Goal: Task Accomplishment & Management: Complete application form

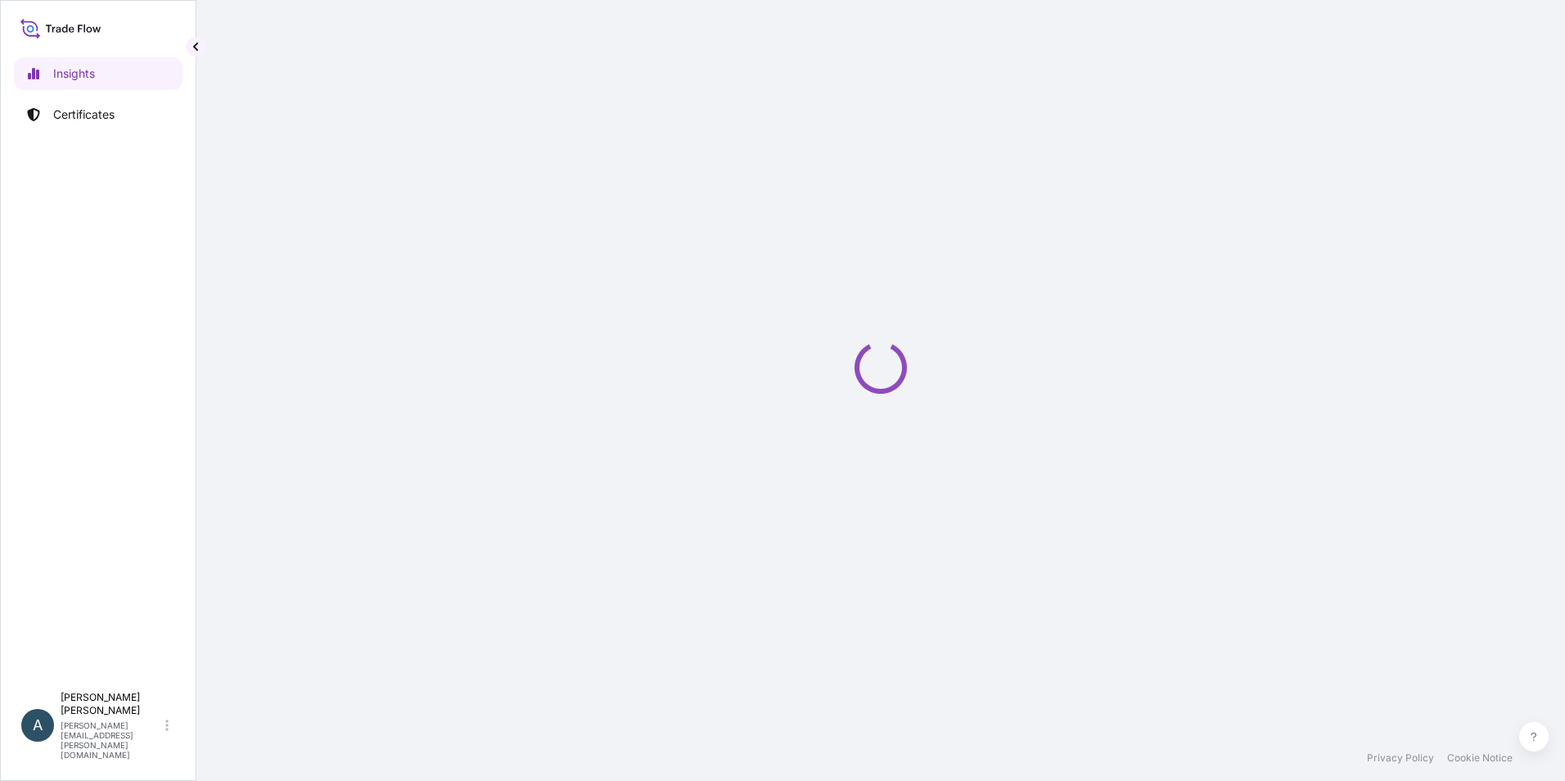
select select "2025"
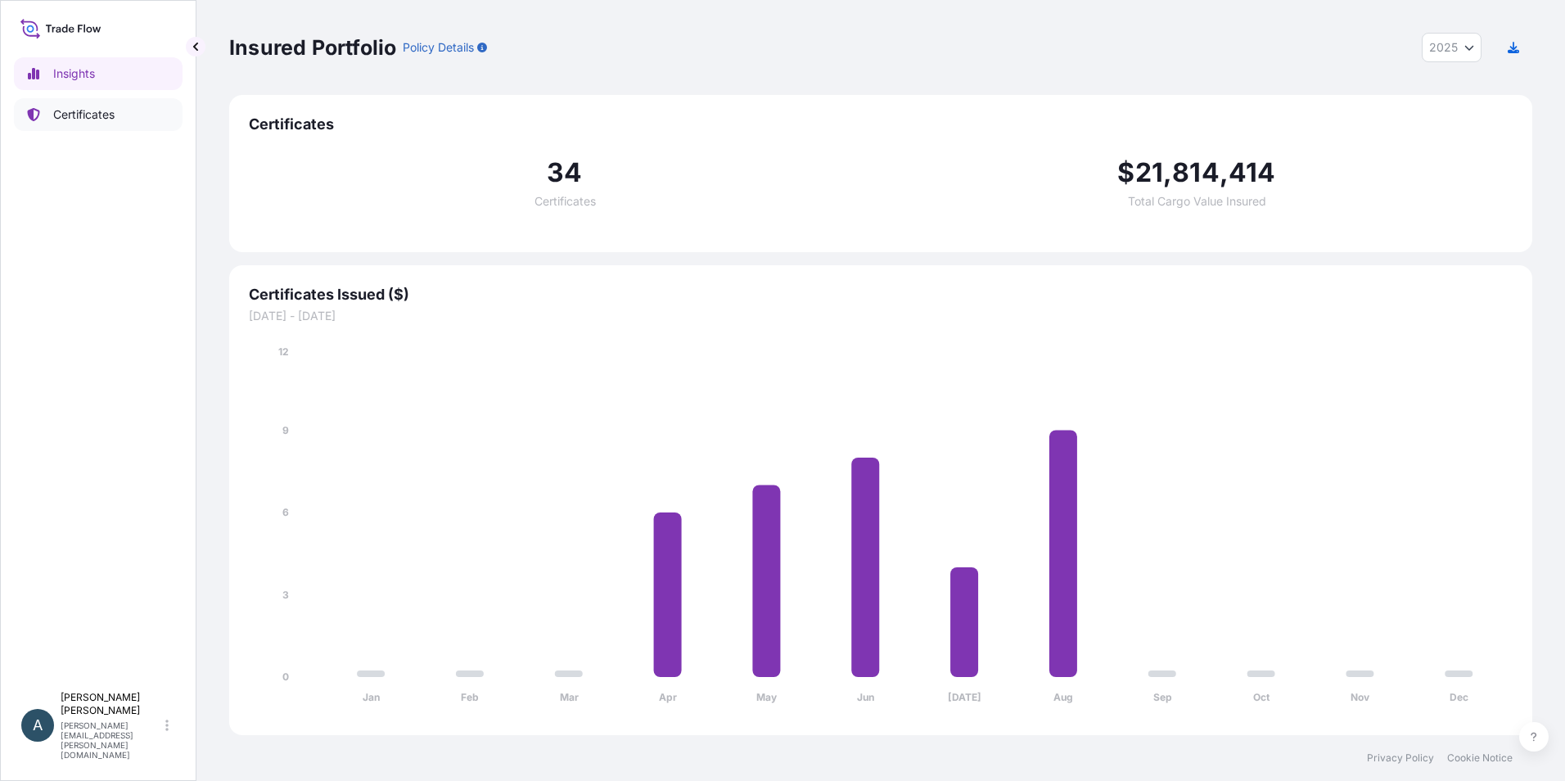
click at [114, 108] on p "Certificates" at bounding box center [83, 114] width 61 height 16
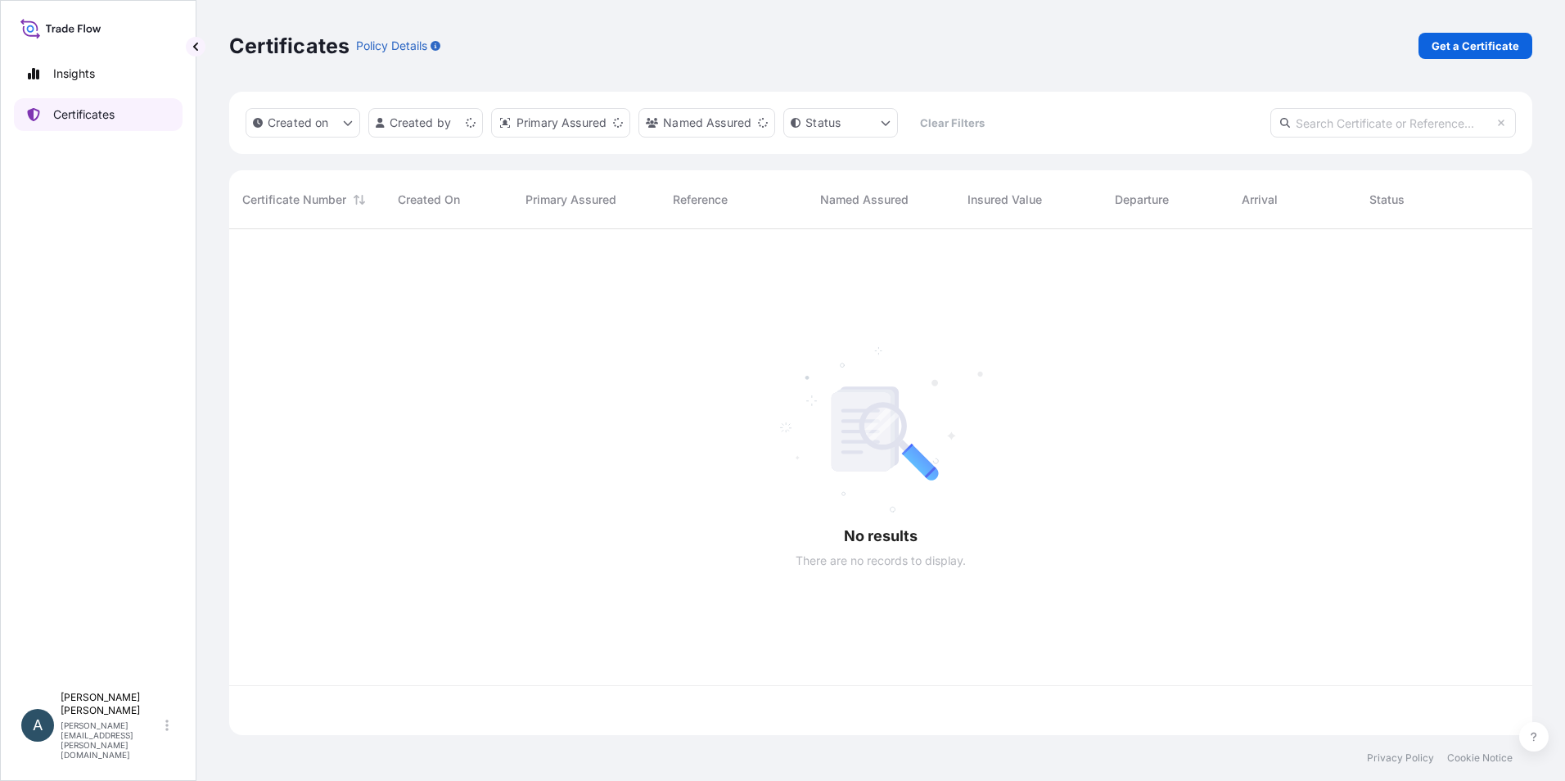
scroll to position [503, 1291]
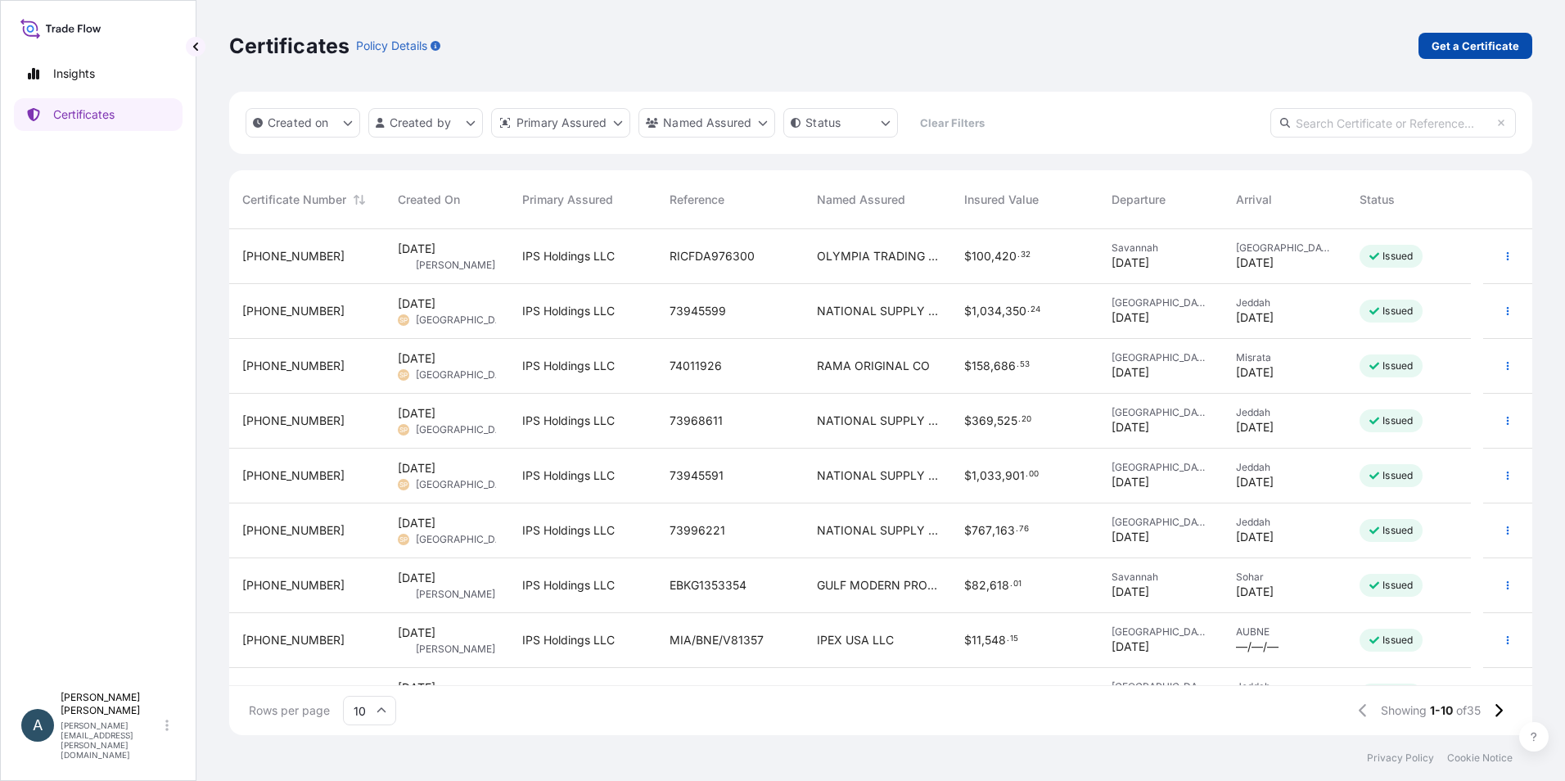
click at [1471, 47] on p "Get a Certificate" at bounding box center [1475, 46] width 88 height 16
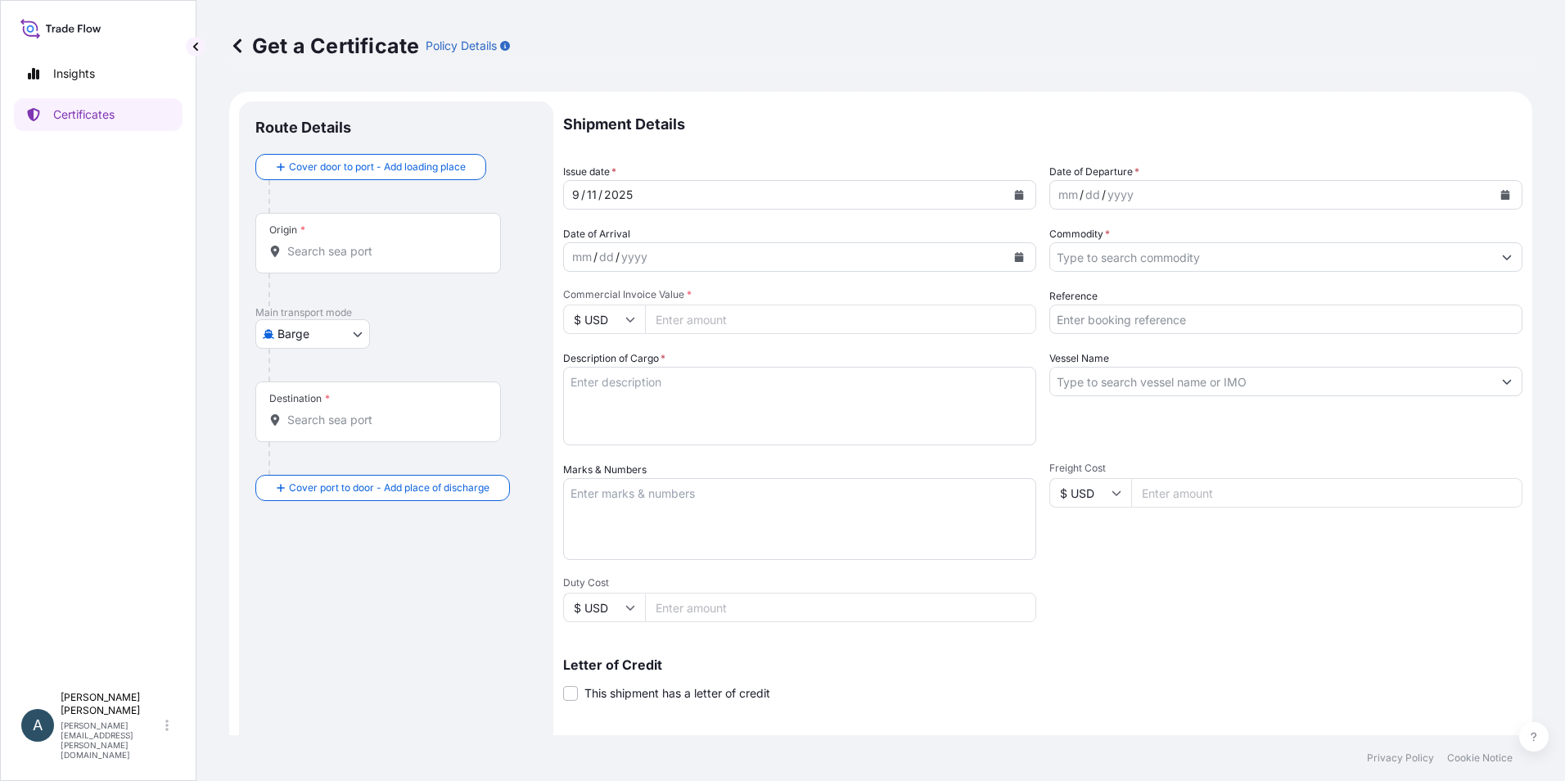
click at [394, 254] on input "Origin *" at bounding box center [383, 251] width 193 height 16
click at [520, 203] on div at bounding box center [402, 196] width 268 height 33
click at [341, 336] on body "0 options available. Insights Certificates A [PERSON_NAME] [PERSON_NAME][EMAIL_…" at bounding box center [782, 390] width 1565 height 781
click at [332, 371] on div "Air" at bounding box center [314, 376] width 104 height 29
select select "Air"
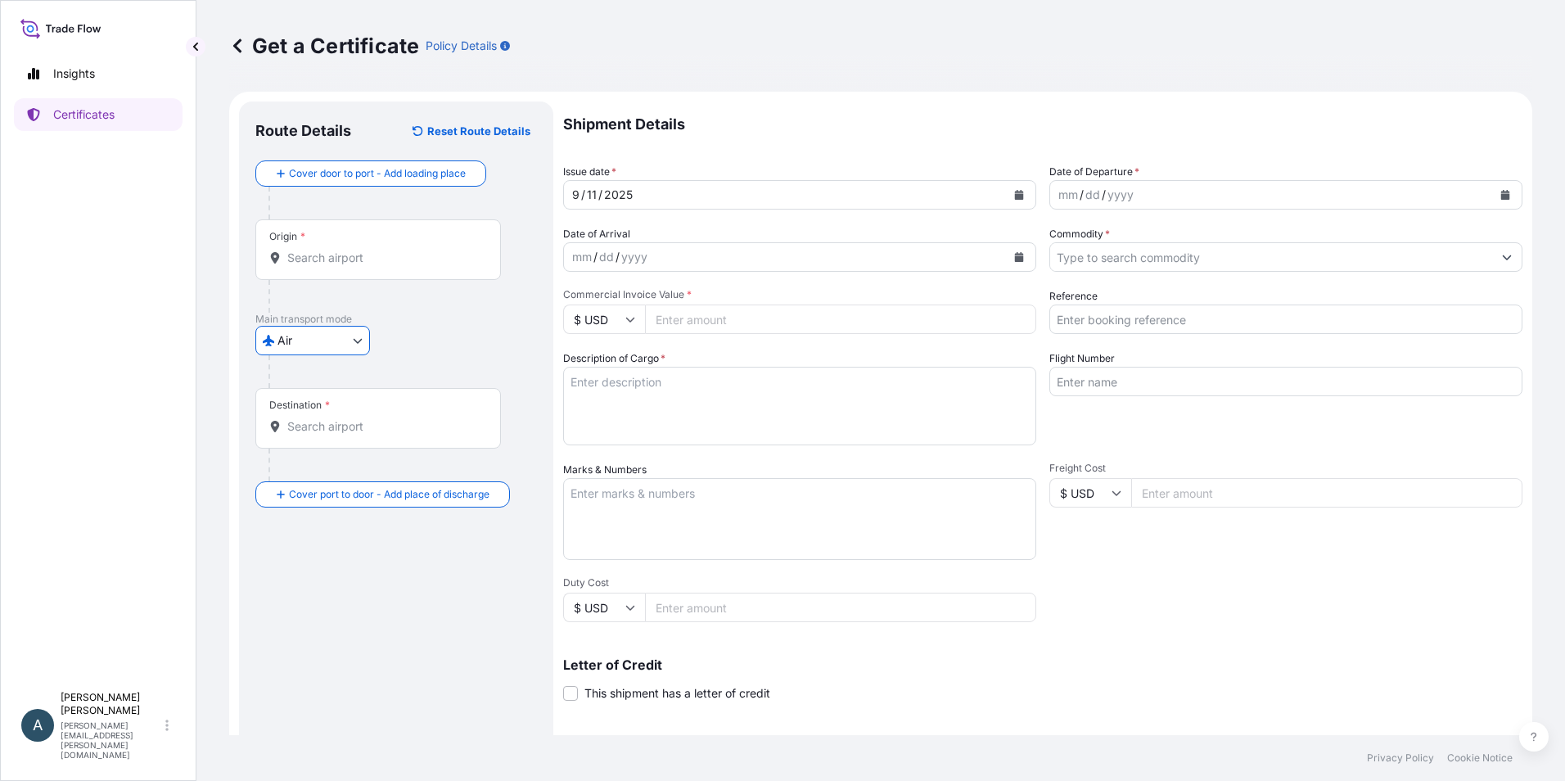
click at [390, 257] on input "Origin *" at bounding box center [383, 258] width 193 height 16
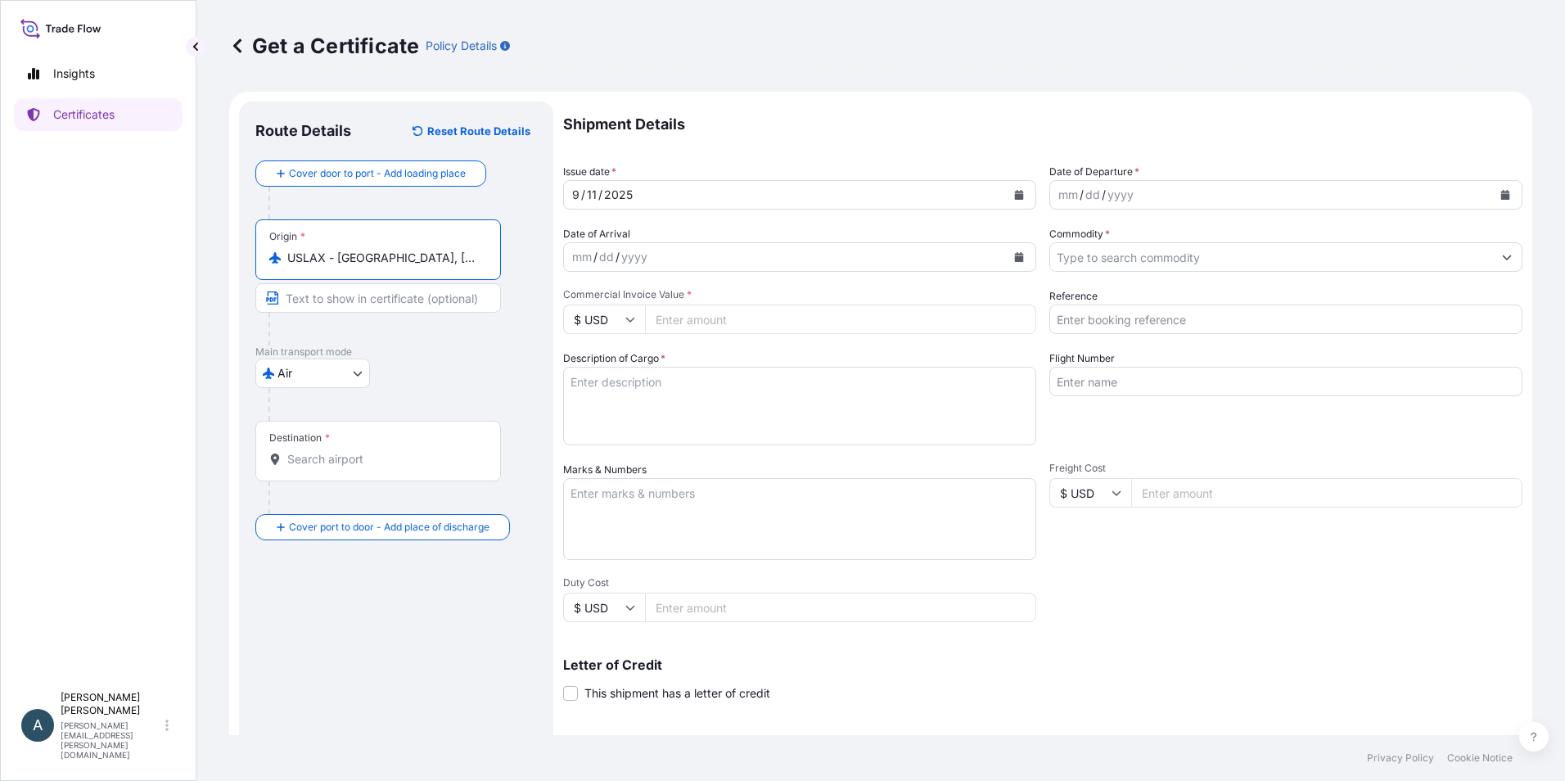
type input "USLAX - [GEOGRAPHIC_DATA], [GEOGRAPHIC_DATA]"
click at [365, 454] on input "Destination *" at bounding box center [383, 459] width 193 height 16
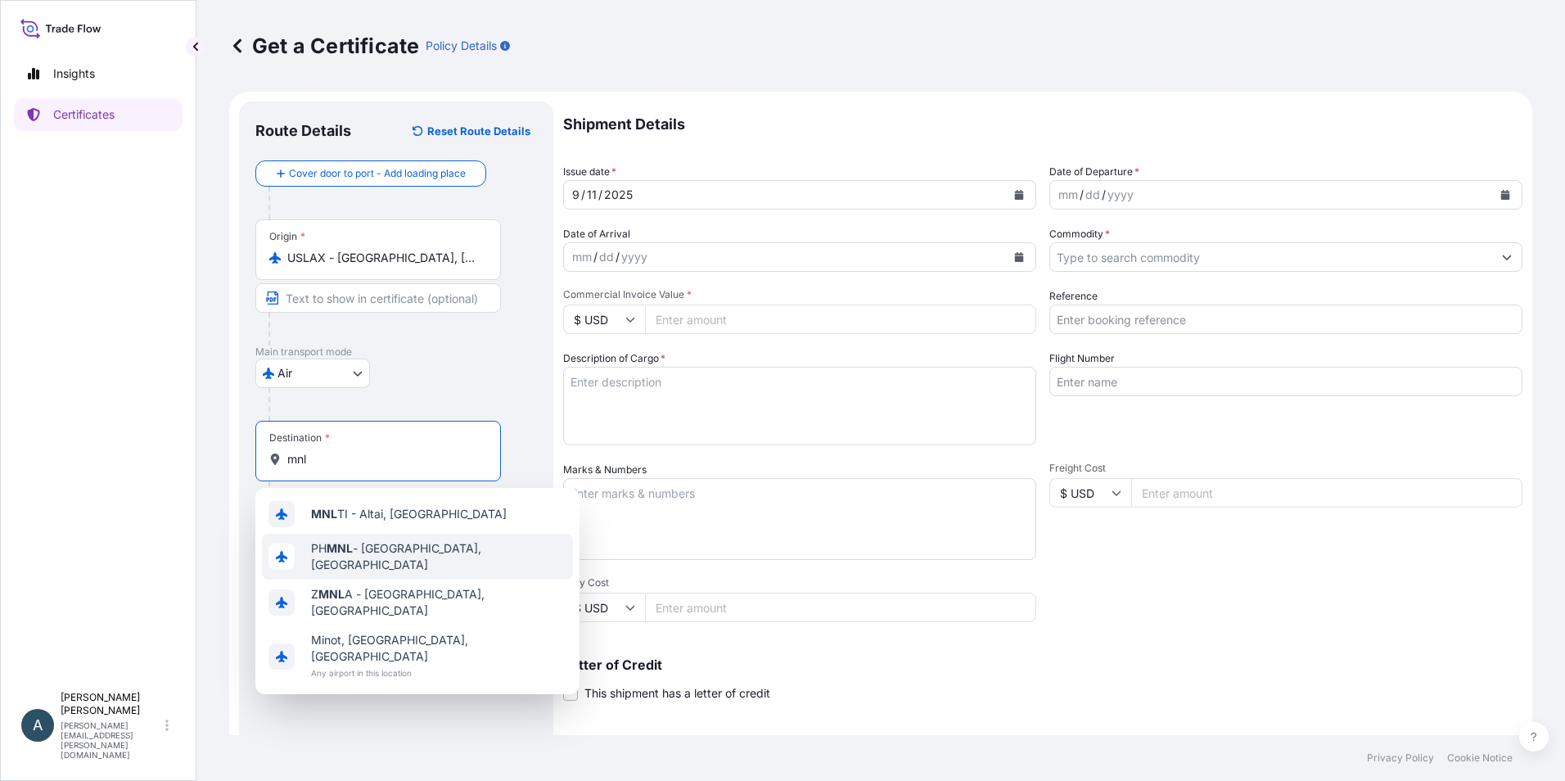
click at [372, 557] on span "PH MNL - [GEOGRAPHIC_DATA], [GEOGRAPHIC_DATA]" at bounding box center [438, 556] width 255 height 33
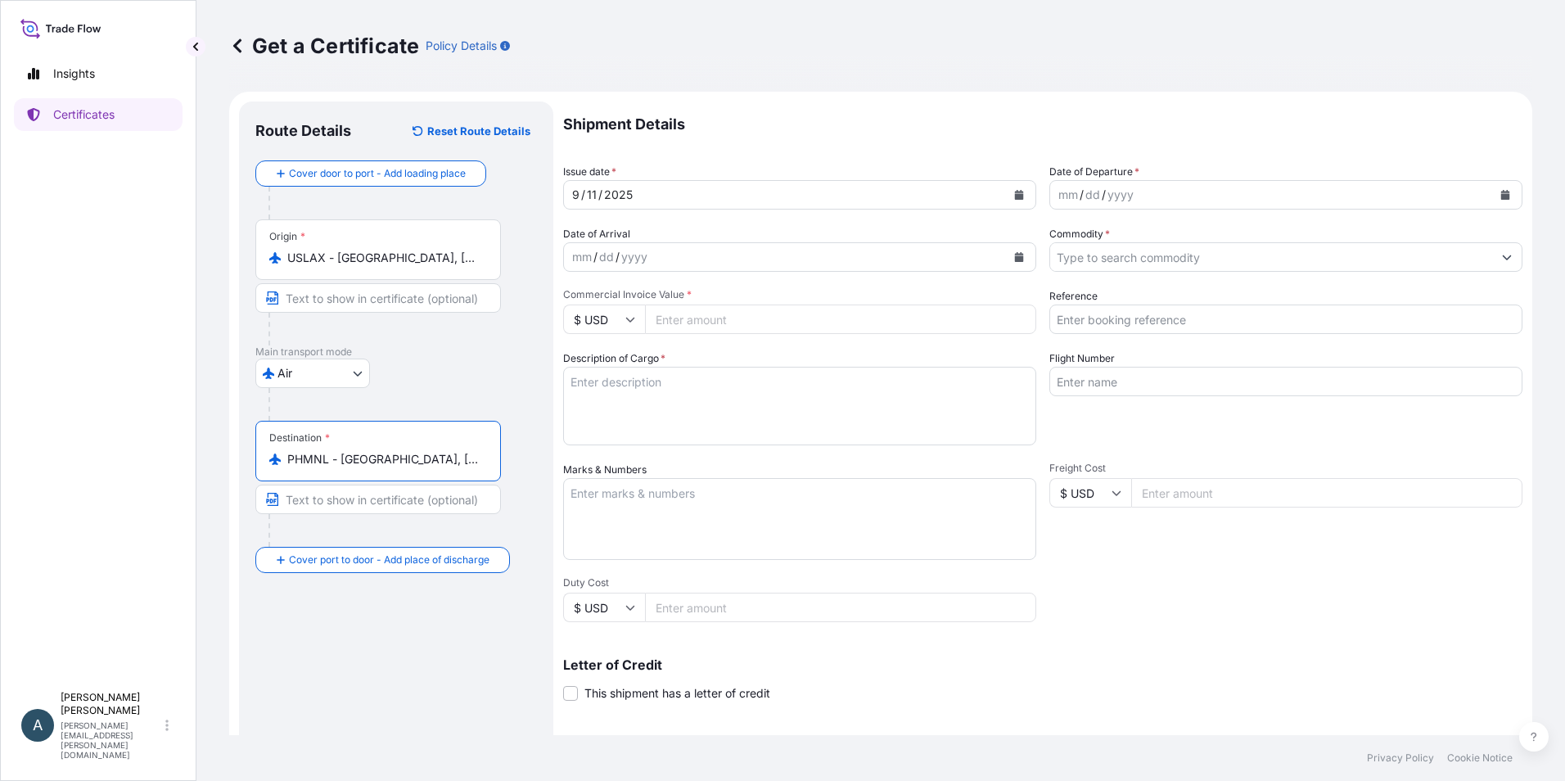
type input "PHMNL - [GEOGRAPHIC_DATA], [GEOGRAPHIC_DATA]"
click at [1492, 200] on button "Calendar" at bounding box center [1505, 195] width 26 height 26
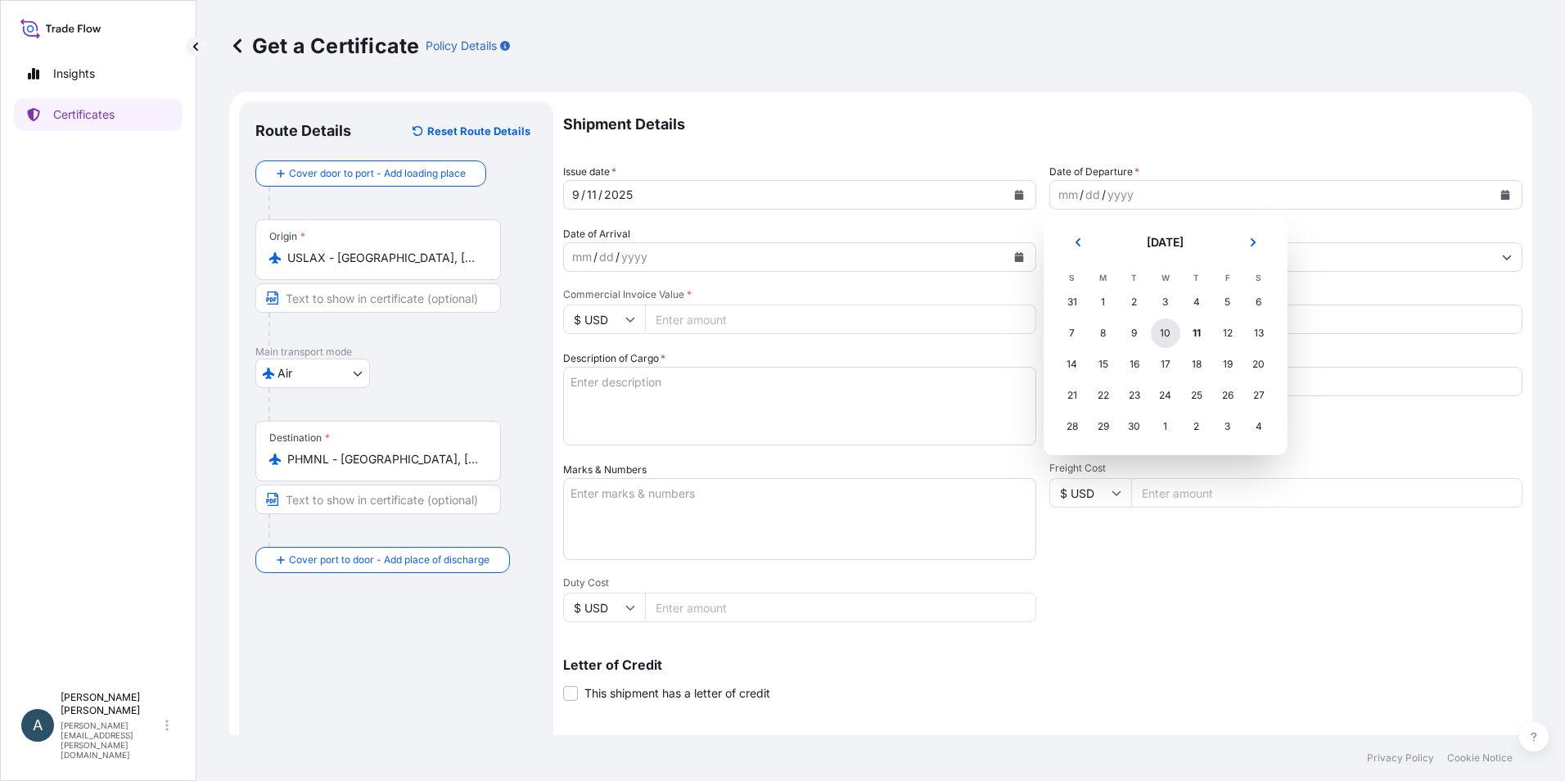
click at [1164, 340] on div "10" at bounding box center [1165, 332] width 29 height 29
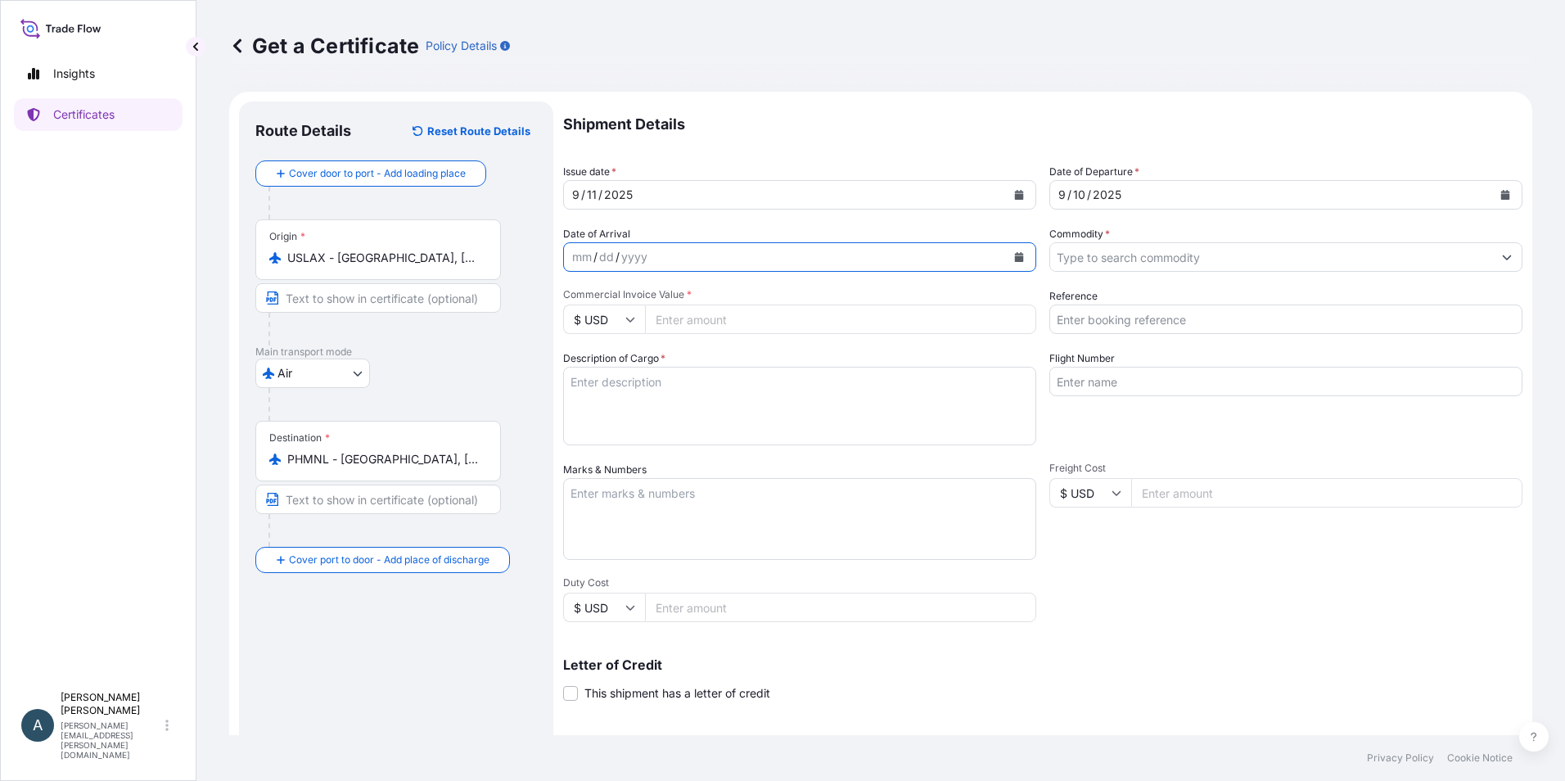
click at [1014, 254] on icon "Calendar" at bounding box center [1019, 257] width 10 height 10
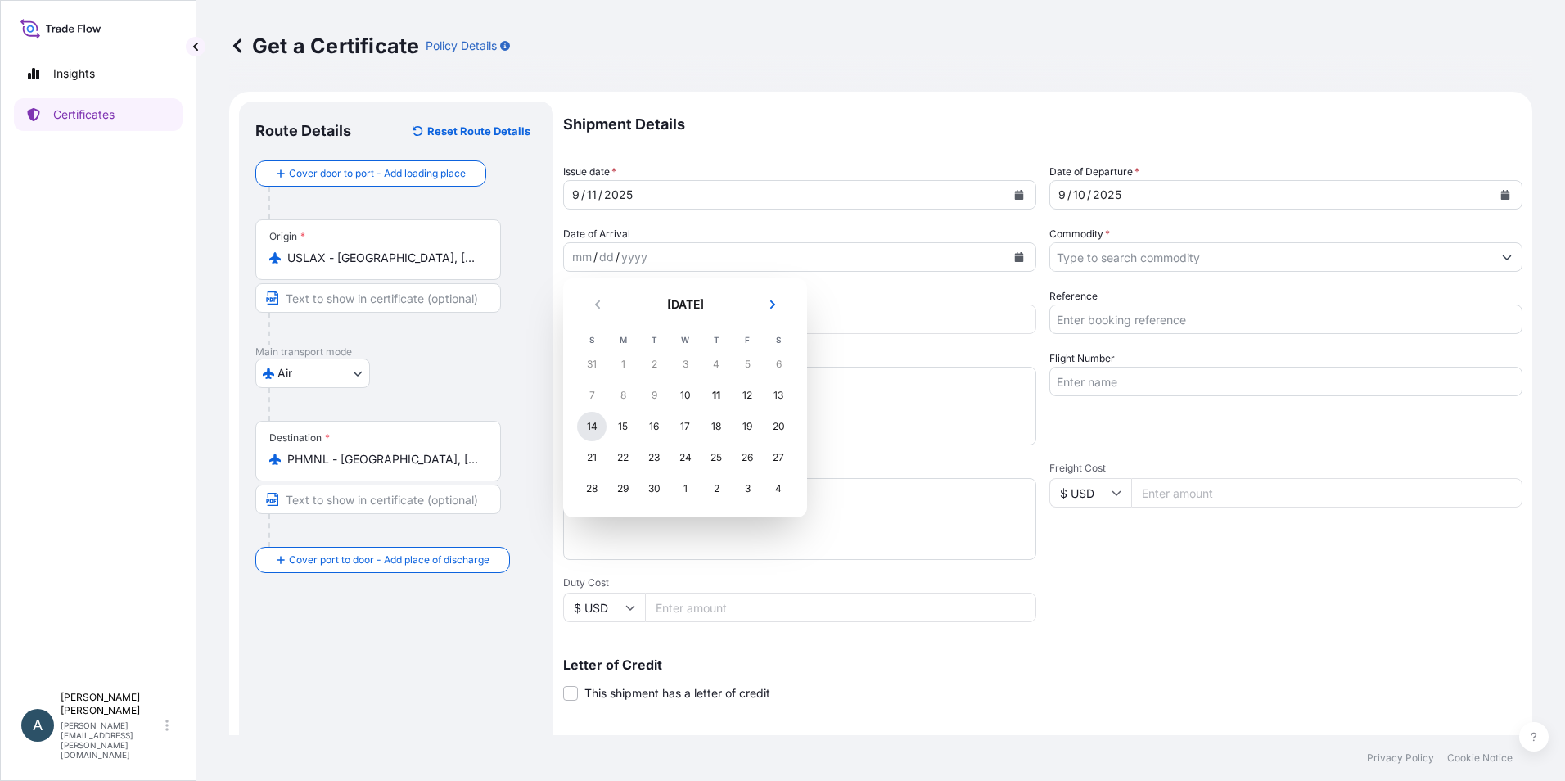
click at [591, 423] on div "14" at bounding box center [591, 426] width 29 height 29
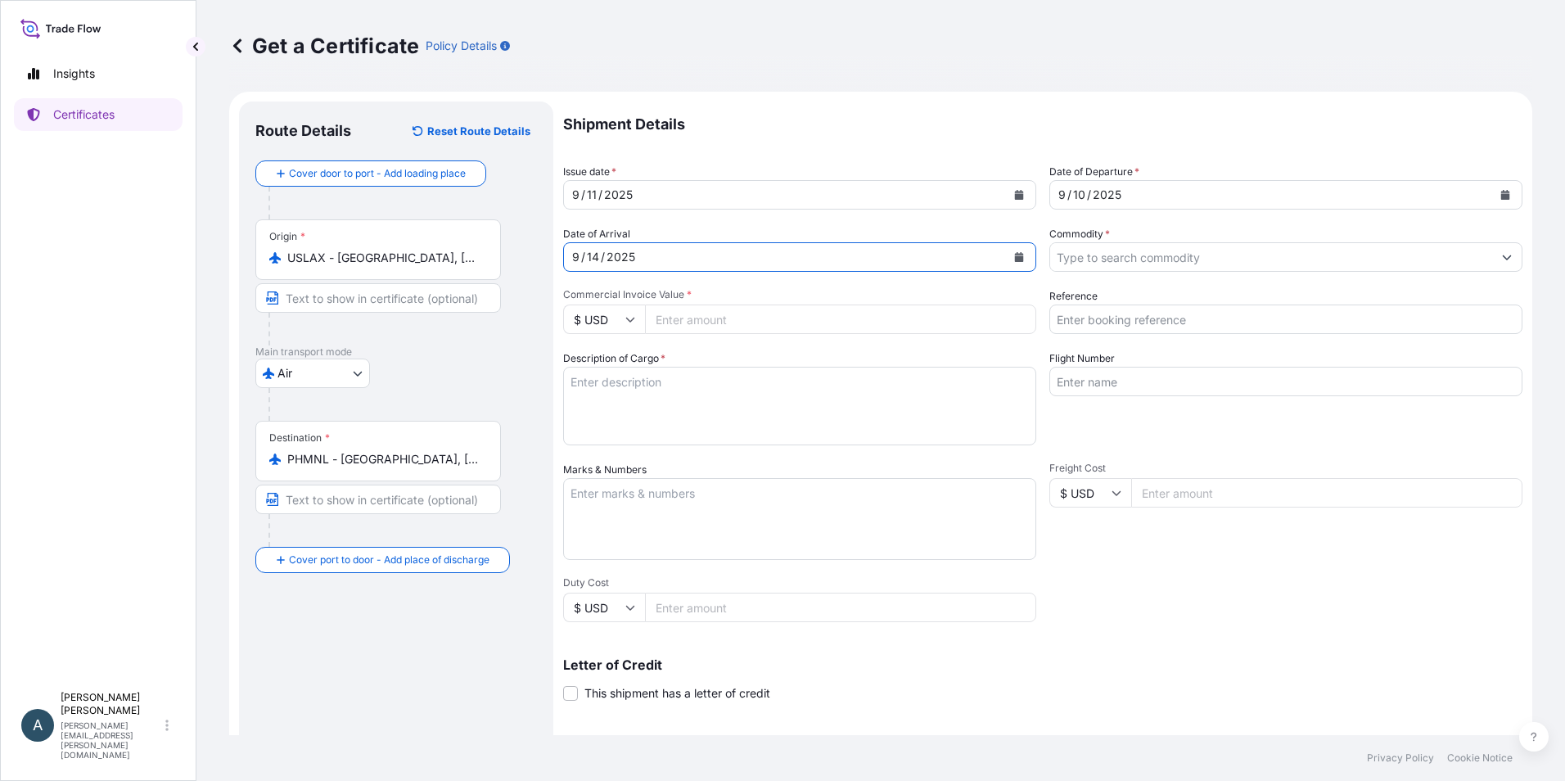
click at [1189, 255] on input "Commodity *" at bounding box center [1271, 256] width 442 height 29
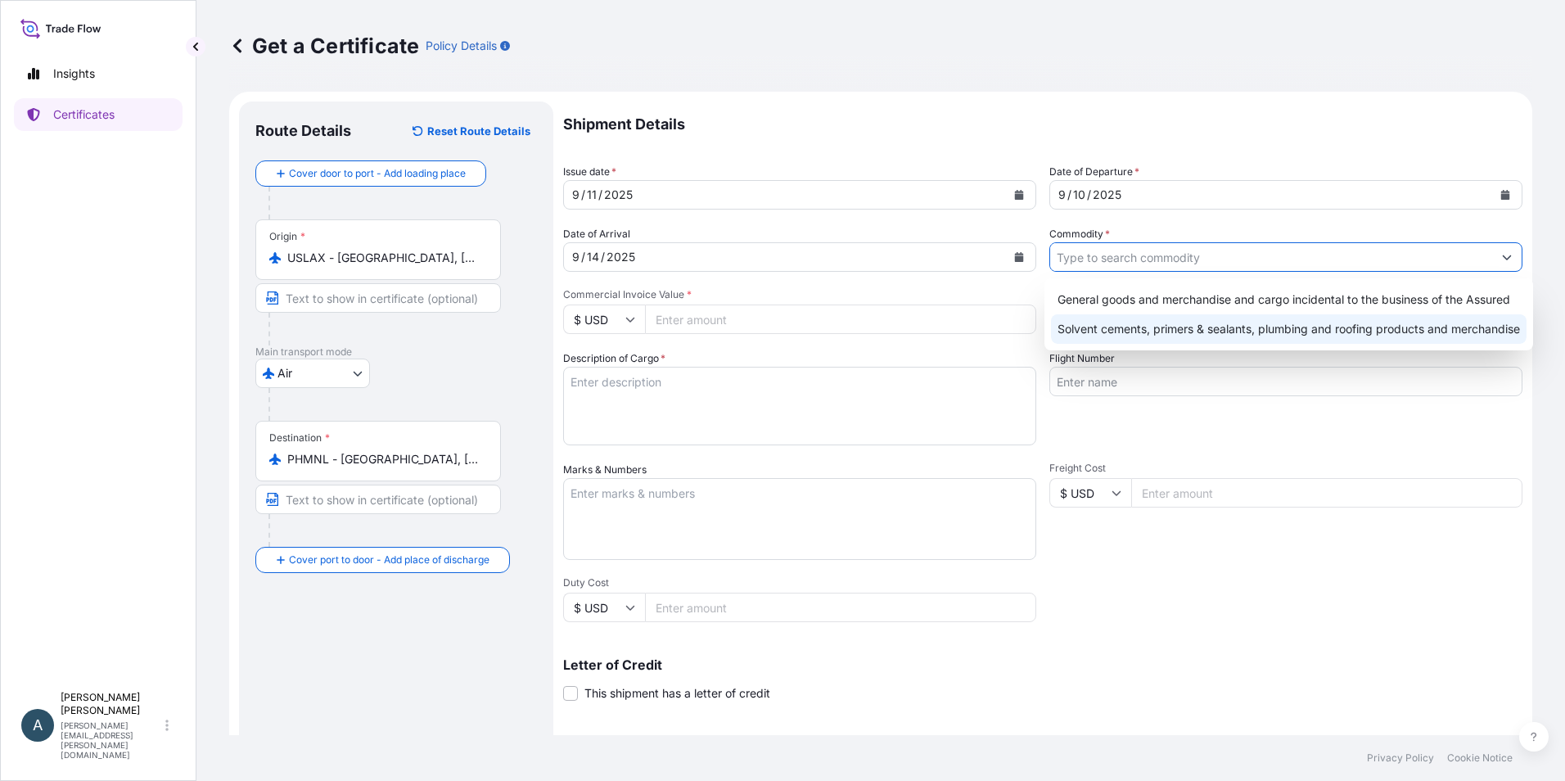
click at [1182, 326] on div "Solvent cements, primers & sealants, plumbing and roofing products and merchand…" at bounding box center [1289, 328] width 476 height 29
type input "Solvent cements, primers & sealants, plumbing and roofing products and merchand…"
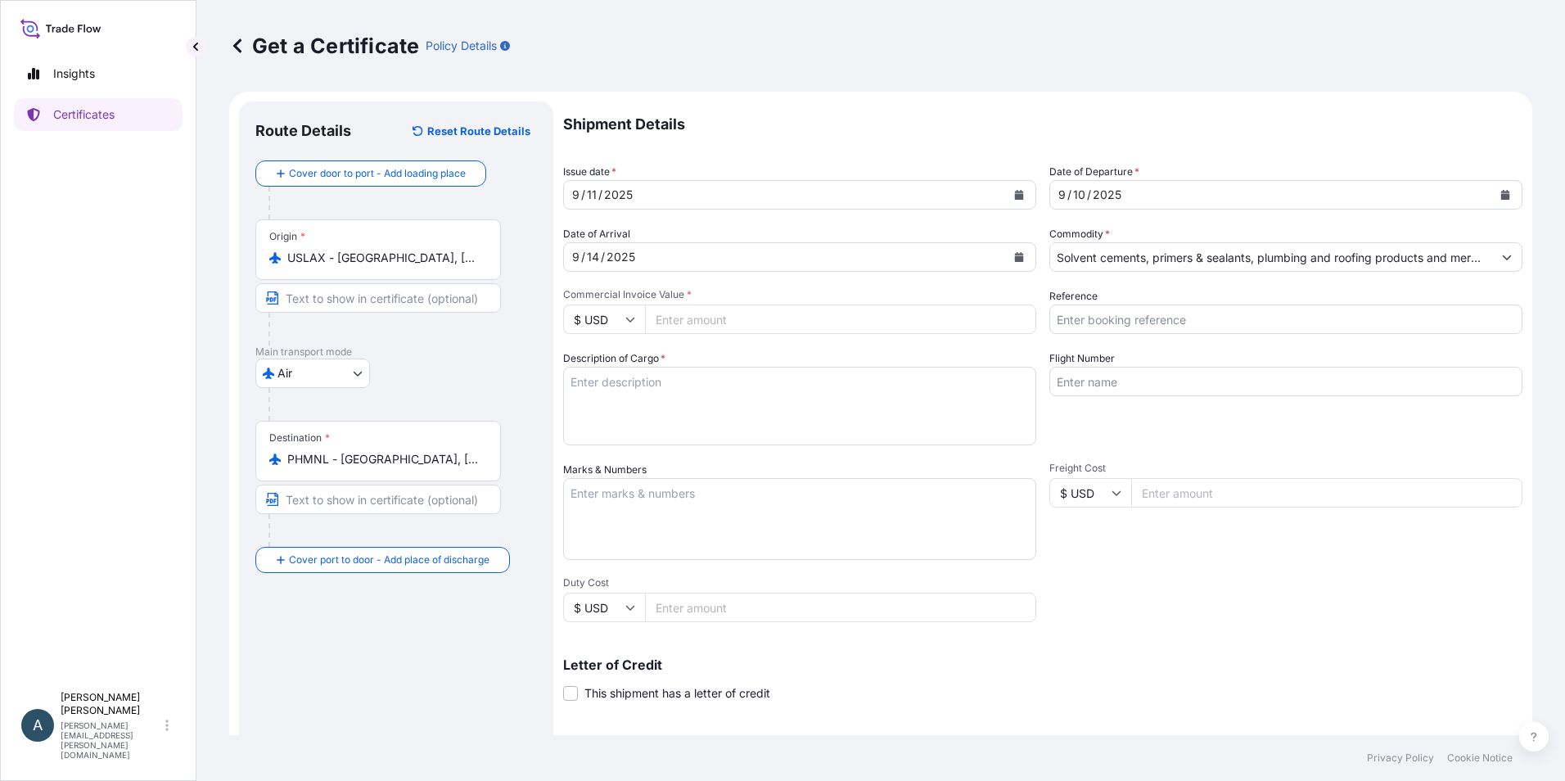
click at [742, 312] on input "Commercial Invoice Value *" at bounding box center [840, 318] width 391 height 29
click at [773, 317] on input "Commercial Invoice Value *" at bounding box center [840, 318] width 391 height 29
type input "1508.64"
click at [1222, 317] on input "Reference" at bounding box center [1285, 318] width 473 height 29
click at [1158, 316] on input "Reference" at bounding box center [1285, 318] width 473 height 29
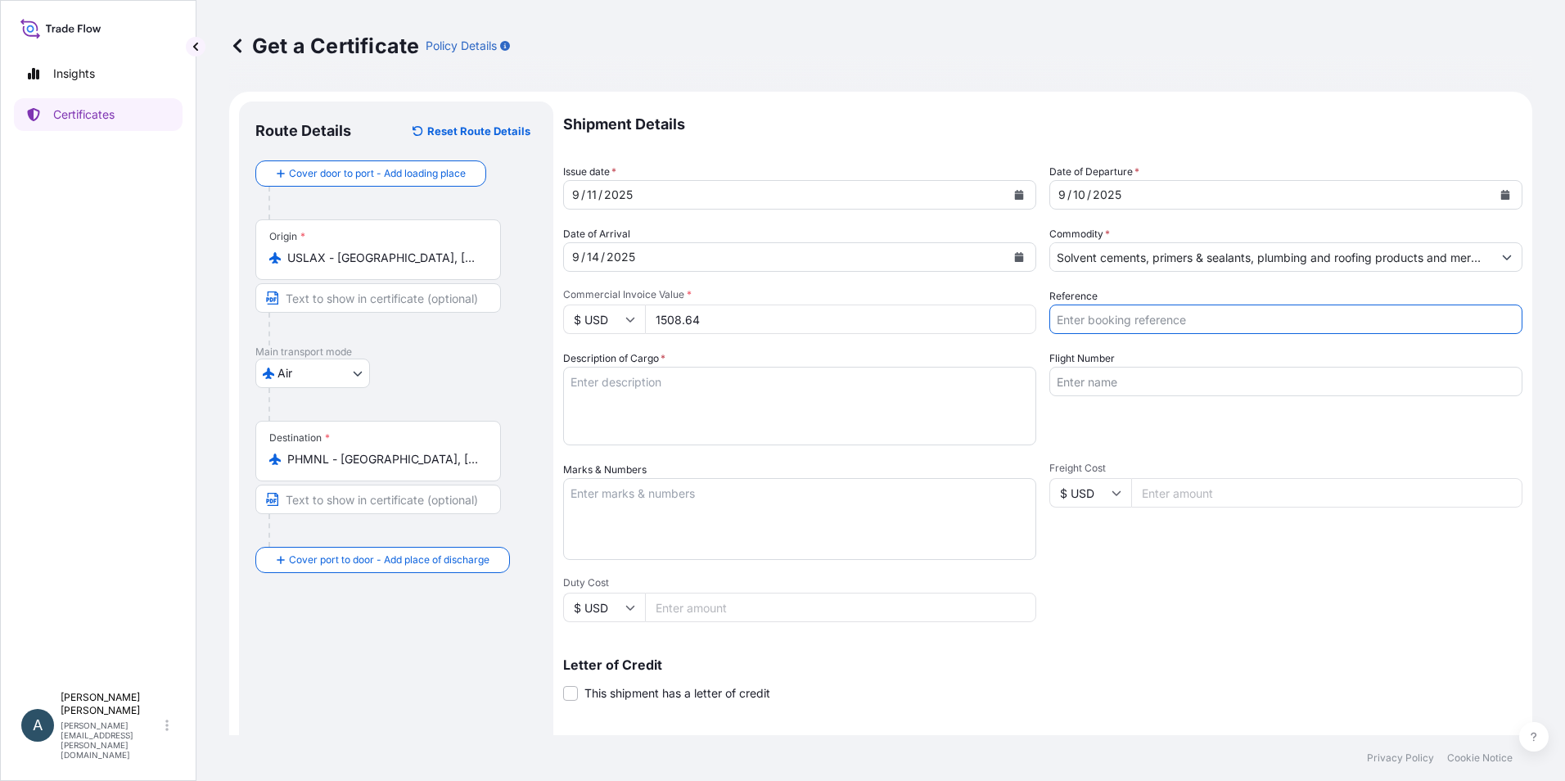
paste input "MAWB : 180-18711976"
type input "MAWB : 180-18711976"
click at [1105, 367] on input "Flight Number" at bounding box center [1285, 381] width 473 height 29
type input "k"
type input "KE204"
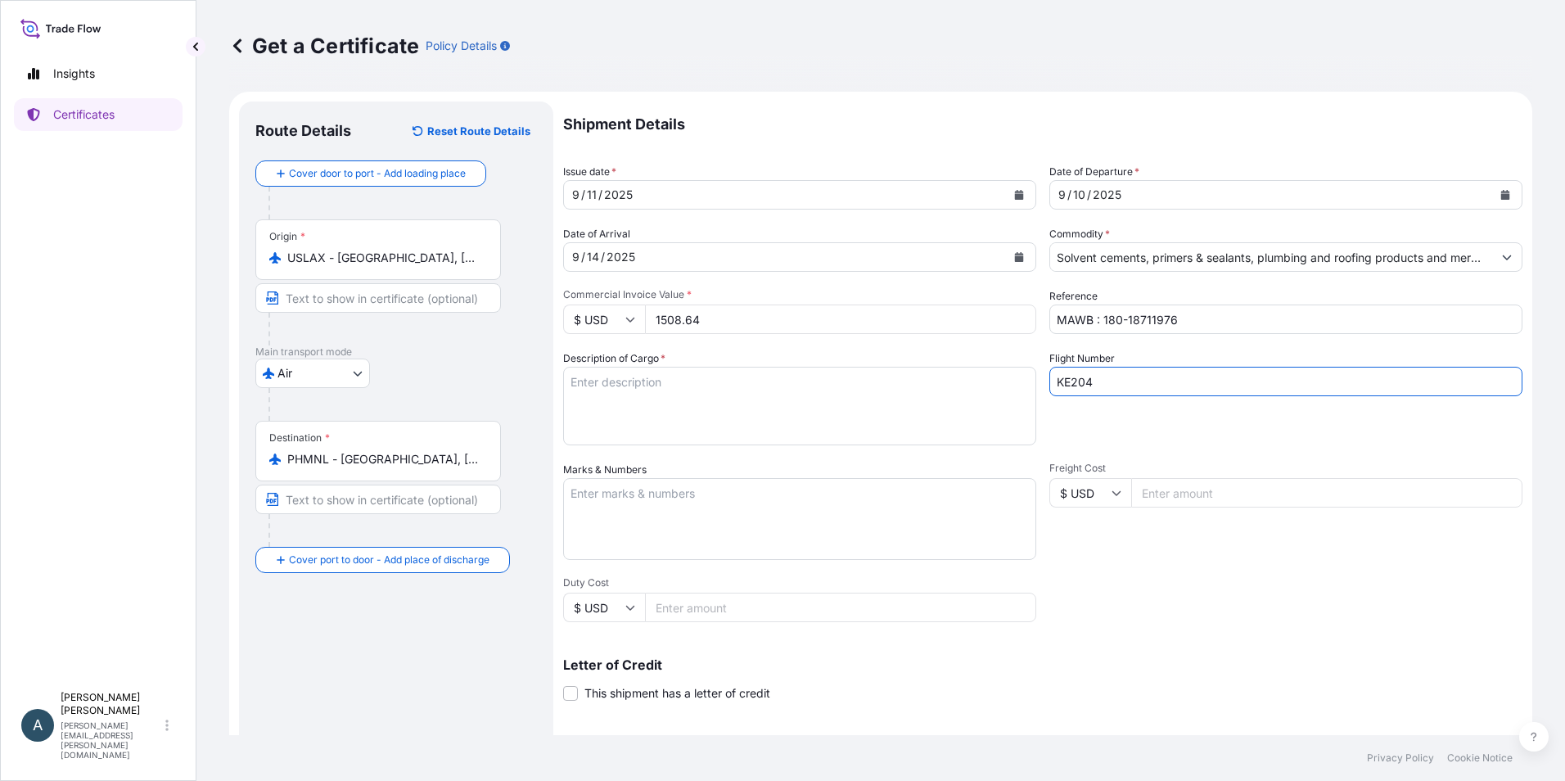
click at [600, 384] on textarea "Description of Cargo *" at bounding box center [799, 406] width 473 height 79
click at [673, 414] on textarea "Description of Cargo *" at bounding box center [799, 406] width 473 height 79
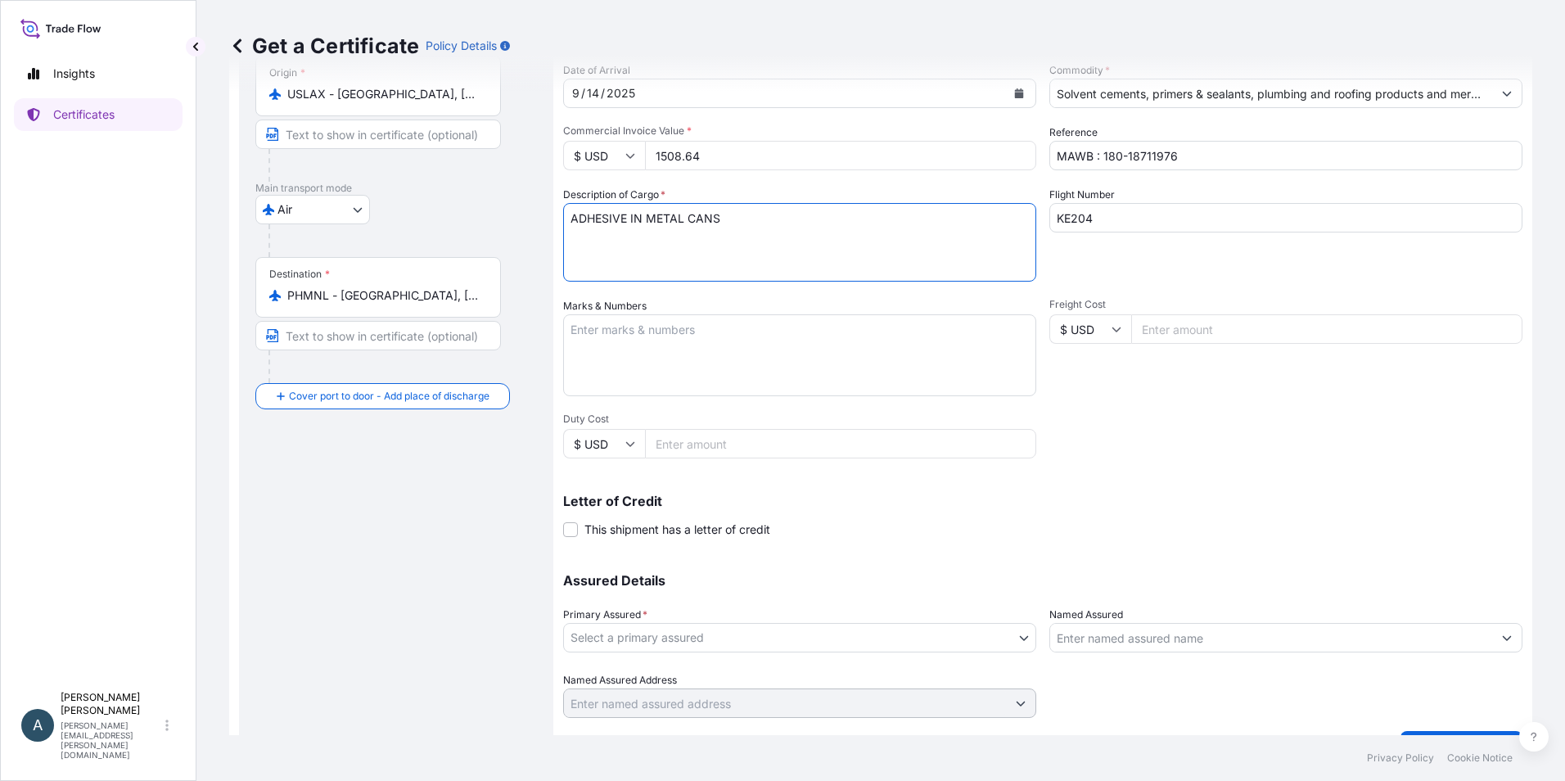
scroll to position [202, 0]
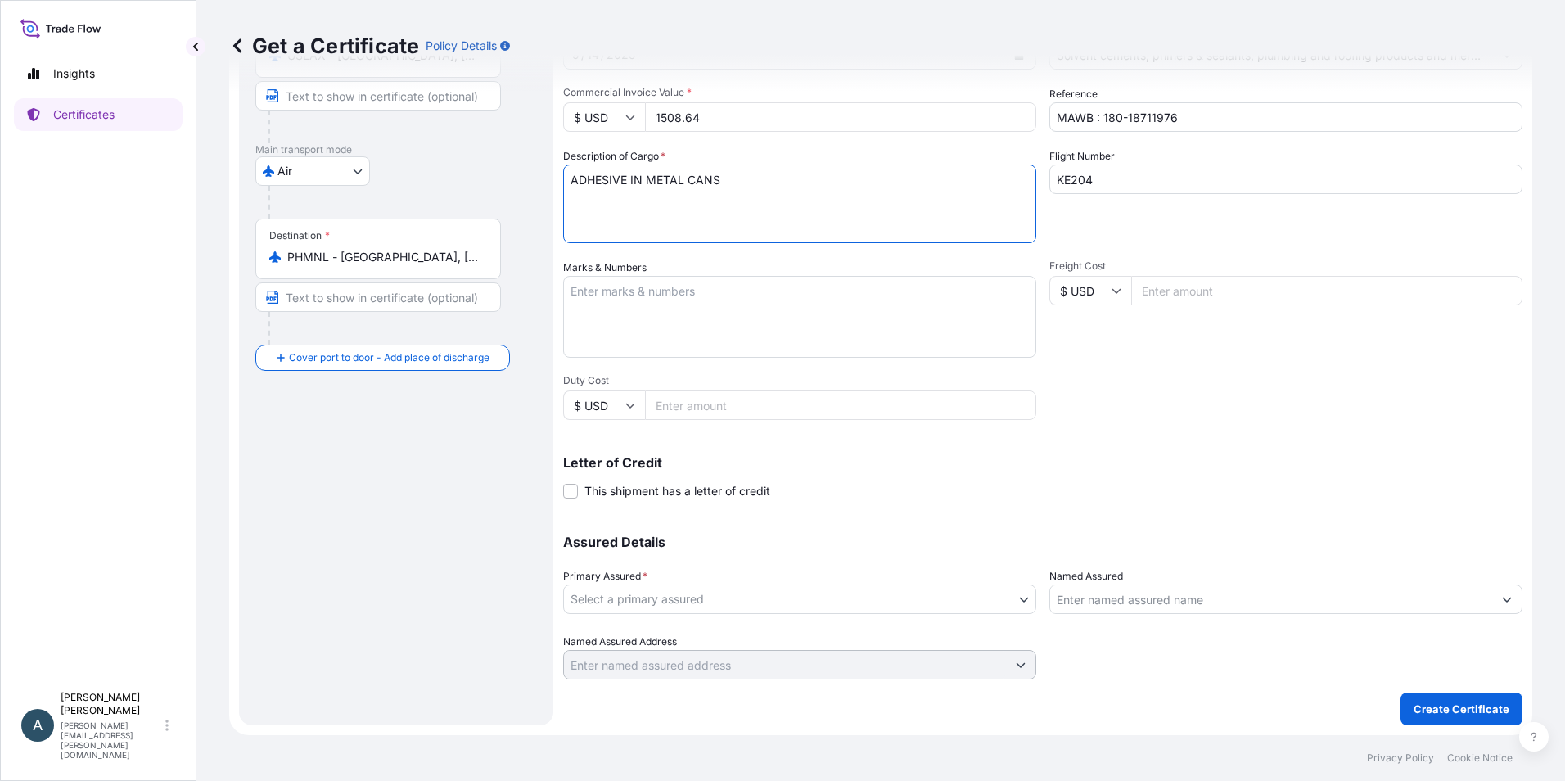
type textarea "ADHESIVE IN METAL CANS"
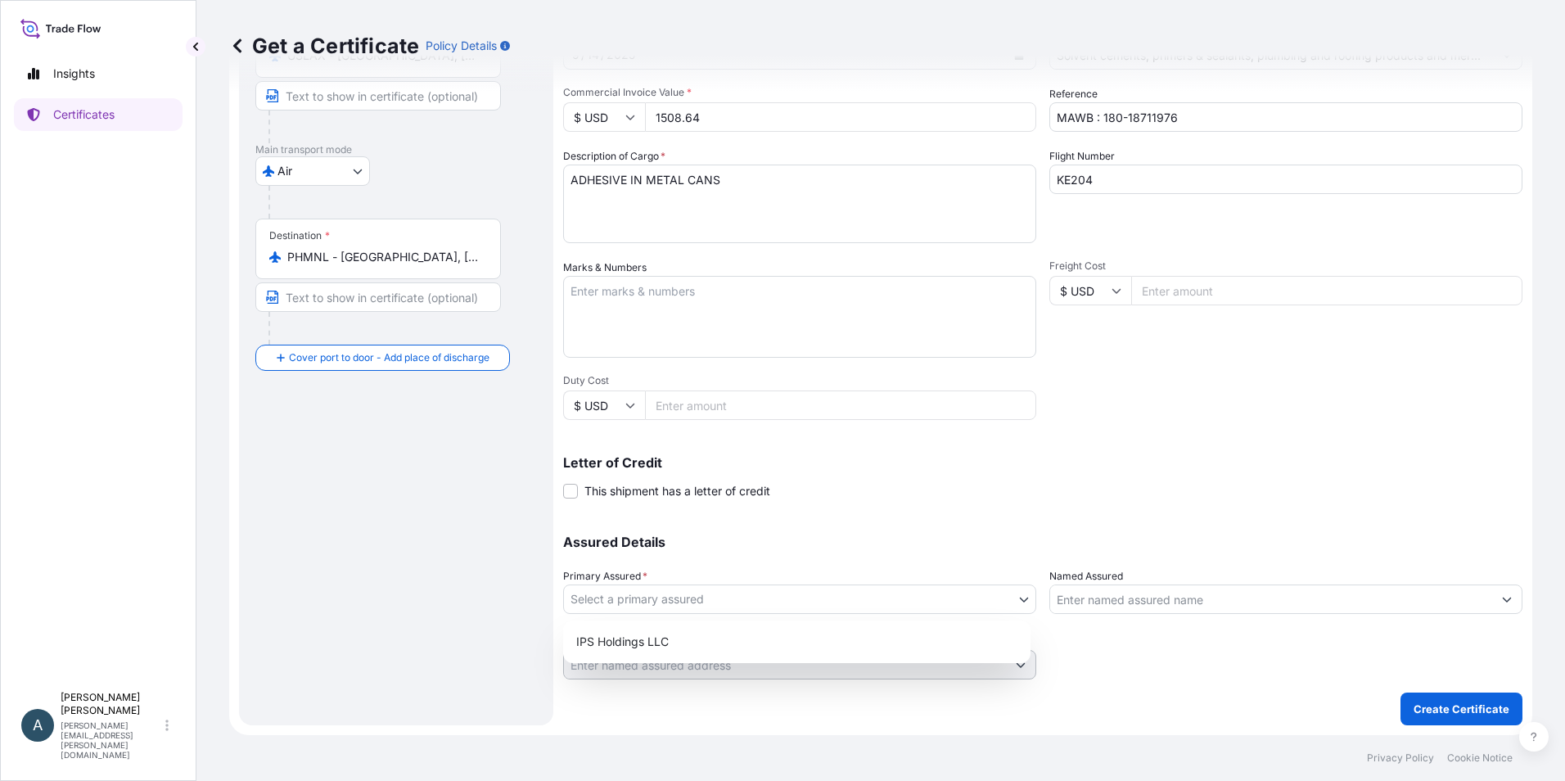
click at [985, 609] on body "Insights Certificates A Amy Perez amy.perez@ipscorp.com Get a Certificate Polic…" at bounding box center [782, 390] width 1565 height 781
click at [957, 635] on div "IPS Holdings LLC" at bounding box center [797, 641] width 454 height 29
select select "31512"
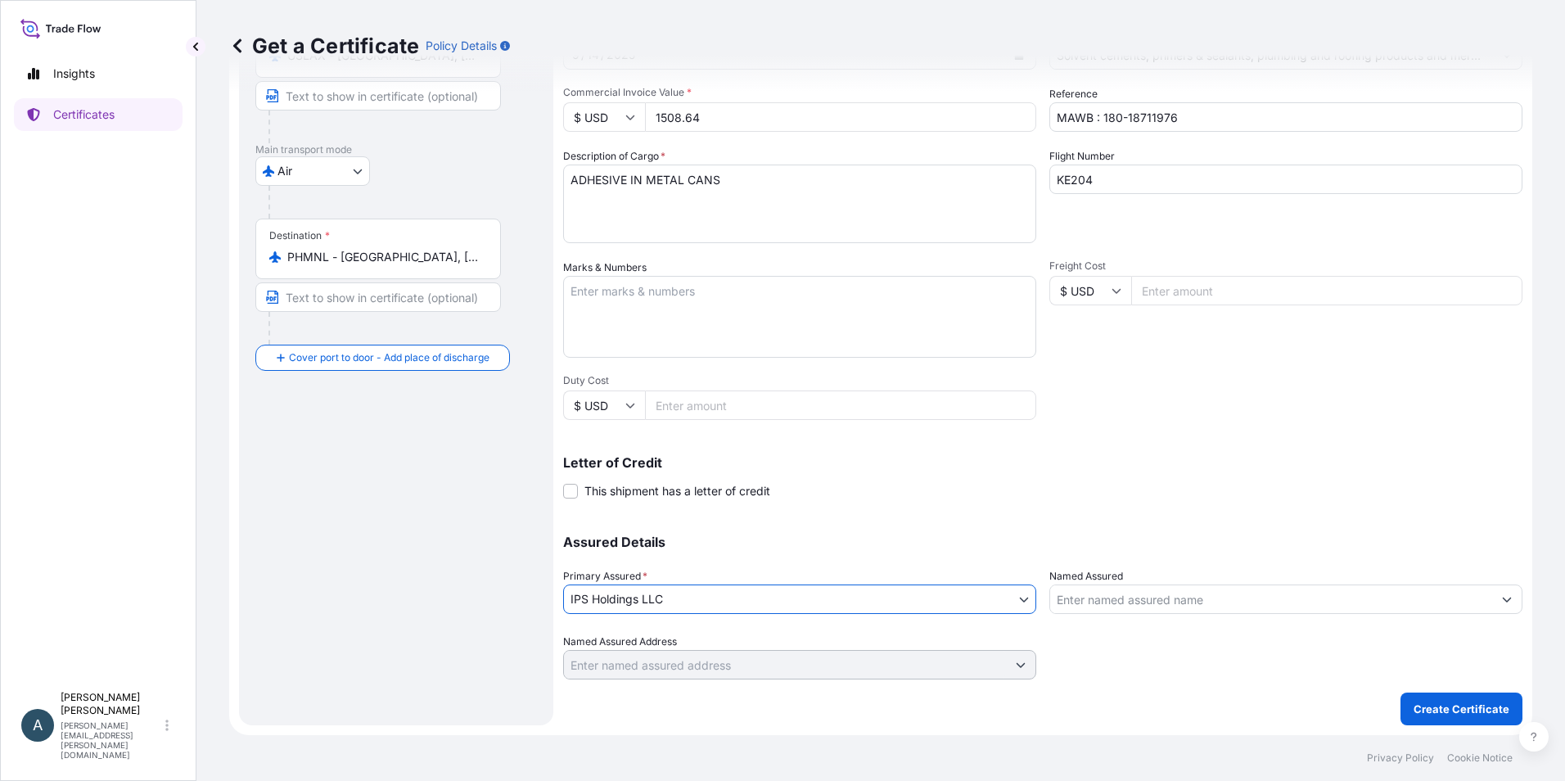
click at [1205, 605] on input "Named Assured" at bounding box center [1271, 598] width 442 height 29
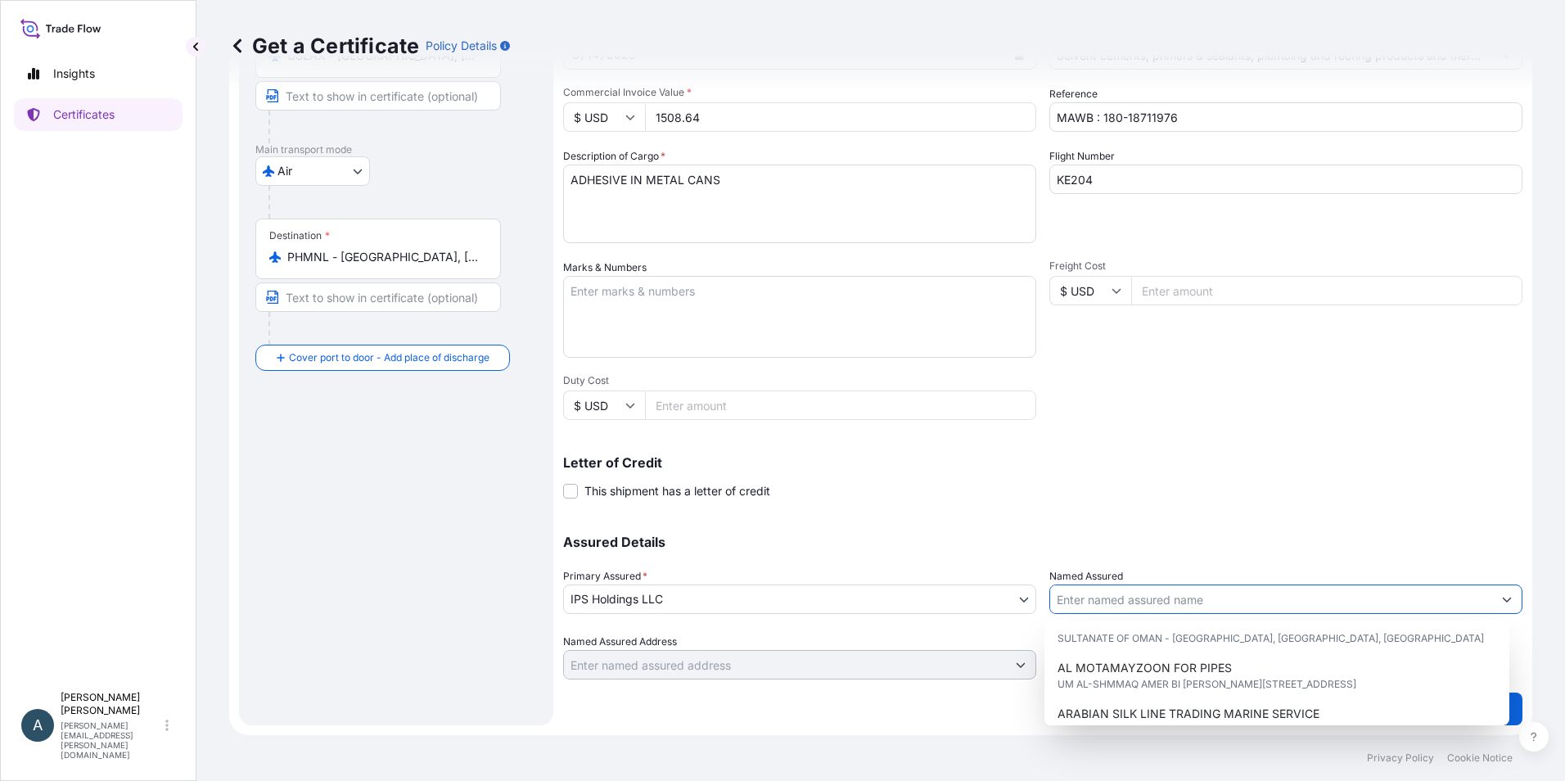
scroll to position [0, 0]
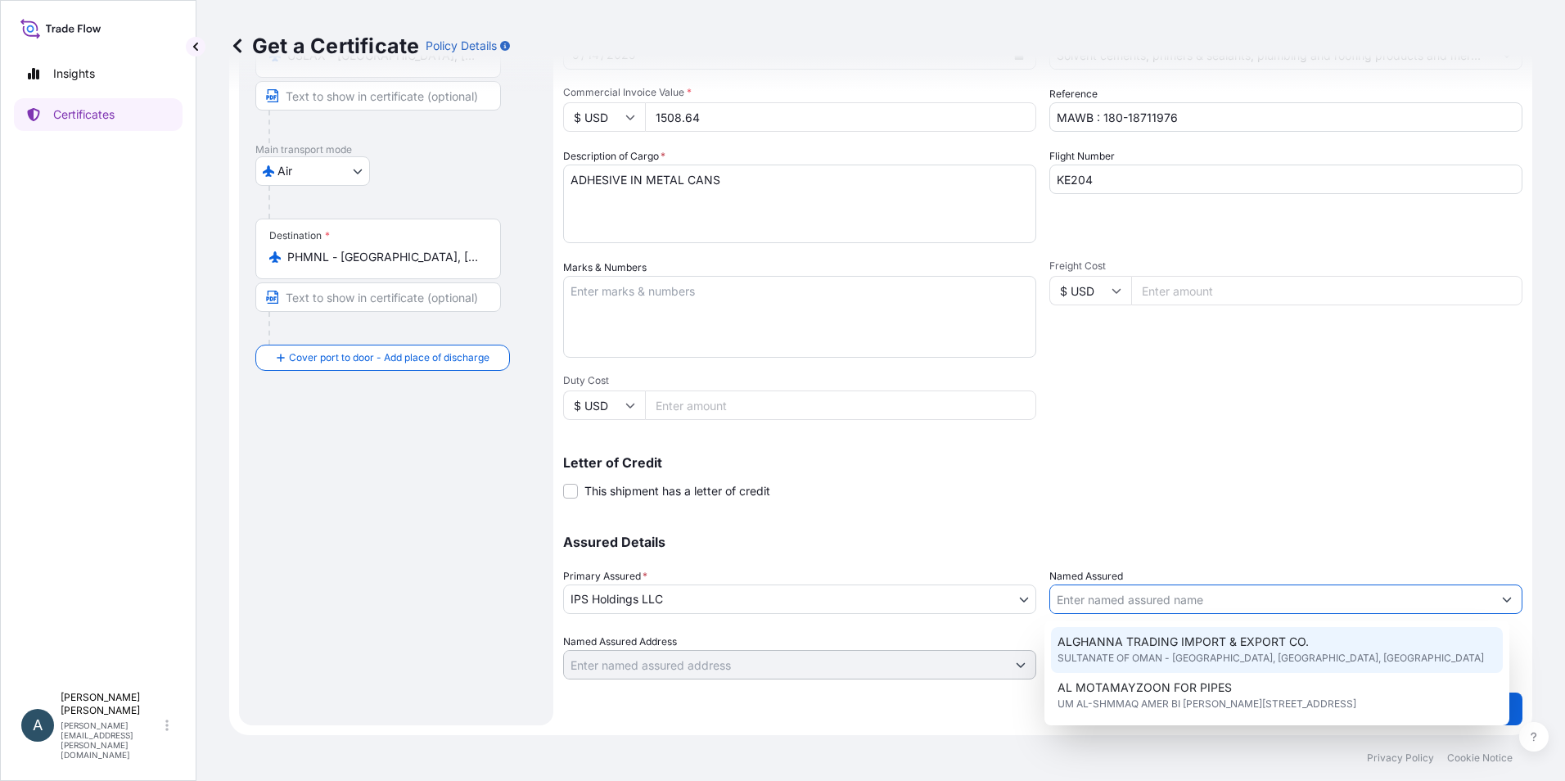
click at [1182, 511] on div "Shipment Details Issue date * 9 / 11 / 2025 Date of Departure * 9 / 10 / 2025 D…" at bounding box center [1042, 289] width 959 height 780
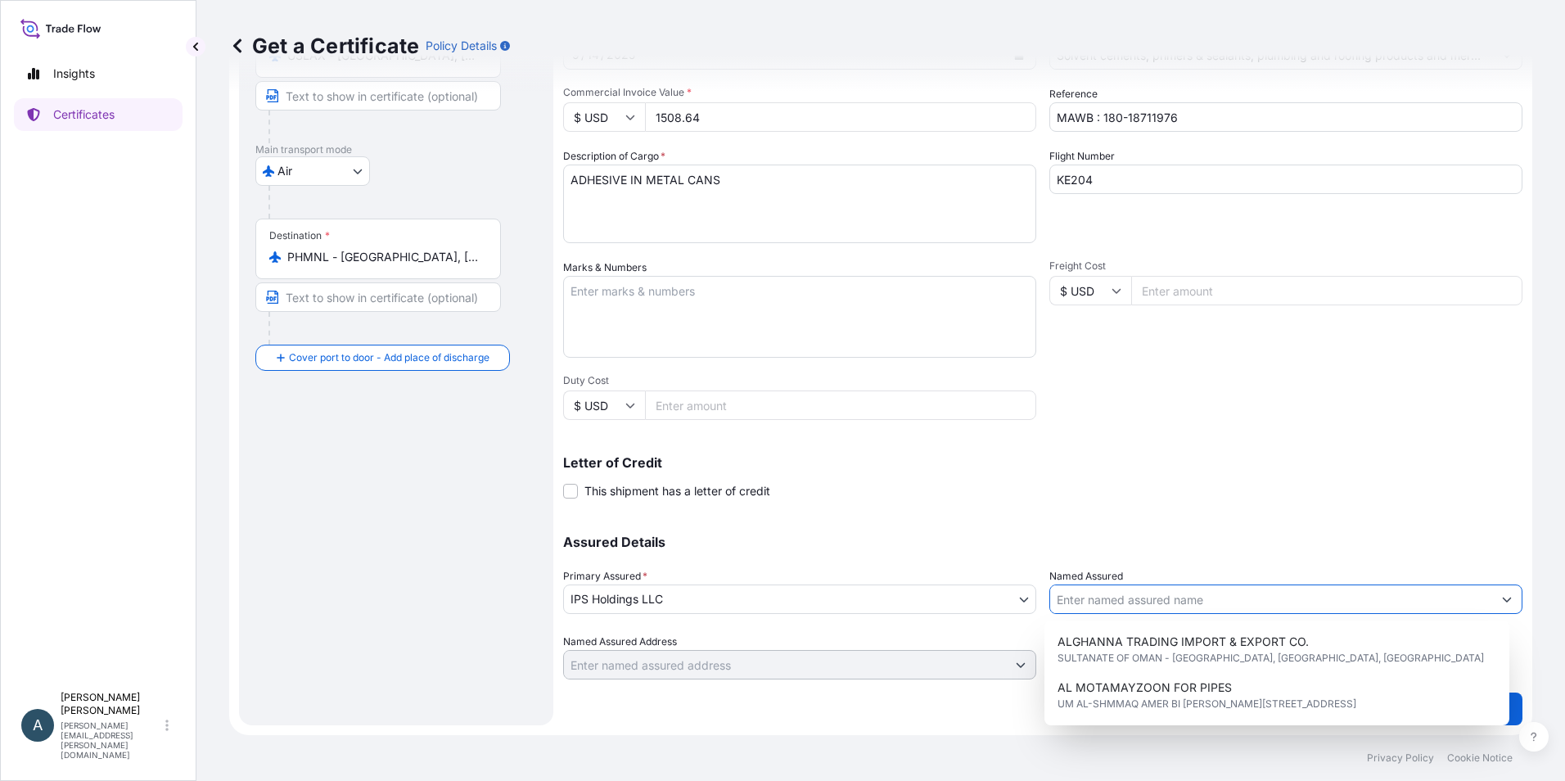
click at [1210, 611] on input "Named Assured" at bounding box center [1271, 598] width 442 height 29
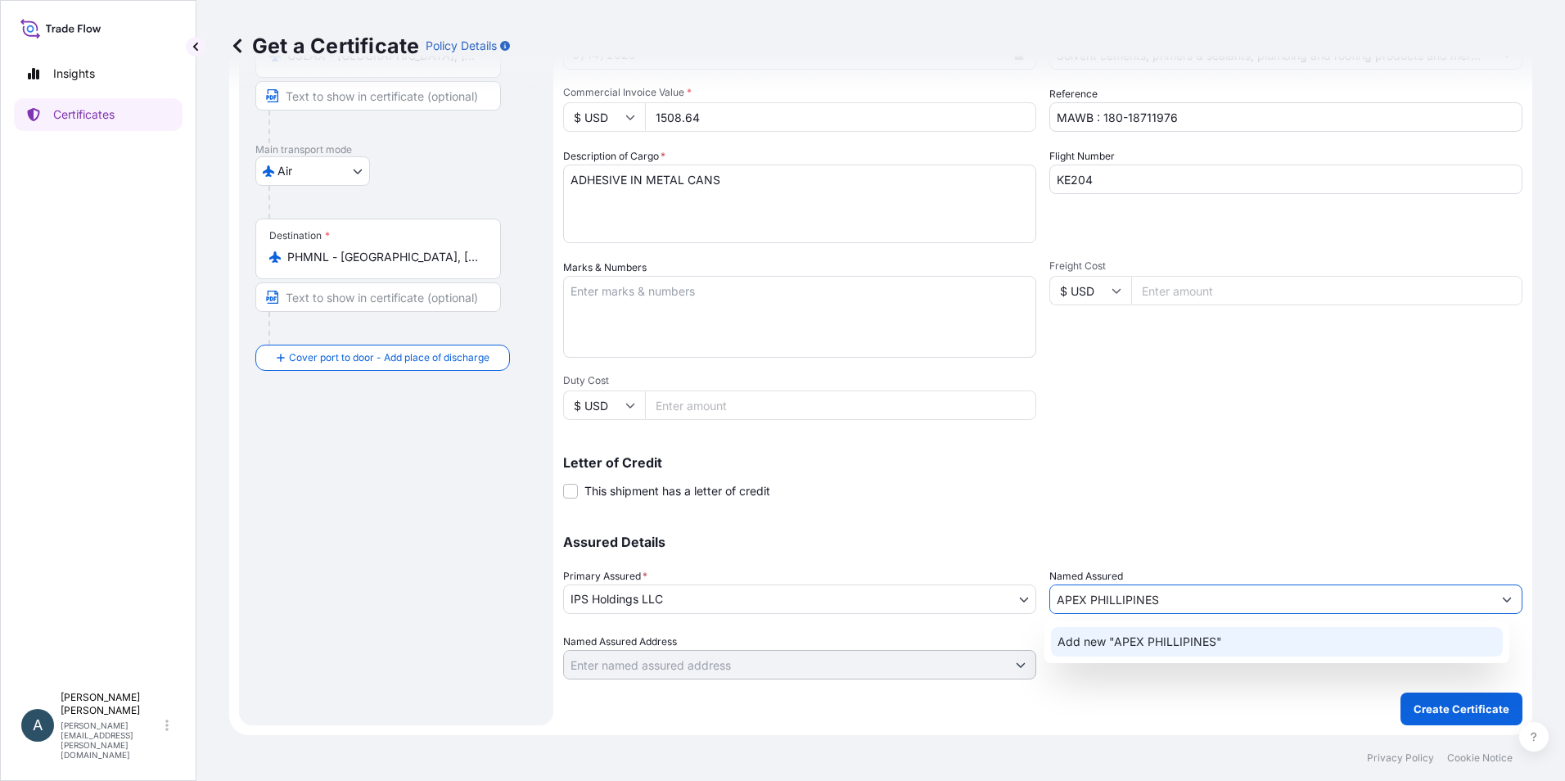
click at [1187, 642] on span "Add new "APEX PHILLIPINES"" at bounding box center [1139, 641] width 165 height 16
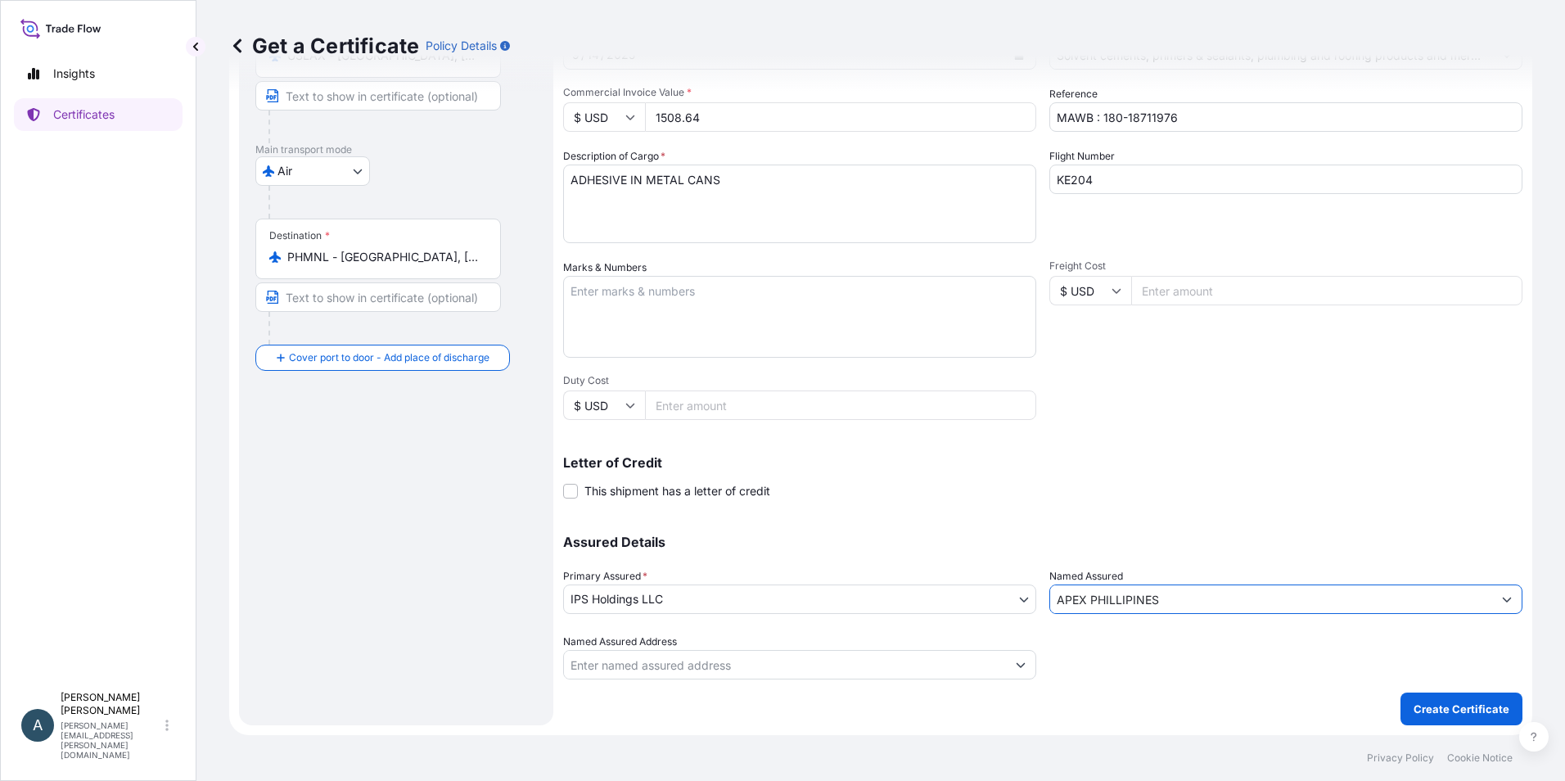
click at [1231, 592] on input "APEX PHILLIPINES" at bounding box center [1271, 598] width 442 height 29
click at [1423, 589] on input "APEX PHILLIPINES" at bounding box center [1271, 598] width 442 height 29
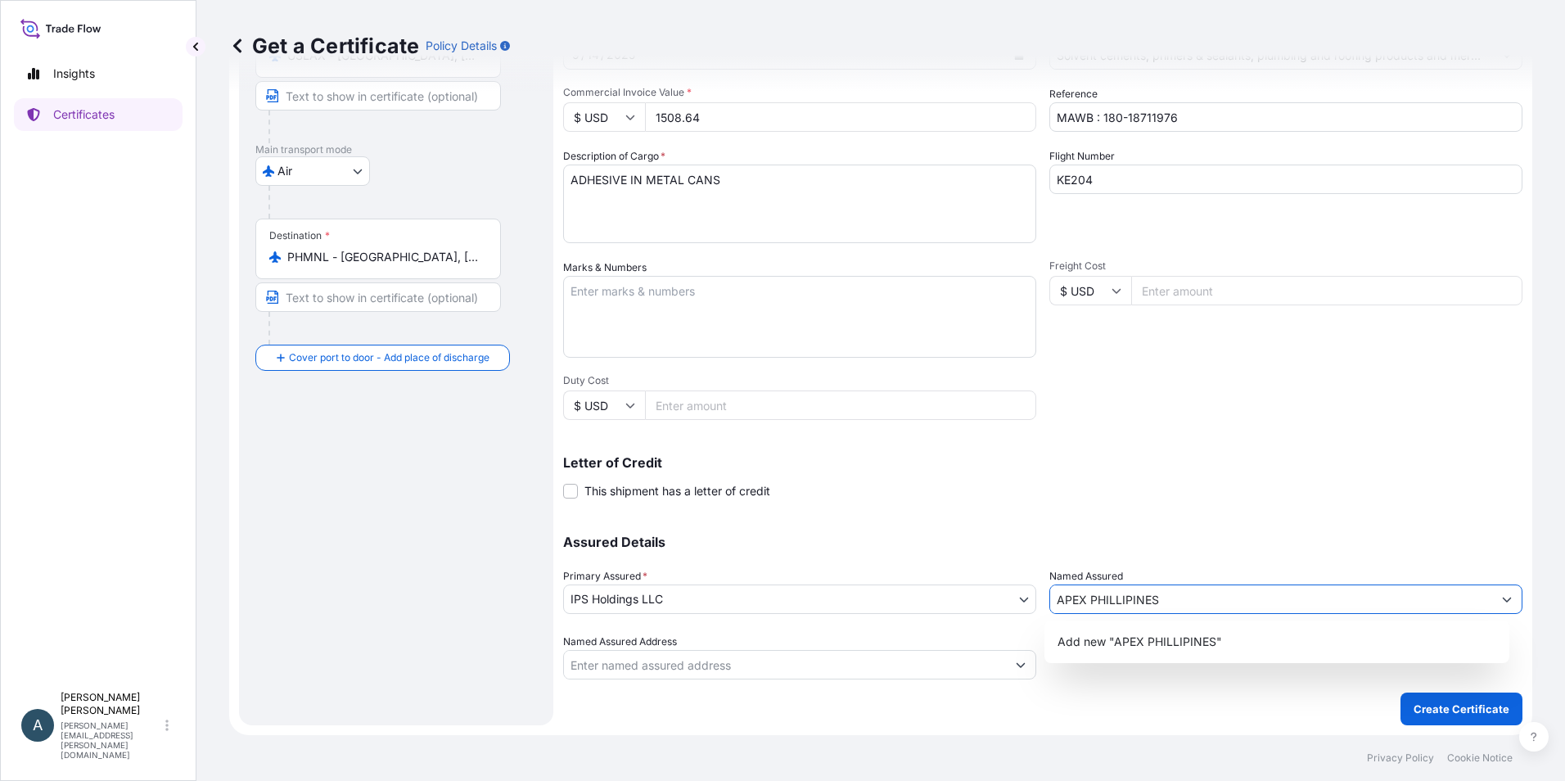
click at [1508, 601] on button "Show suggestions" at bounding box center [1506, 598] width 29 height 29
type input "APEX PHILLIPINES"
click at [1418, 623] on div "Add new "APEX PHILLIPINES"" at bounding box center [1277, 641] width 466 height 43
click at [1154, 604] on input "APEX PHILLIPINES" at bounding box center [1271, 598] width 442 height 29
click at [1061, 645] on span "Add new "APEX PHILLIPINES"" at bounding box center [1139, 641] width 165 height 16
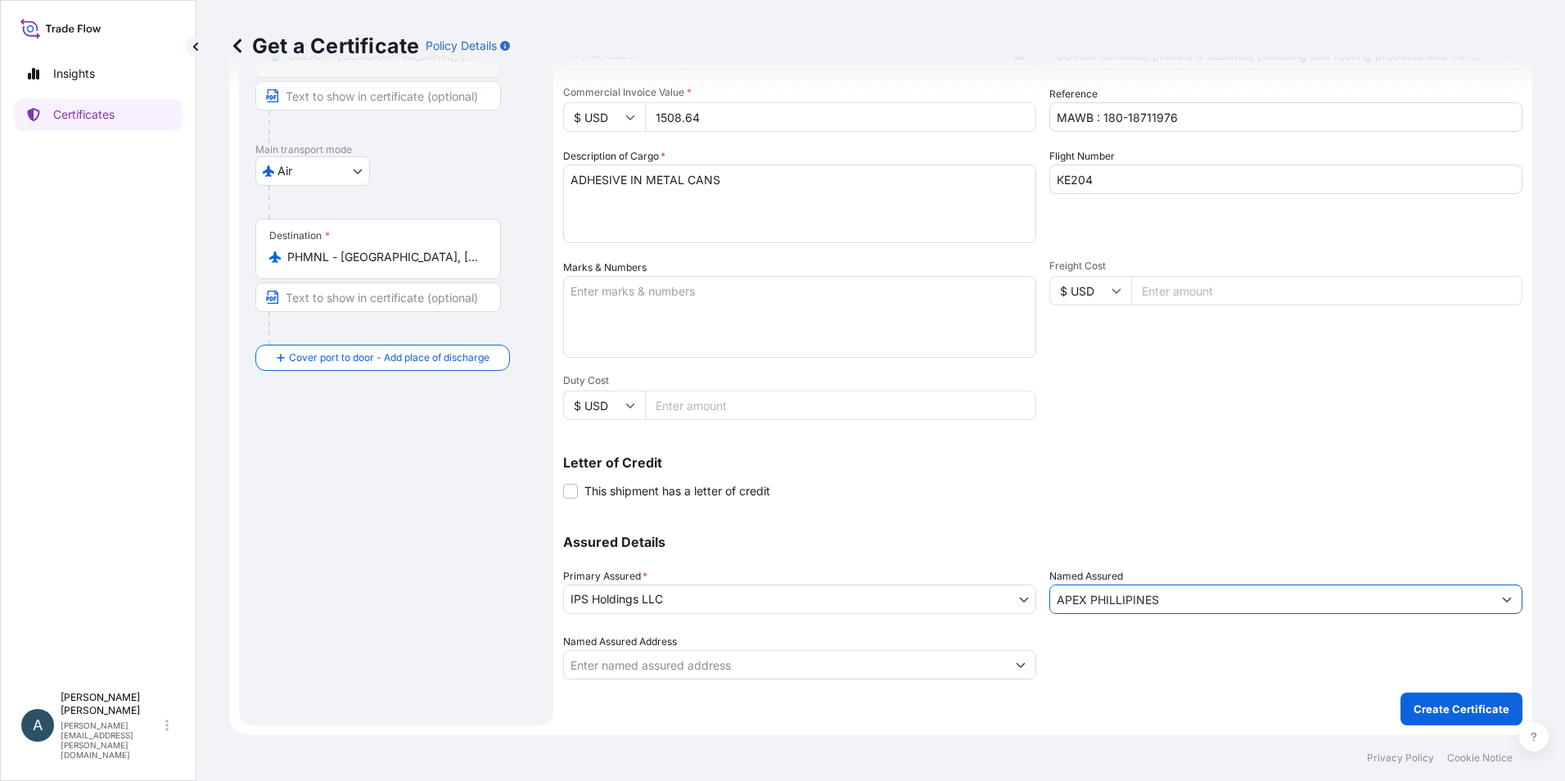
click at [1016, 666] on icon "Show suggestions" at bounding box center [1020, 665] width 9 height 5
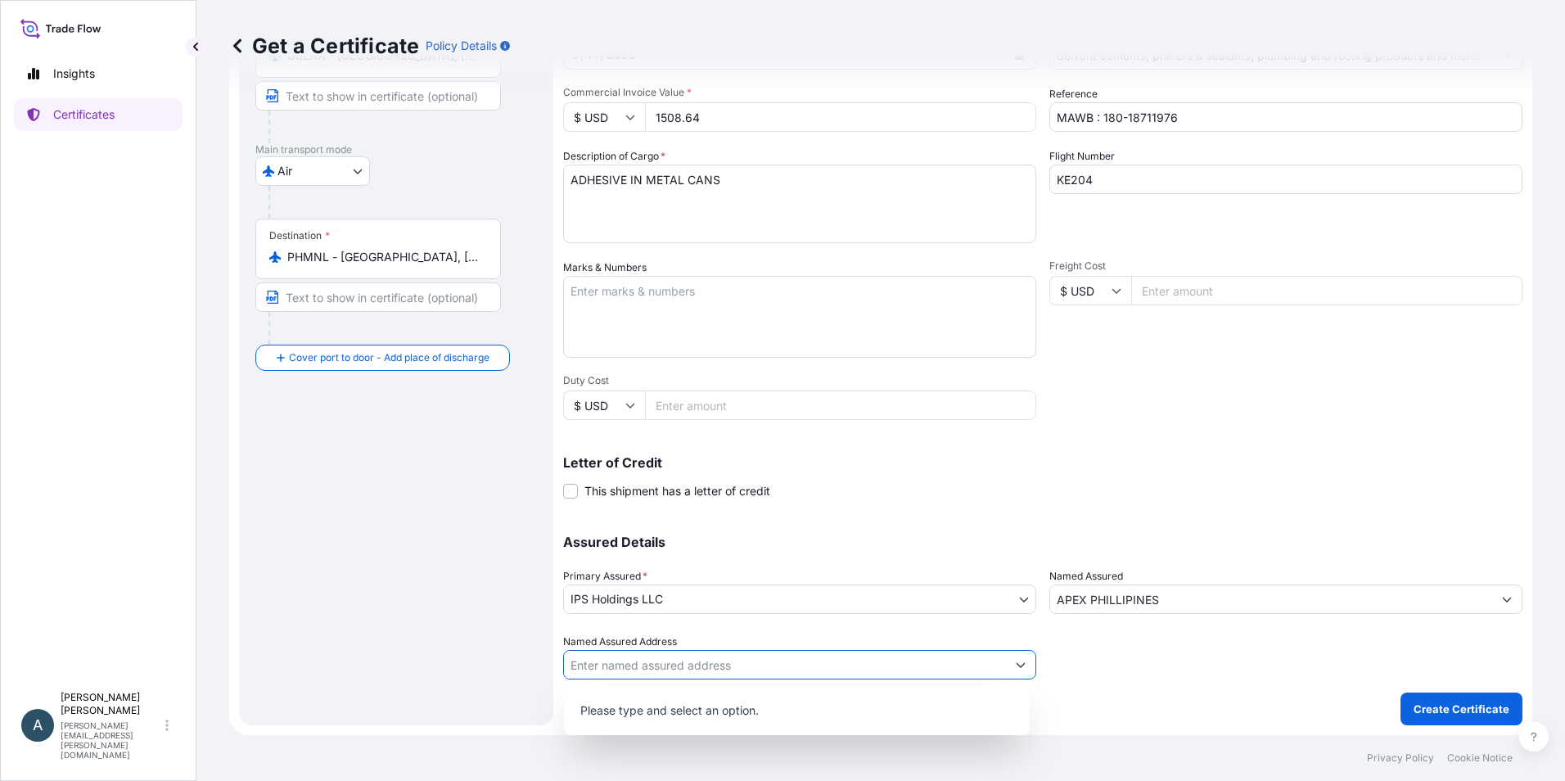
click at [906, 700] on p "Please type and select an option." at bounding box center [796, 710] width 453 height 36
click at [681, 655] on input "Named Assured Address" at bounding box center [785, 664] width 442 height 29
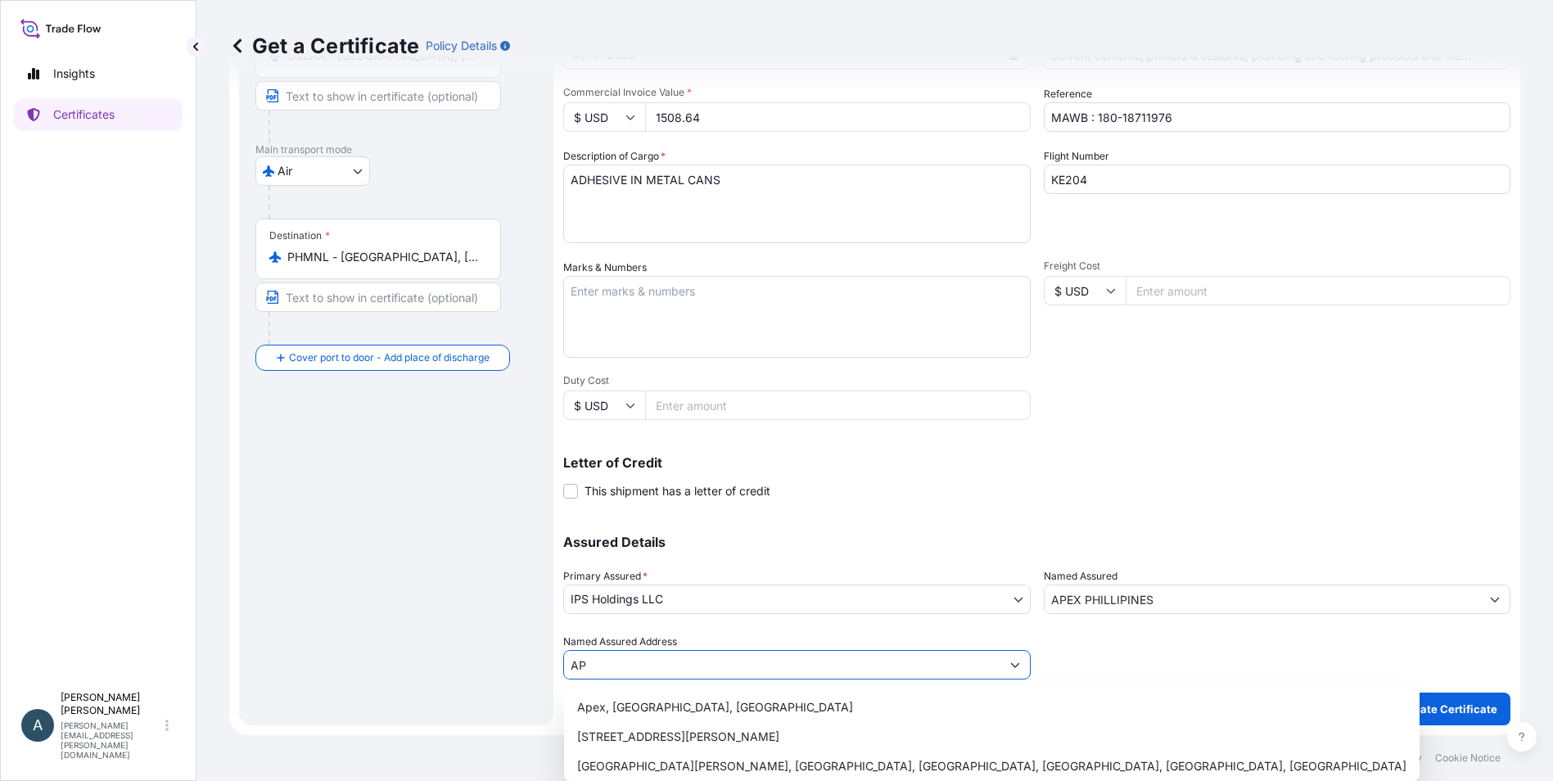
type input "A"
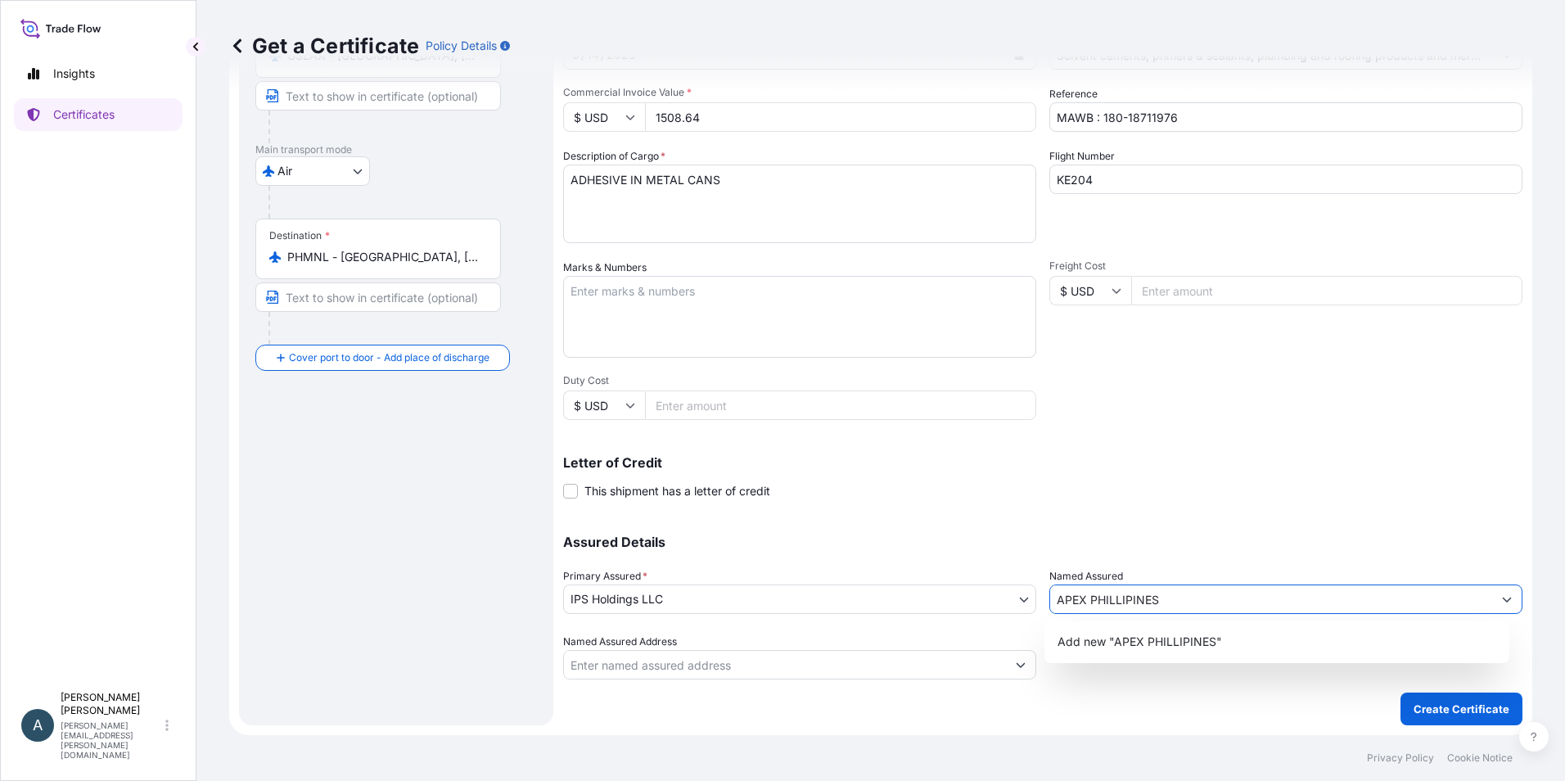
click at [1267, 600] on input "APEX PHILLIPINES" at bounding box center [1271, 598] width 442 height 29
click at [1179, 646] on span "Add new "APEX PHILLIPINES"" at bounding box center [1139, 641] width 165 height 16
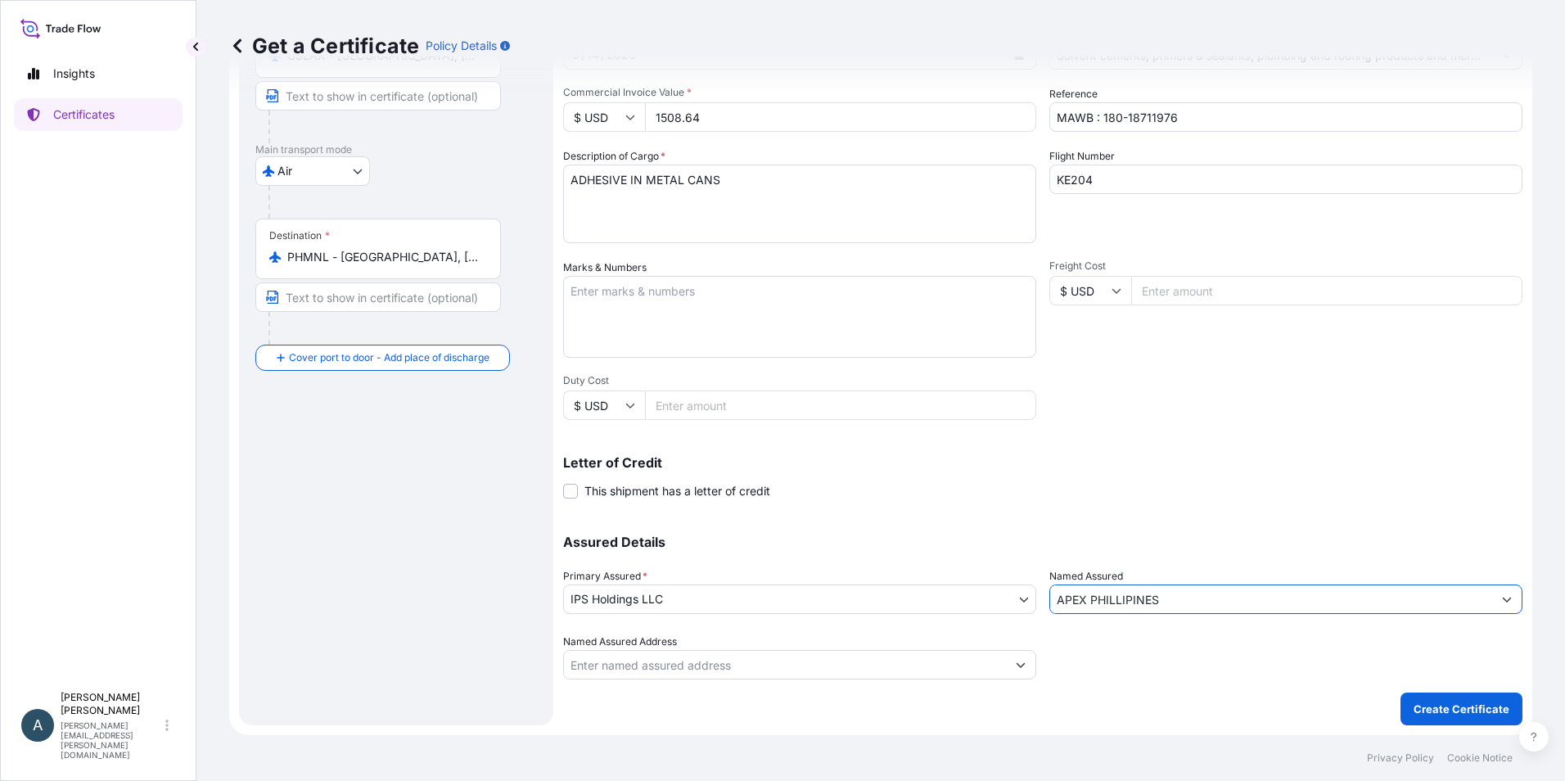
click at [1202, 602] on input "APEX PHILLIPINES" at bounding box center [1271, 598] width 442 height 29
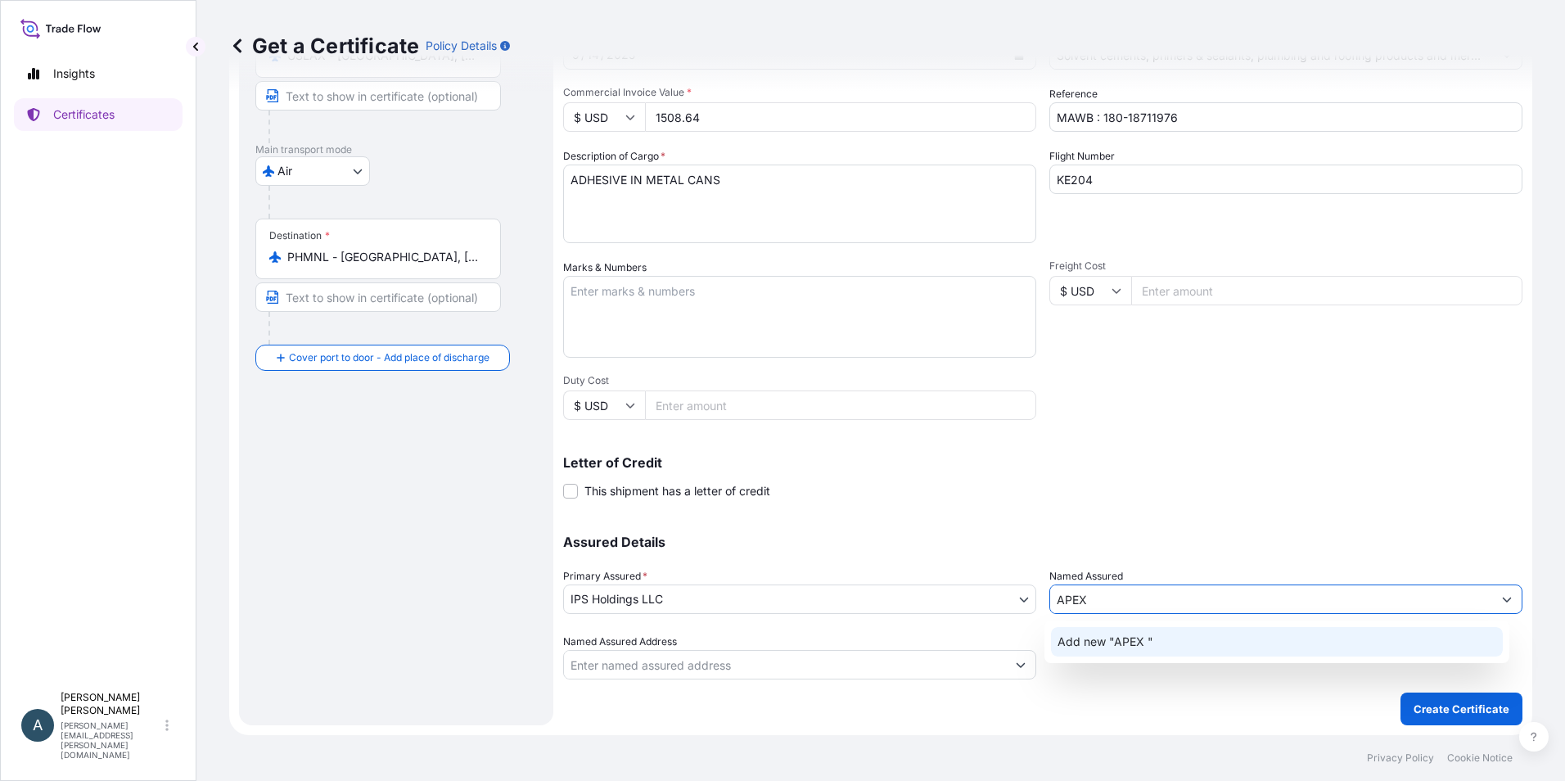
click at [1100, 642] on span "Add new "APEX "" at bounding box center [1105, 641] width 96 height 16
type input "APEX PLASTIC PIPING SUPPLY AND SERVICES"
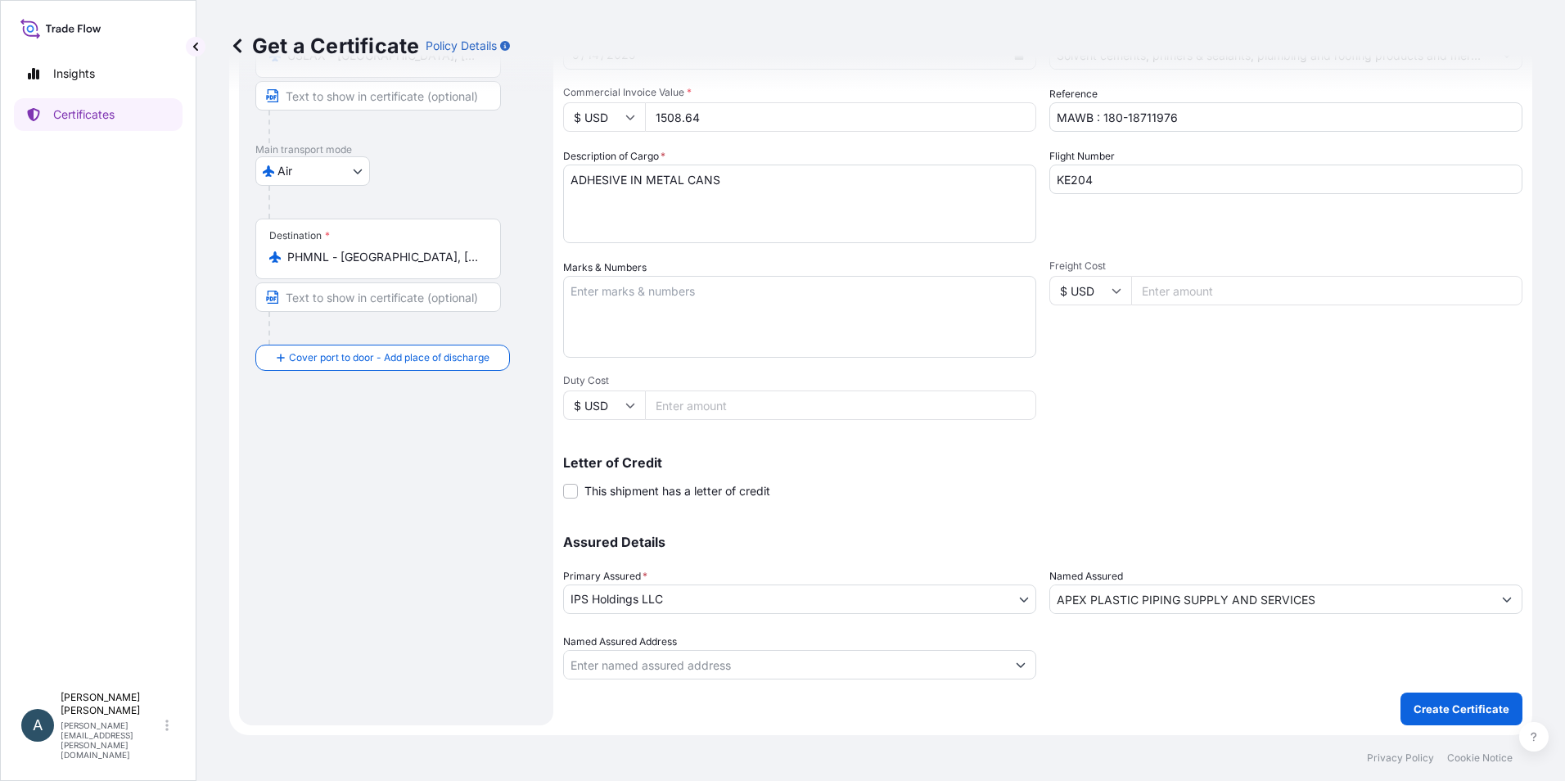
click at [1264, 433] on div "Shipment Details Issue date * 9 / 11 / 2025 Date of Departure * 9 / 10 / 2025 D…" at bounding box center [1042, 289] width 959 height 780
click at [1312, 293] on input "Freight Cost" at bounding box center [1326, 290] width 391 height 29
type input "2780.00"
click at [1400, 692] on button "Create Certificate" at bounding box center [1461, 708] width 122 height 33
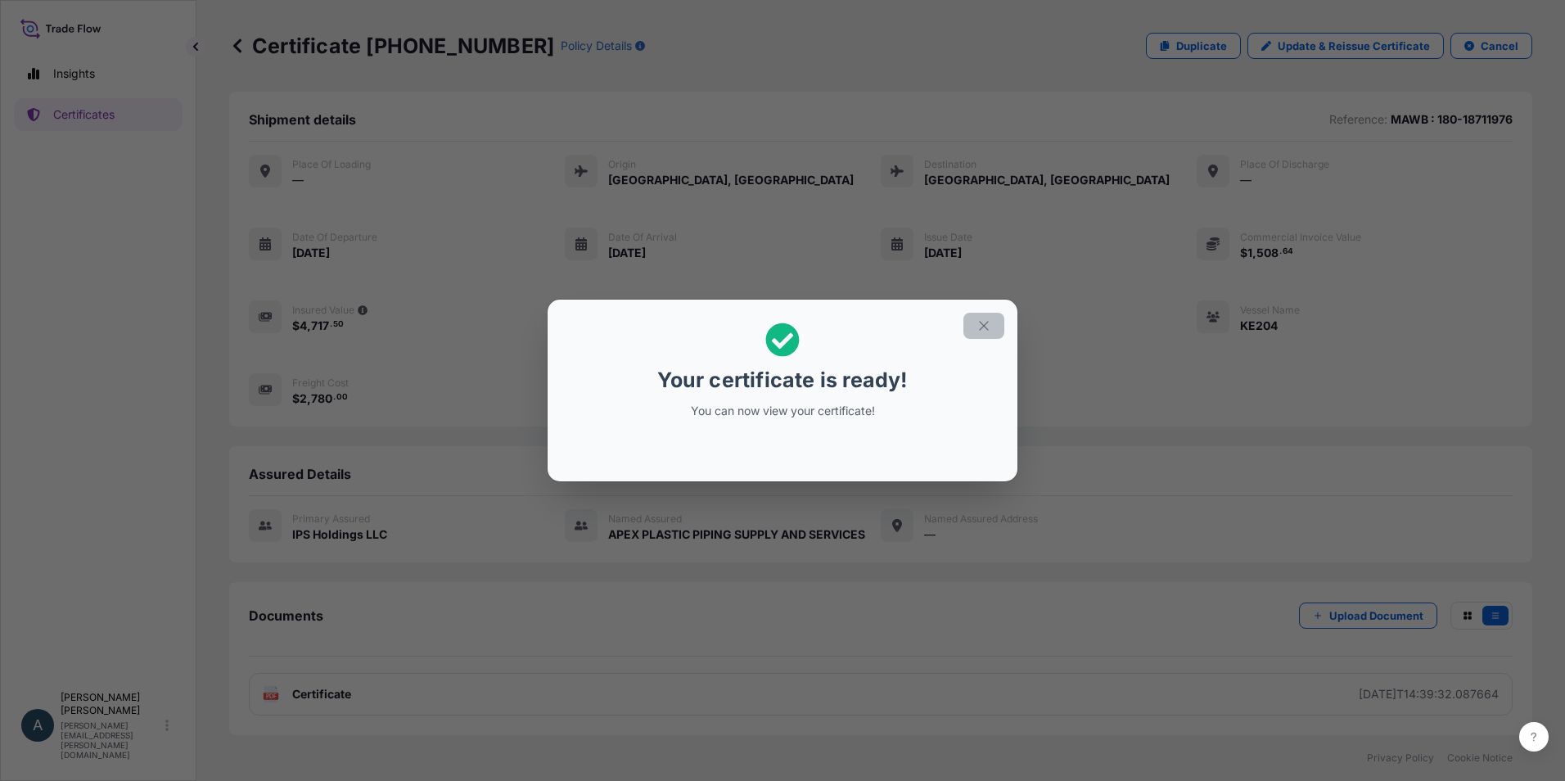
click at [996, 319] on button "button" at bounding box center [983, 326] width 41 height 26
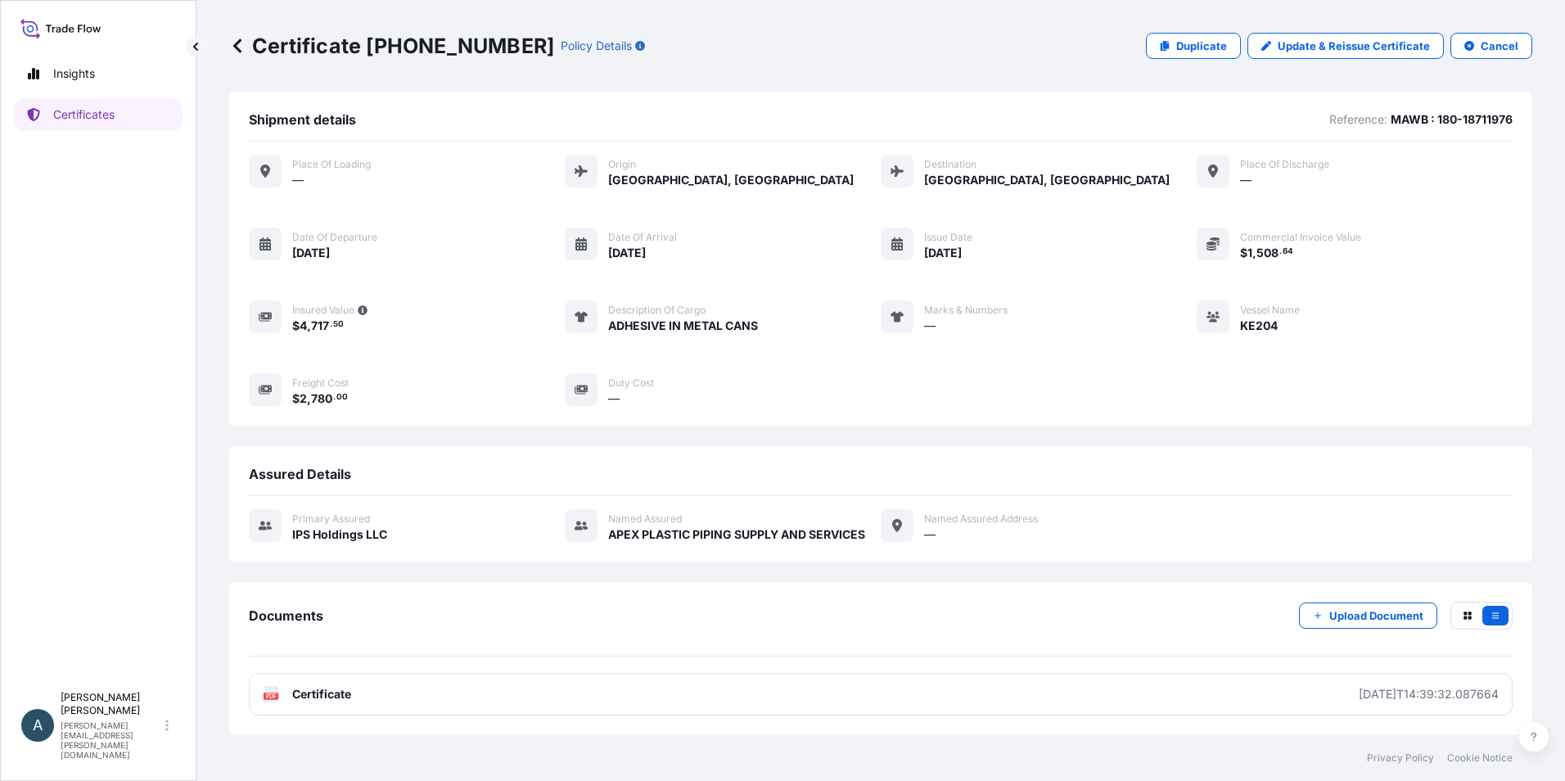
click at [802, 530] on span "APEX PLASTIC PIPING SUPPLY AND SERVICES" at bounding box center [736, 534] width 257 height 16
click at [917, 528] on div "Named Assured Address —" at bounding box center [959, 526] width 157 height 34
click at [1344, 45] on p "Update & Reissue Certificate" at bounding box center [1354, 46] width 152 height 16
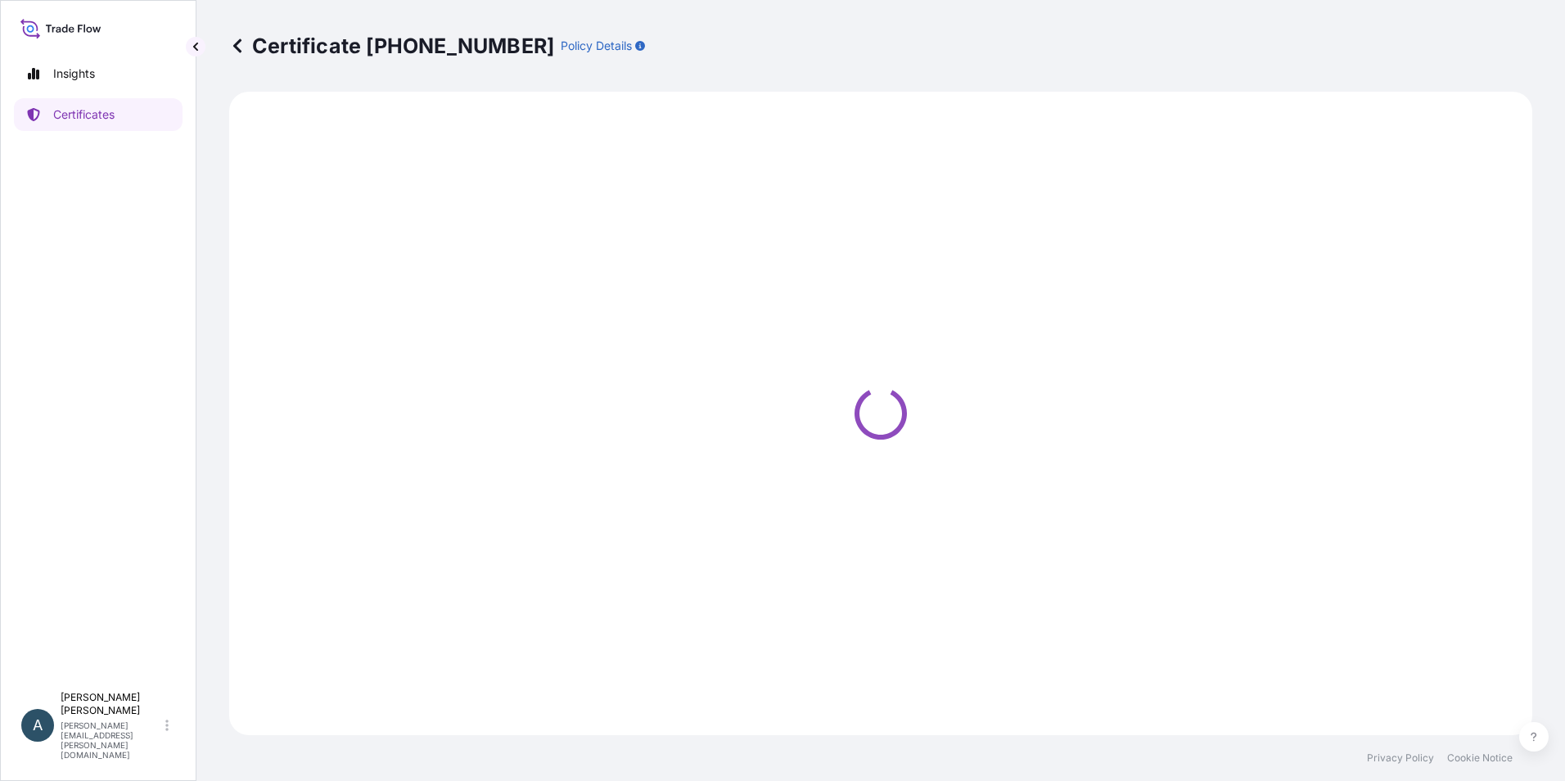
select select "Air"
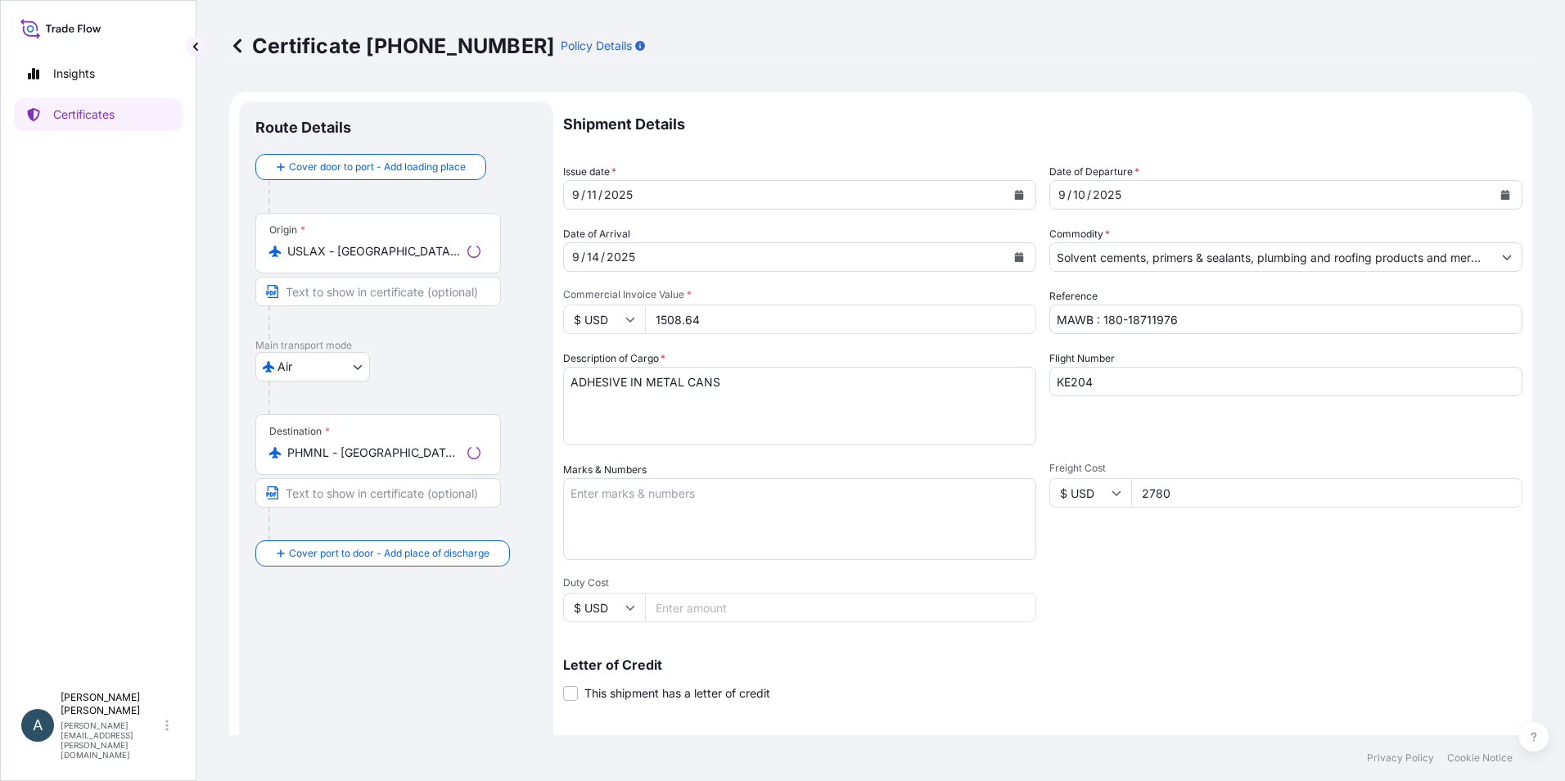
select select "31512"
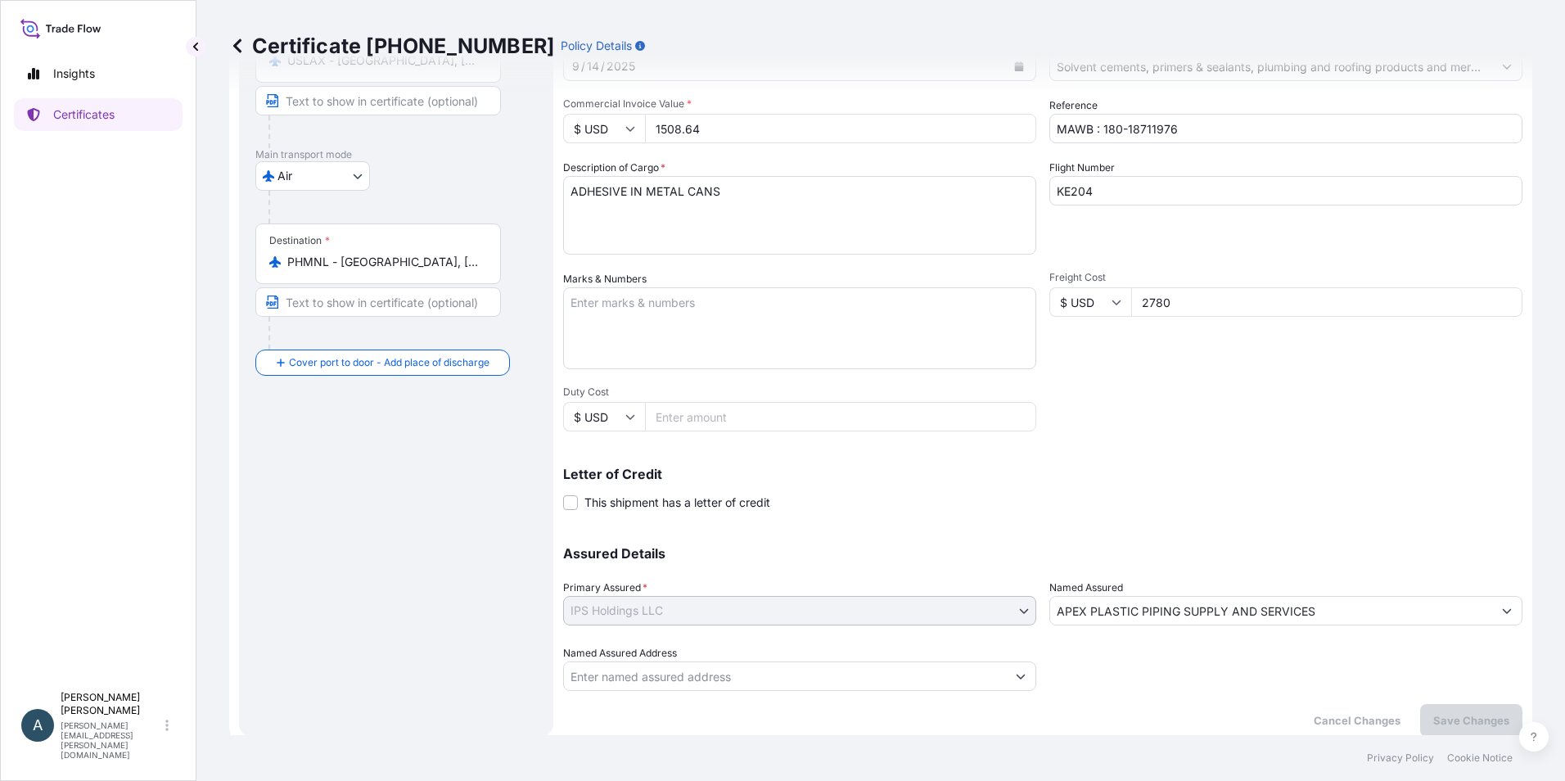
scroll to position [202, 0]
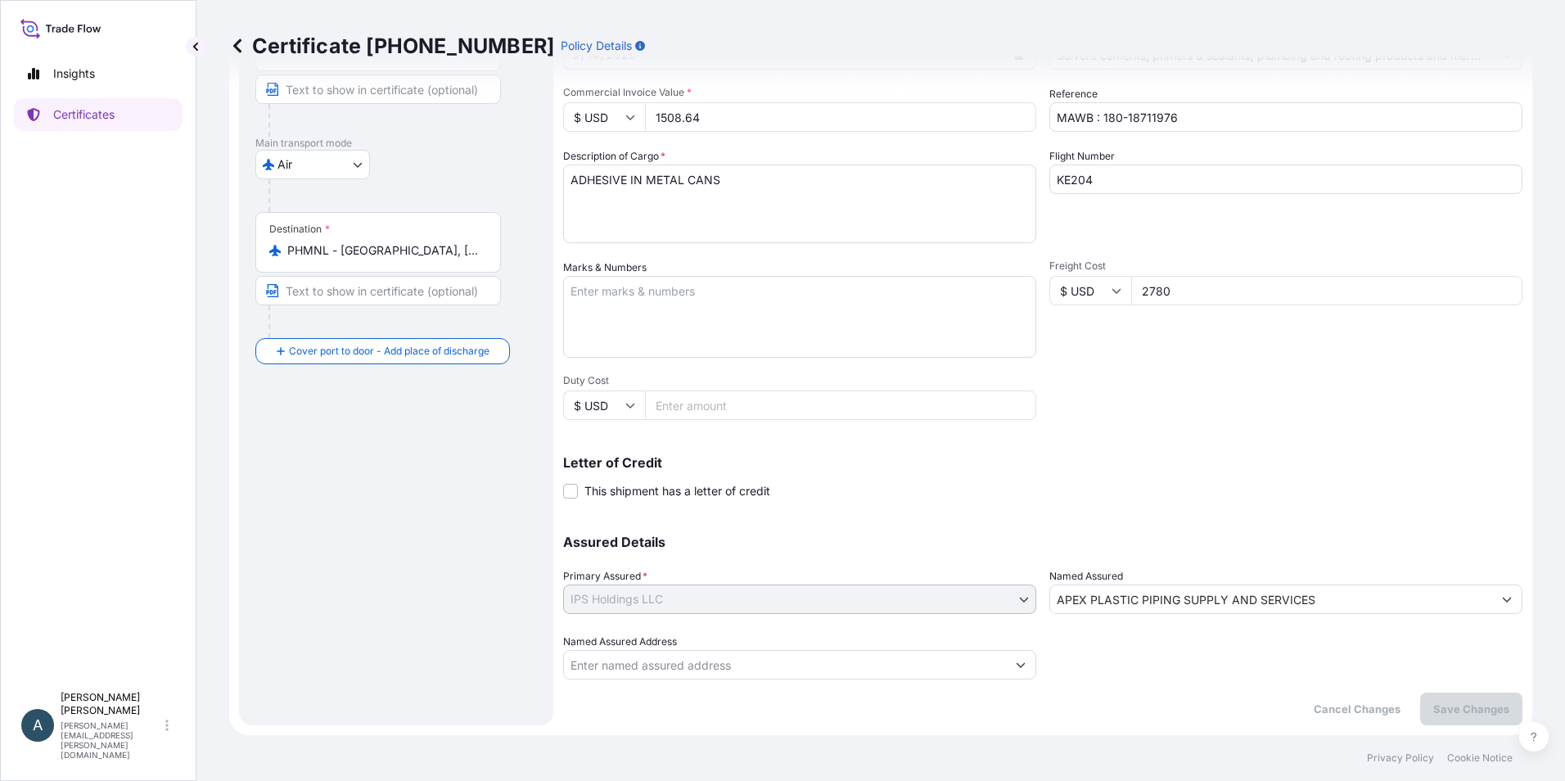
click at [767, 673] on input "Named Assured Address" at bounding box center [785, 664] width 442 height 29
type input "a"
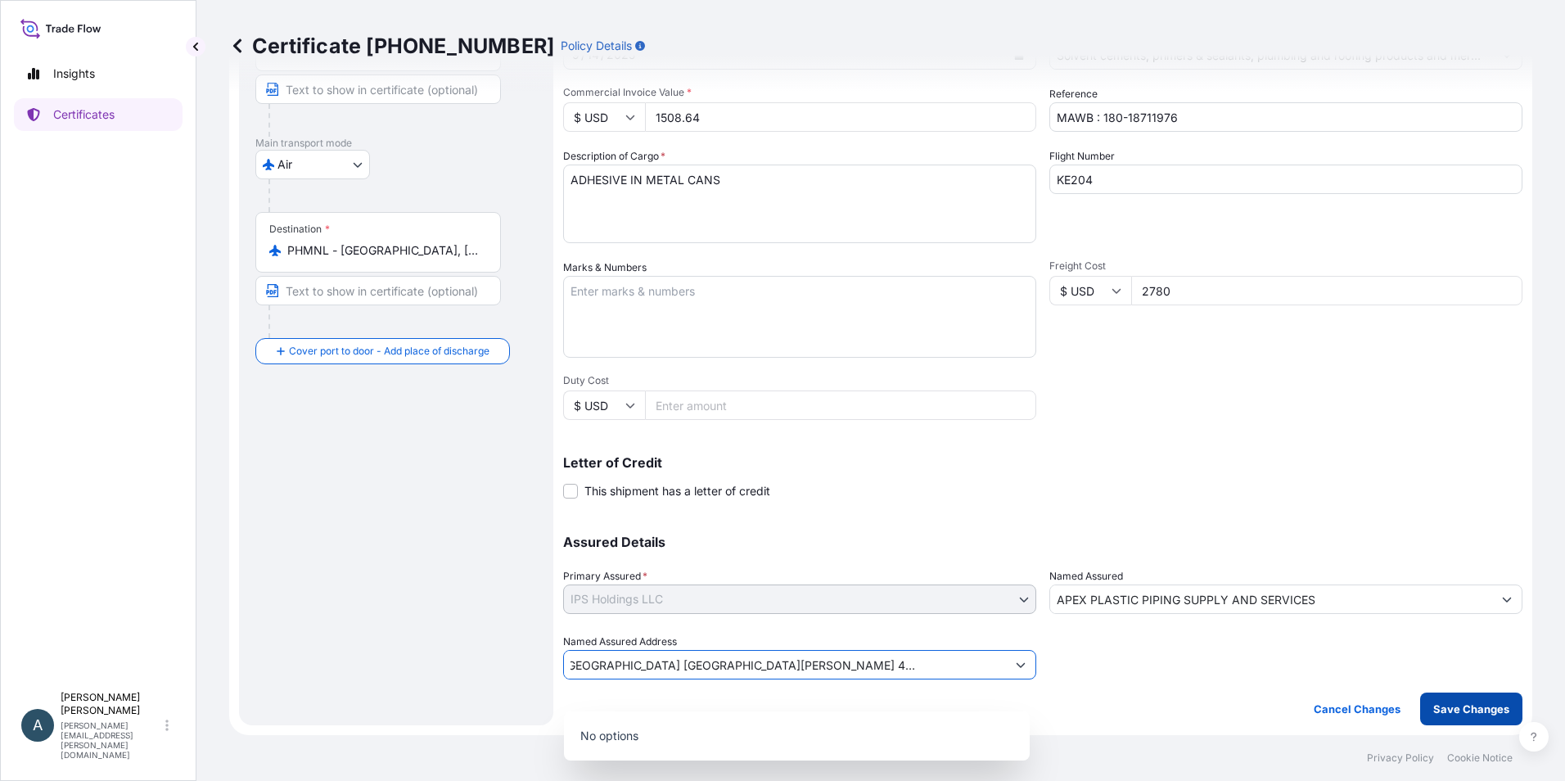
type input "APEX BLDG., 3RD ST MERIDAN INDUSTRIAL COMPLEX MACABLING STA ROSA LAGUNA 4026 PH…"
click at [1481, 708] on p "Save Changes" at bounding box center [1471, 709] width 76 height 16
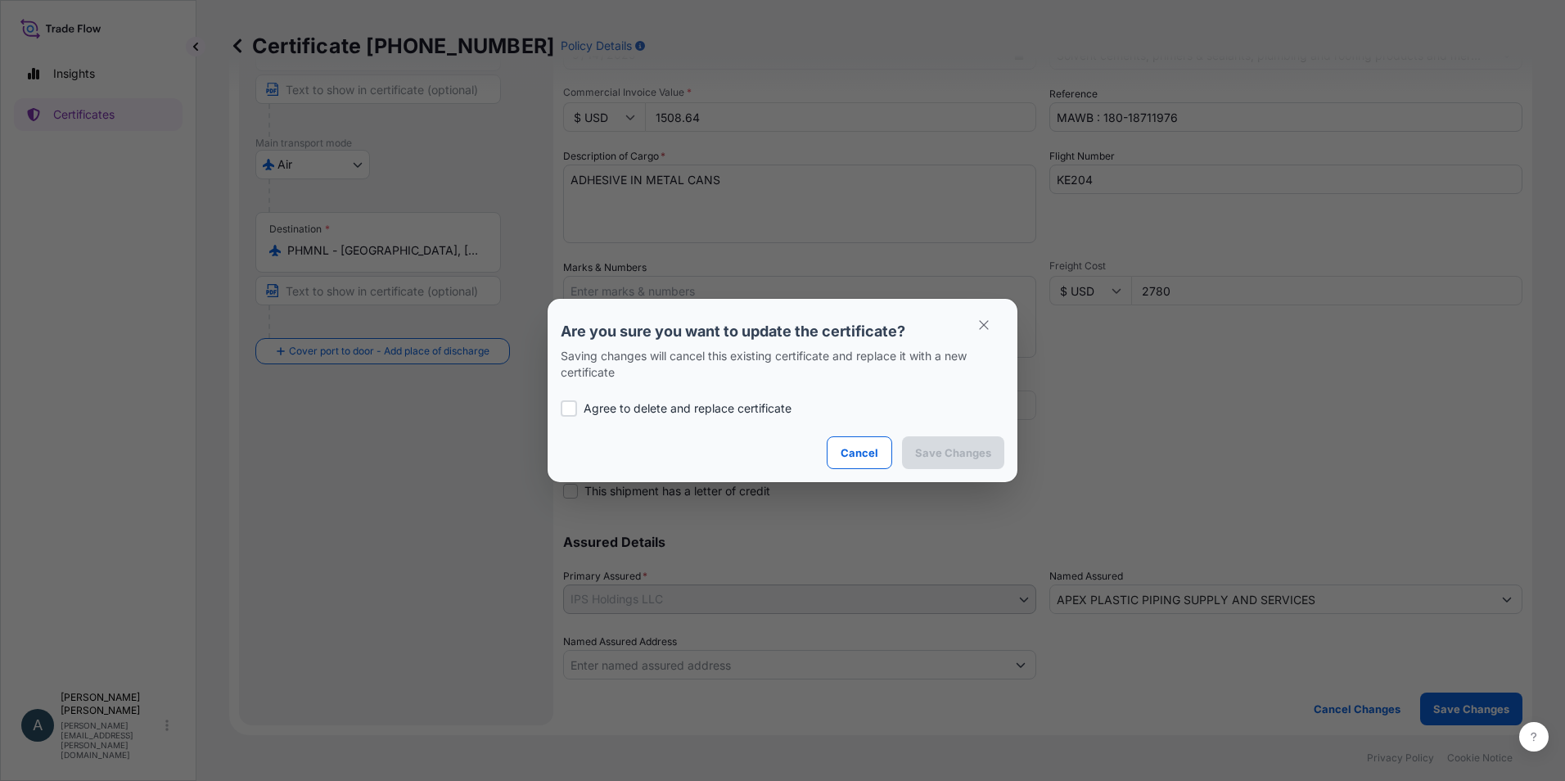
scroll to position [0, 0]
click at [712, 410] on p "Agree to delete and replace certificate" at bounding box center [688, 408] width 208 height 16
checkbox input "true"
click at [987, 450] on p "Save Changes" at bounding box center [953, 452] width 76 height 16
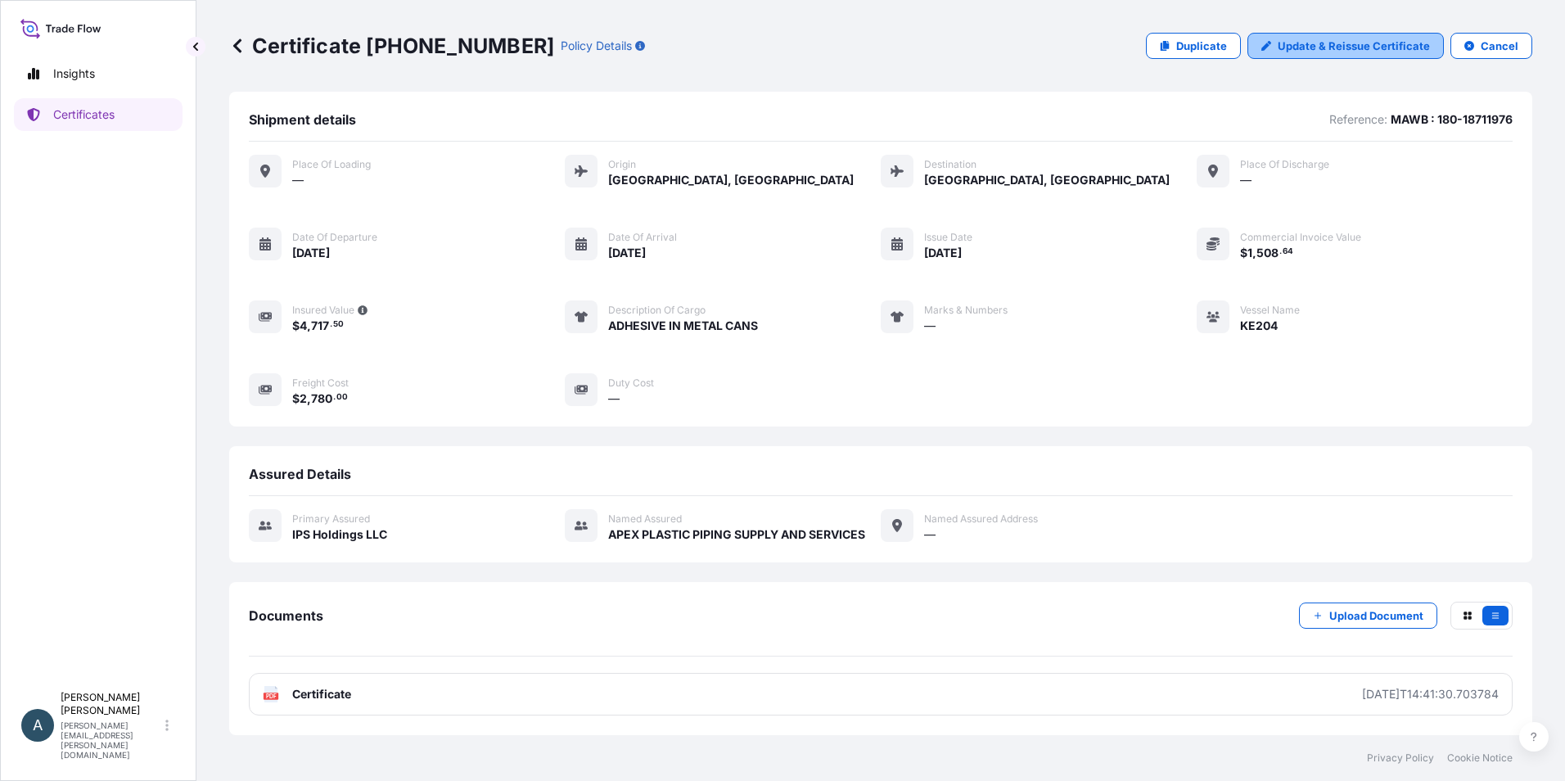
click at [1351, 47] on p "Update & Reissue Certificate" at bounding box center [1354, 46] width 152 height 16
select select "Air"
select select "31512"
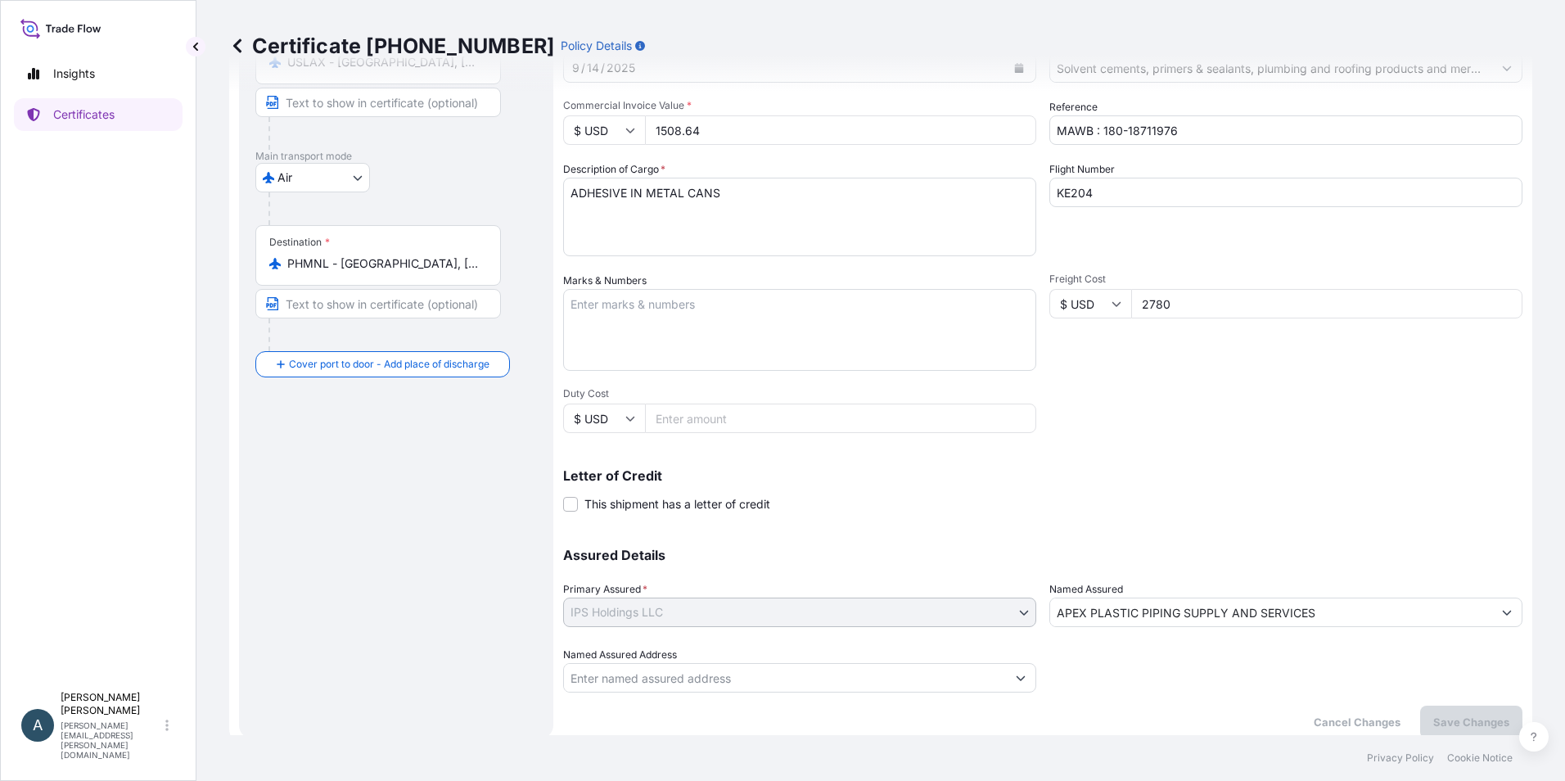
scroll to position [202, 0]
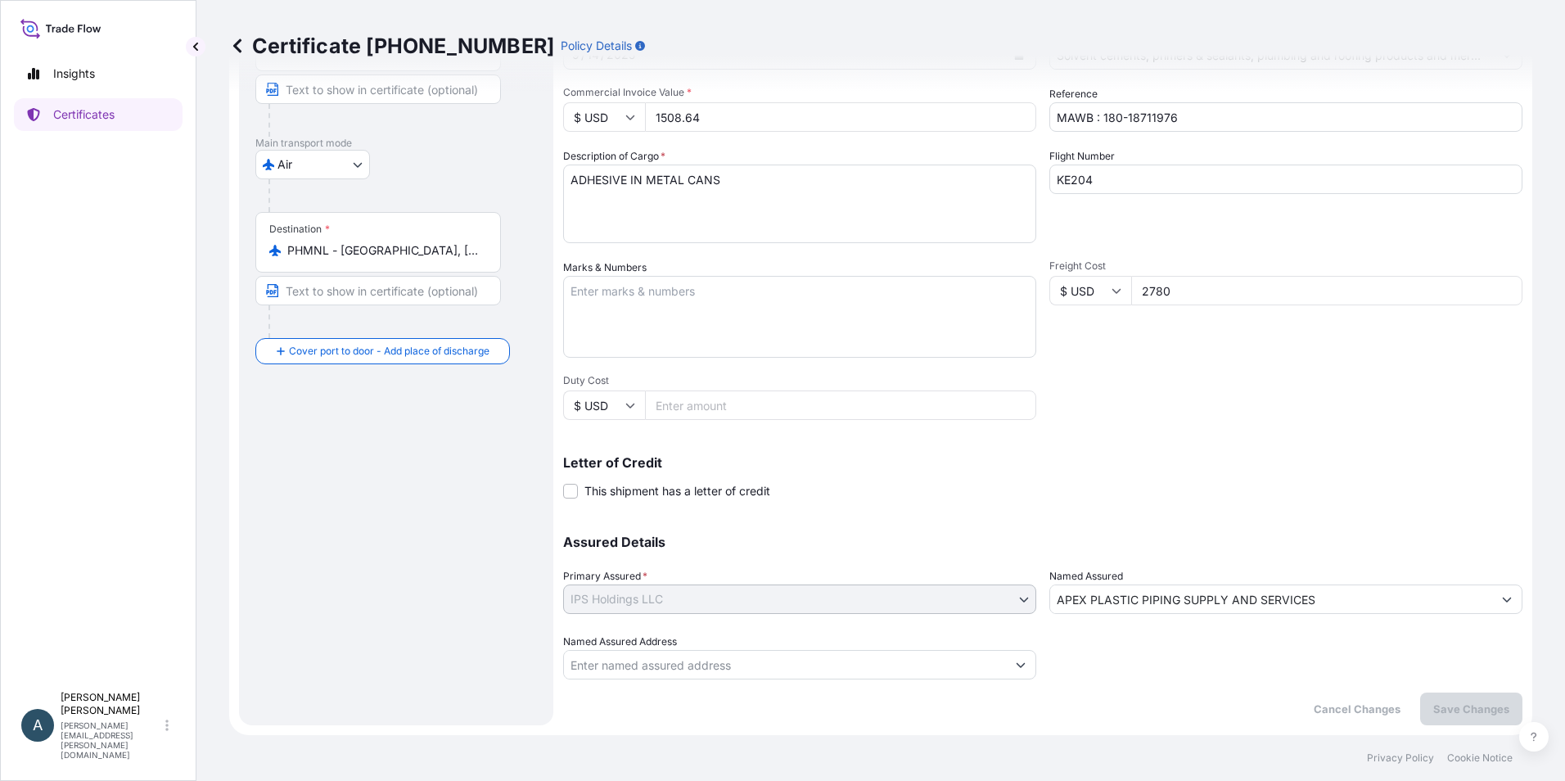
click at [762, 670] on input "Named Assured Address" at bounding box center [785, 664] width 442 height 29
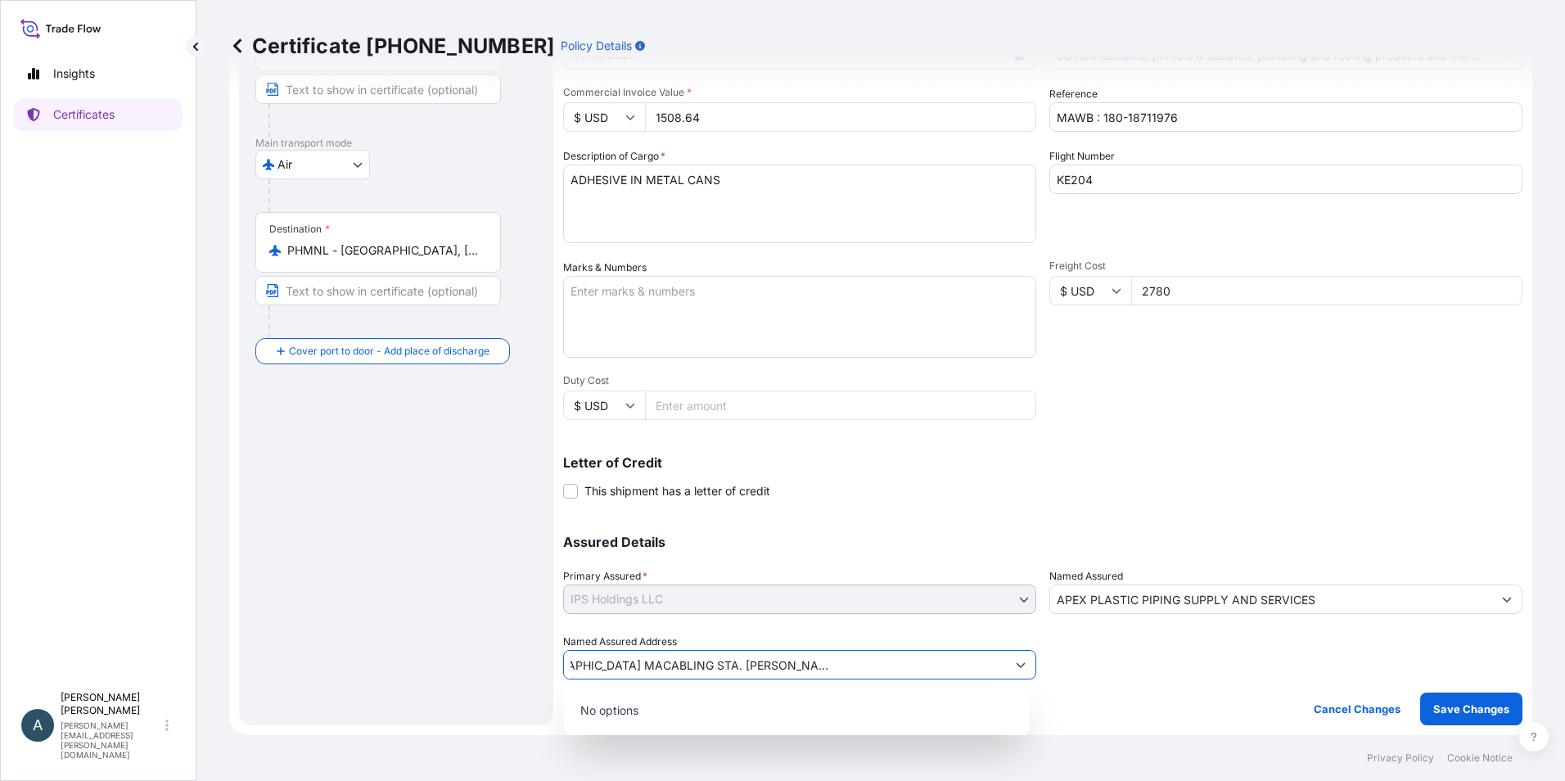
scroll to position [0, 175]
type input "APEX BLDG., 3RD ST. MERIDAN INDUSTRIAL COMPLEX MACABLING STA. ROSA, LAGUNA 4026…"
click at [972, 710] on p "No options" at bounding box center [796, 710] width 453 height 36
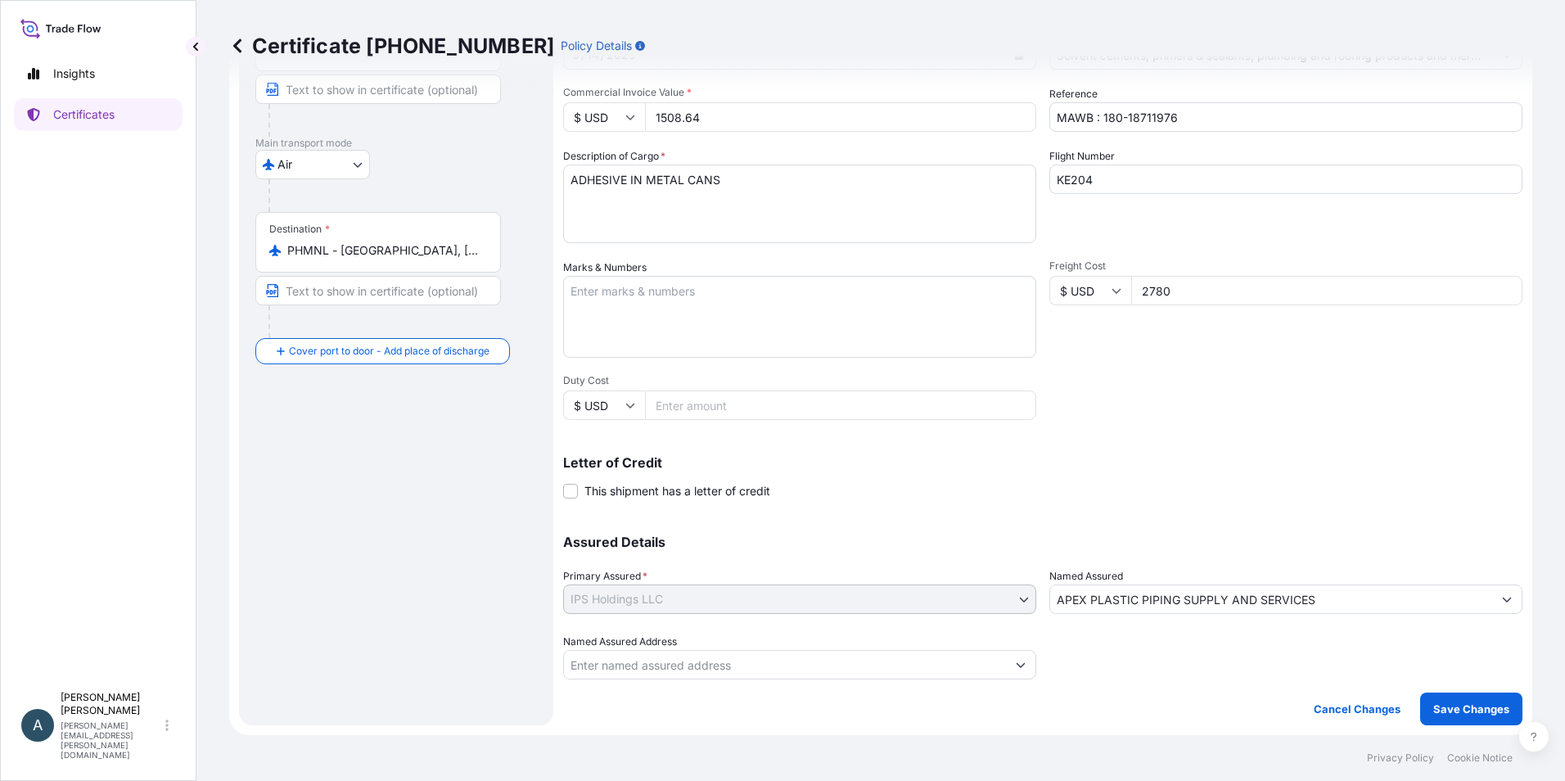
click at [917, 671] on input "Named Assured Address" at bounding box center [785, 664] width 442 height 29
click at [1008, 667] on button "Show suggestions" at bounding box center [1020, 664] width 29 height 29
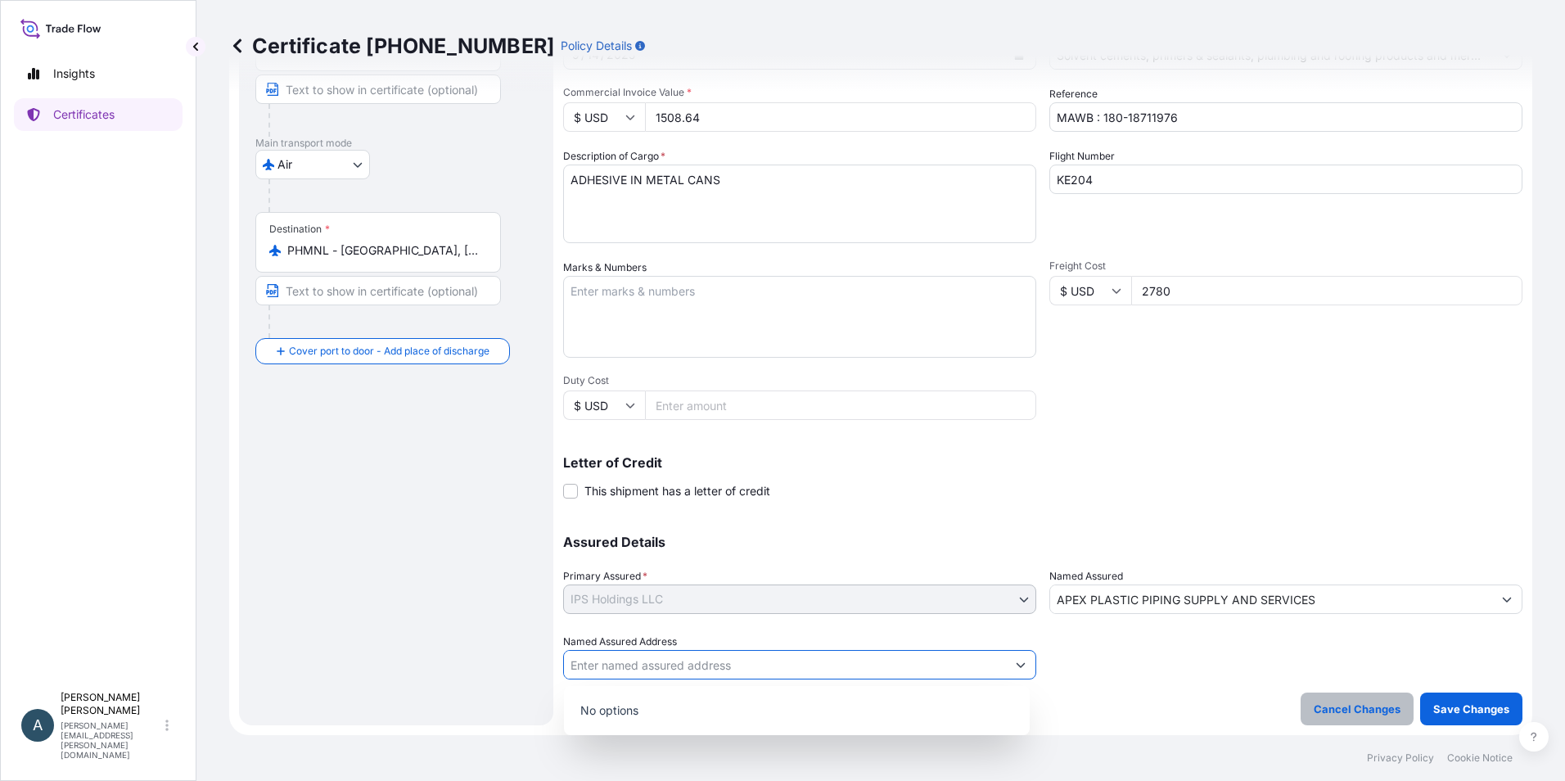
click at [1342, 711] on p "Cancel Changes" at bounding box center [1357, 709] width 87 height 16
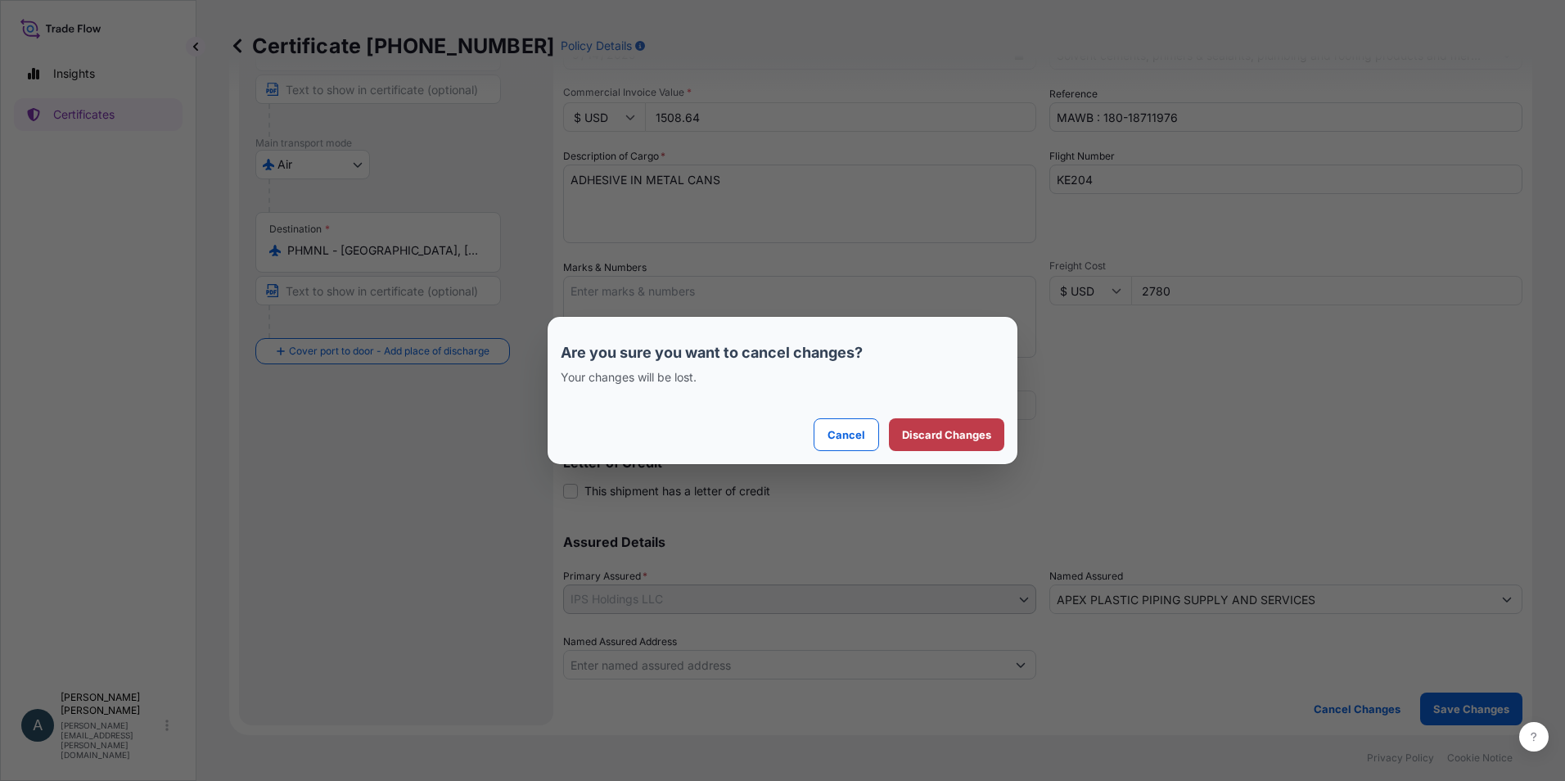
select select "Air"
select select "31512"
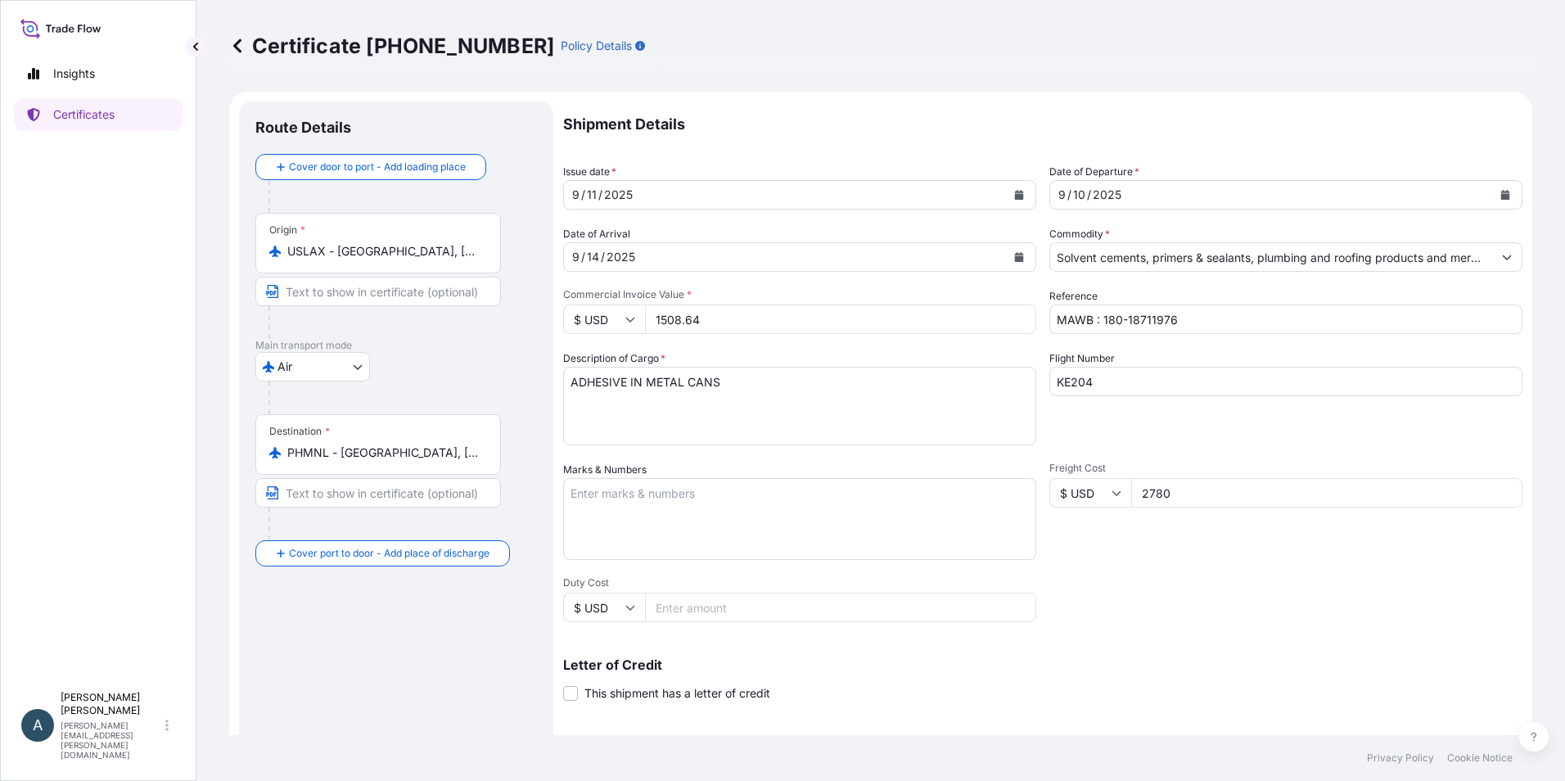
click at [232, 46] on icon at bounding box center [237, 46] width 16 height 16
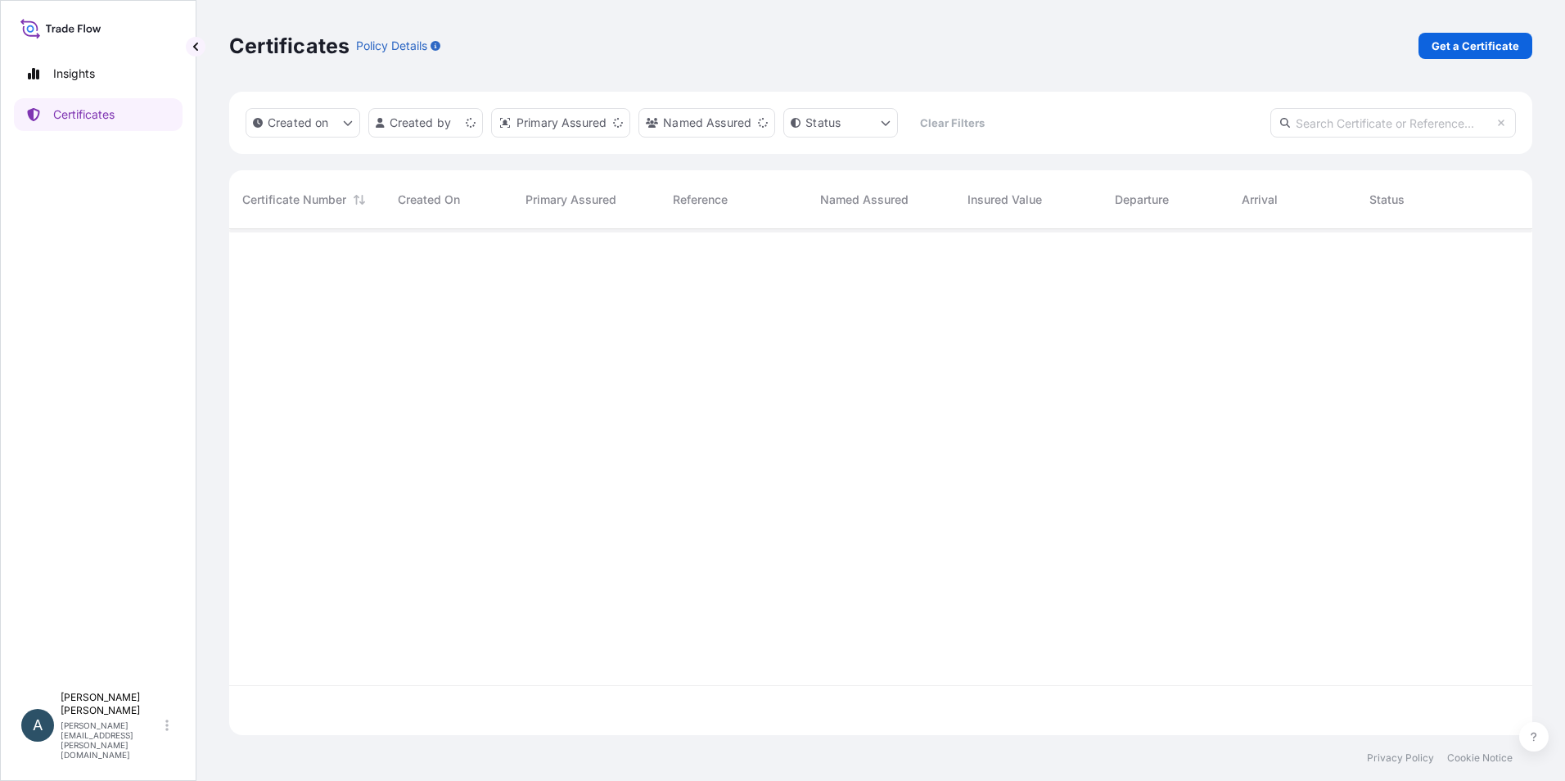
scroll to position [503, 1291]
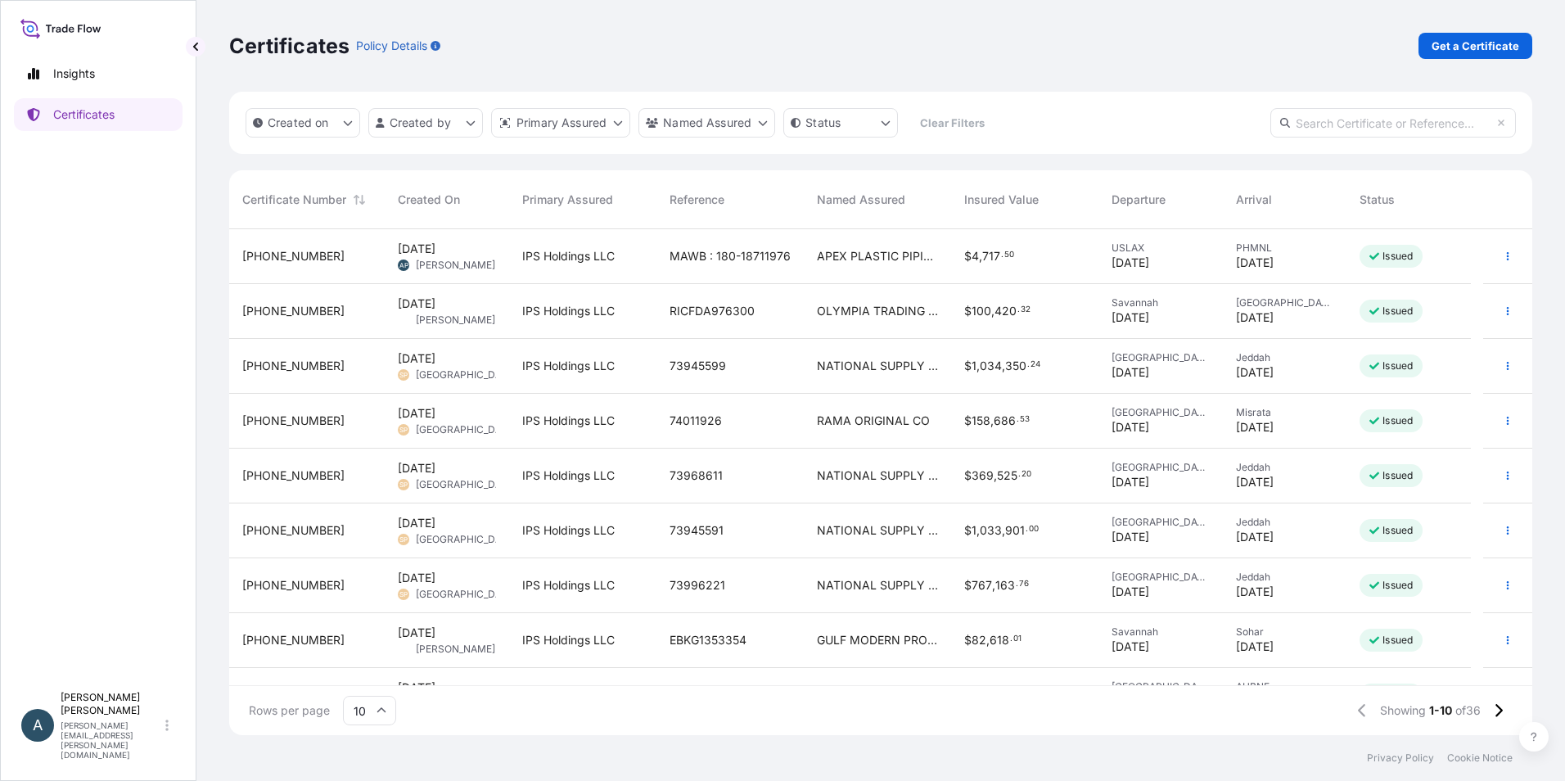
click at [271, 250] on span "31512-36-2" at bounding box center [293, 256] width 102 height 16
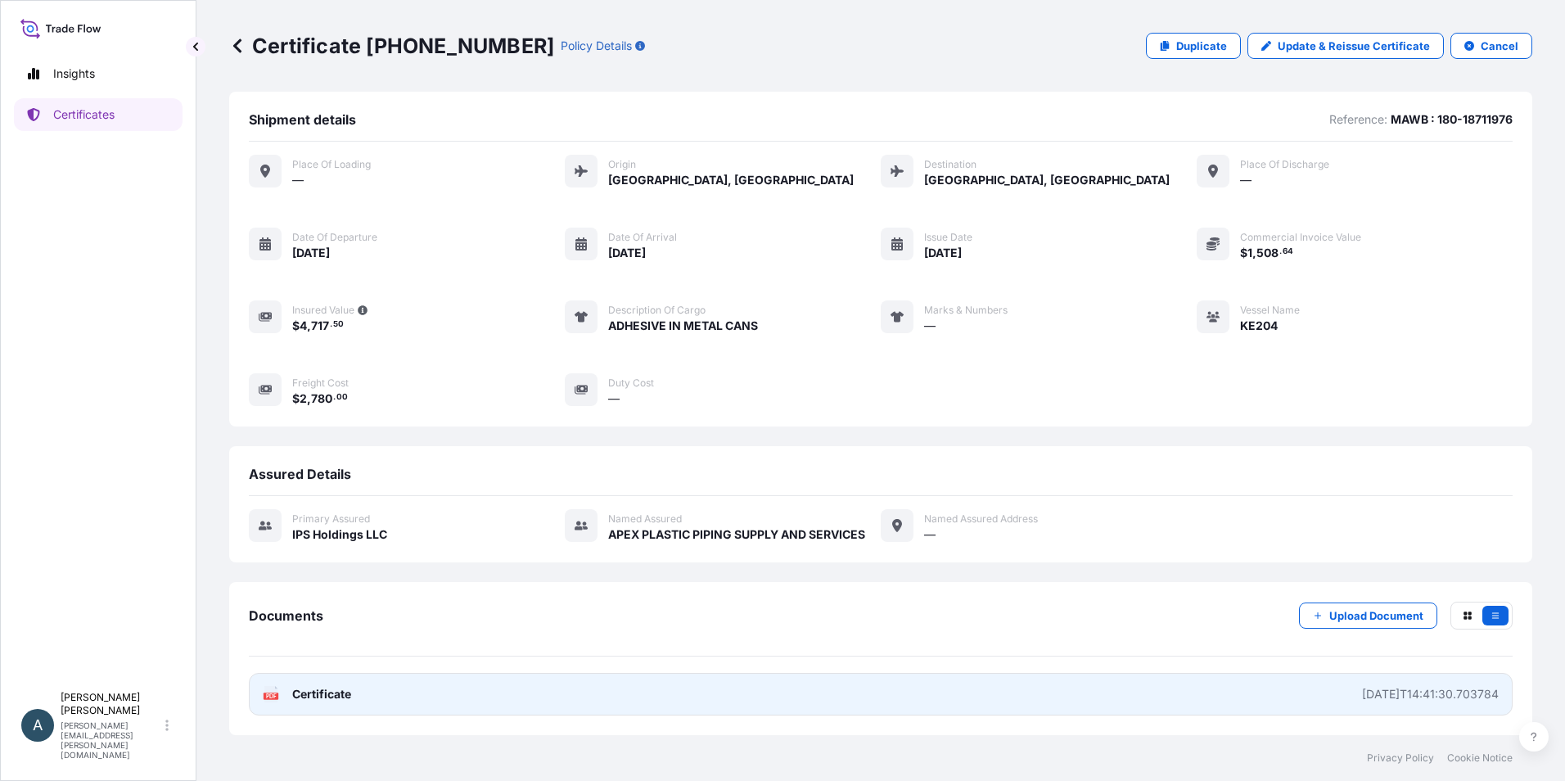
click at [324, 695] on span "Certificate" at bounding box center [321, 694] width 59 height 16
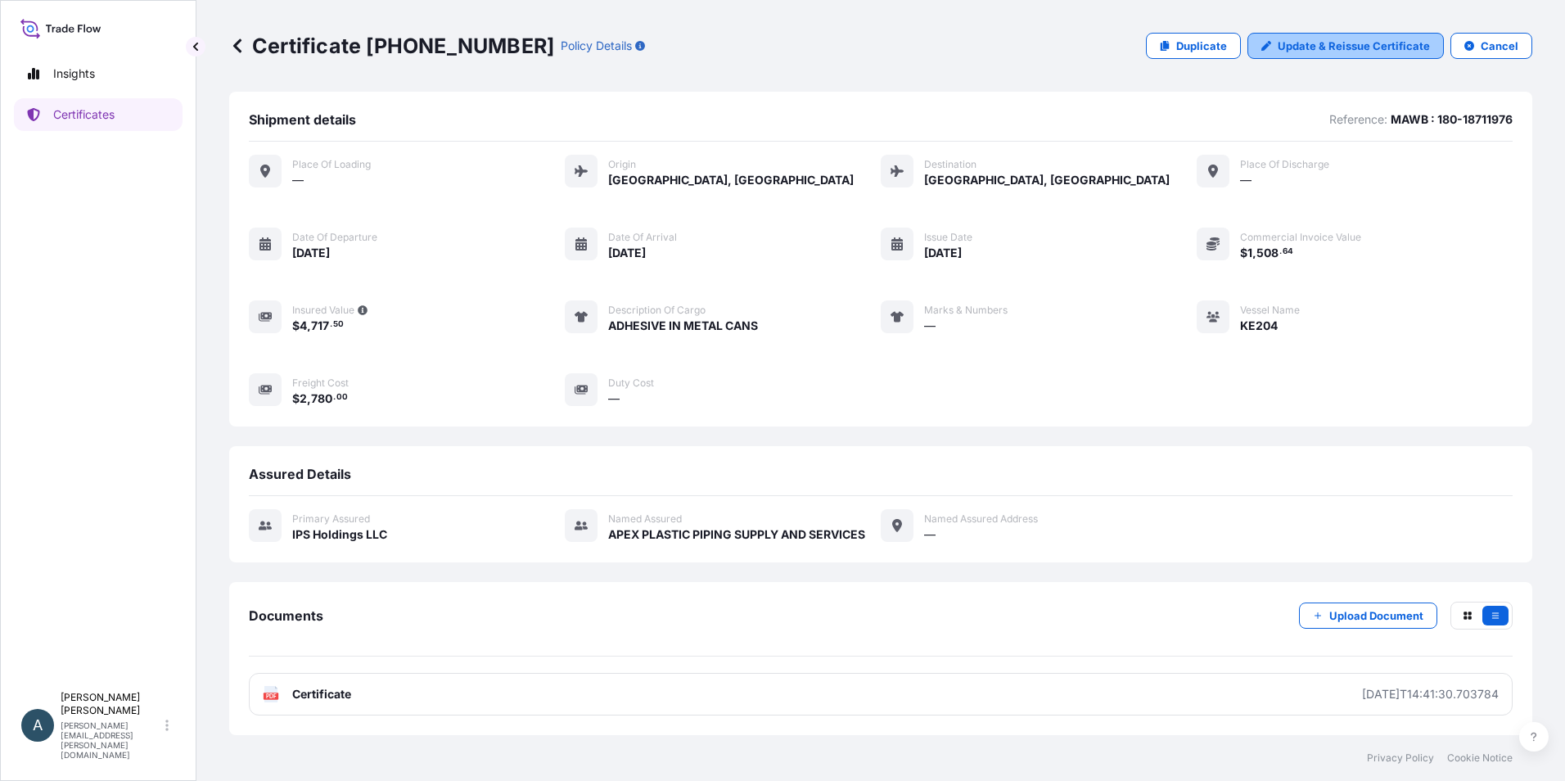
click at [1320, 47] on p "Update & Reissue Certificate" at bounding box center [1354, 46] width 152 height 16
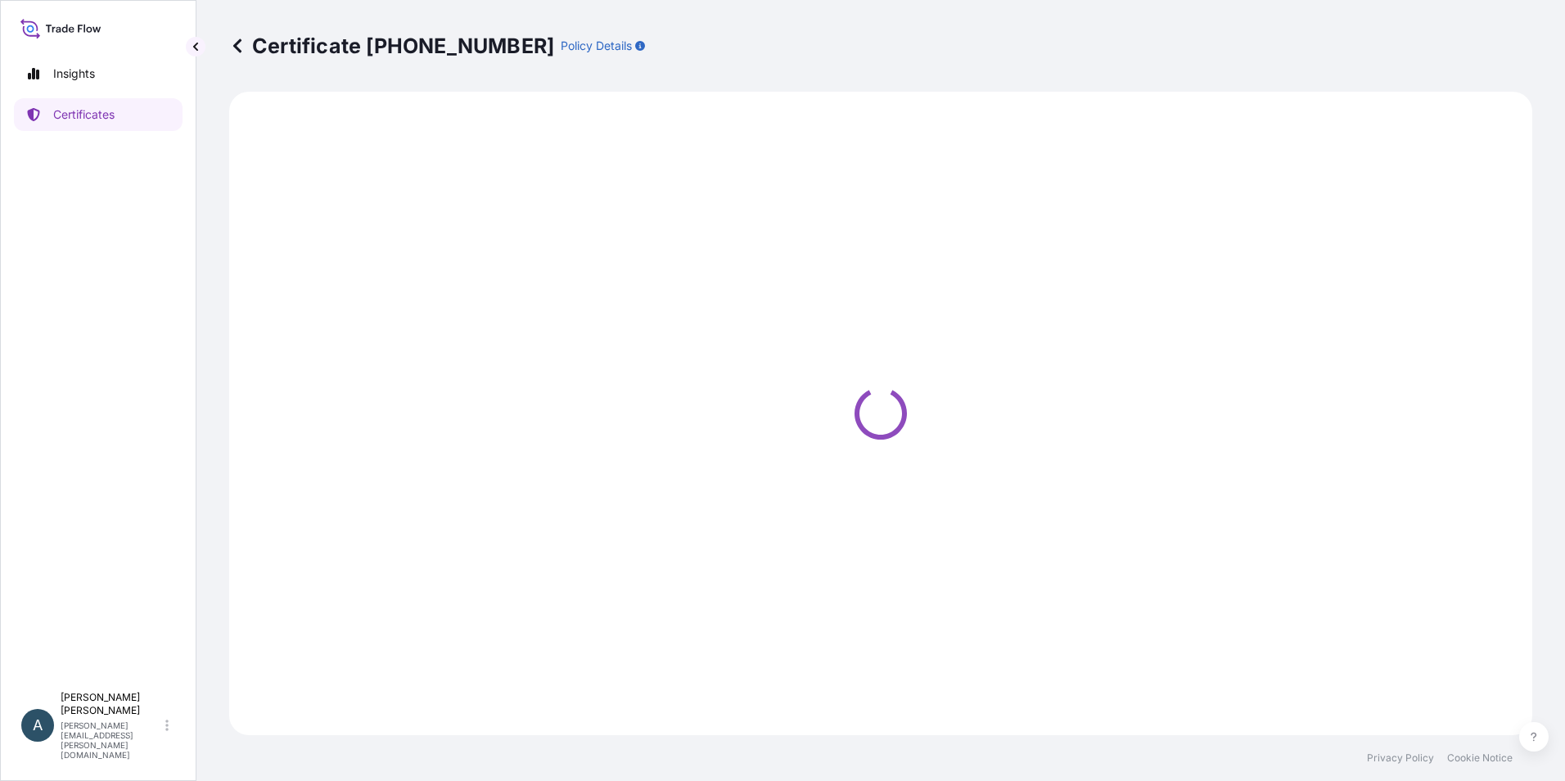
select select "Air"
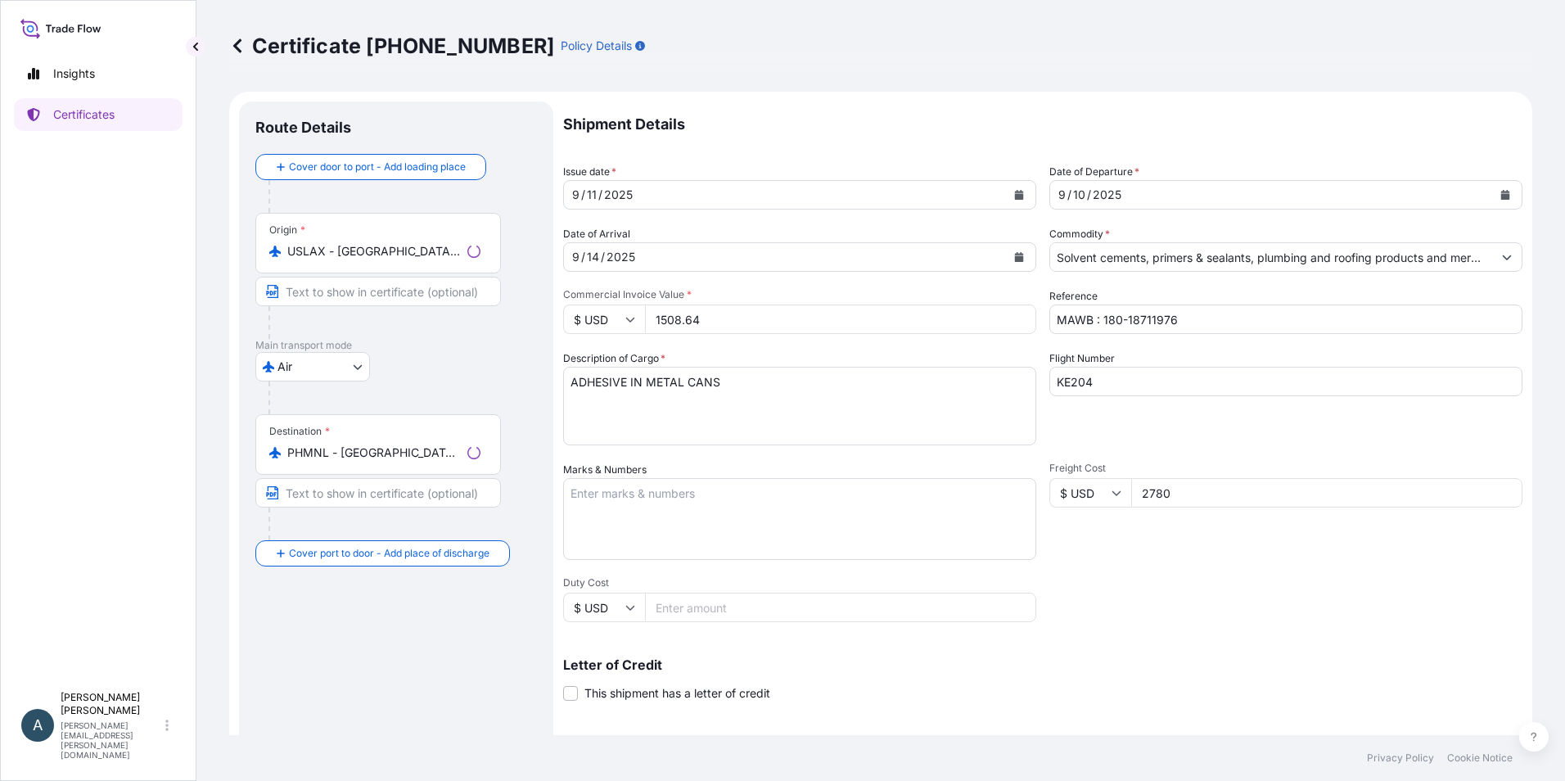
select select "31512"
click at [1211, 317] on input "MAWB : 180-18711976" at bounding box center [1285, 318] width 473 height 29
paste input "74023365"
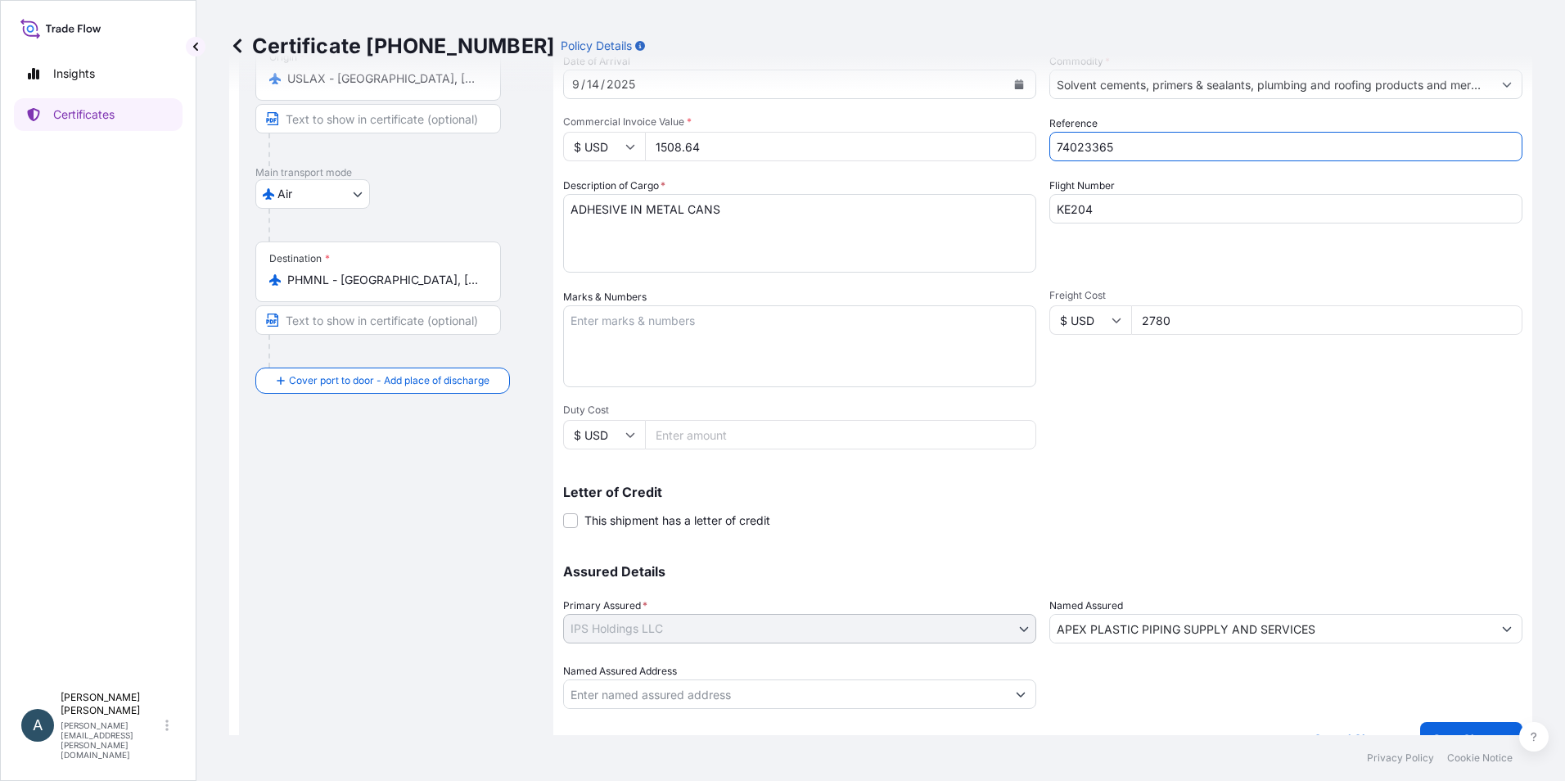
scroll to position [202, 0]
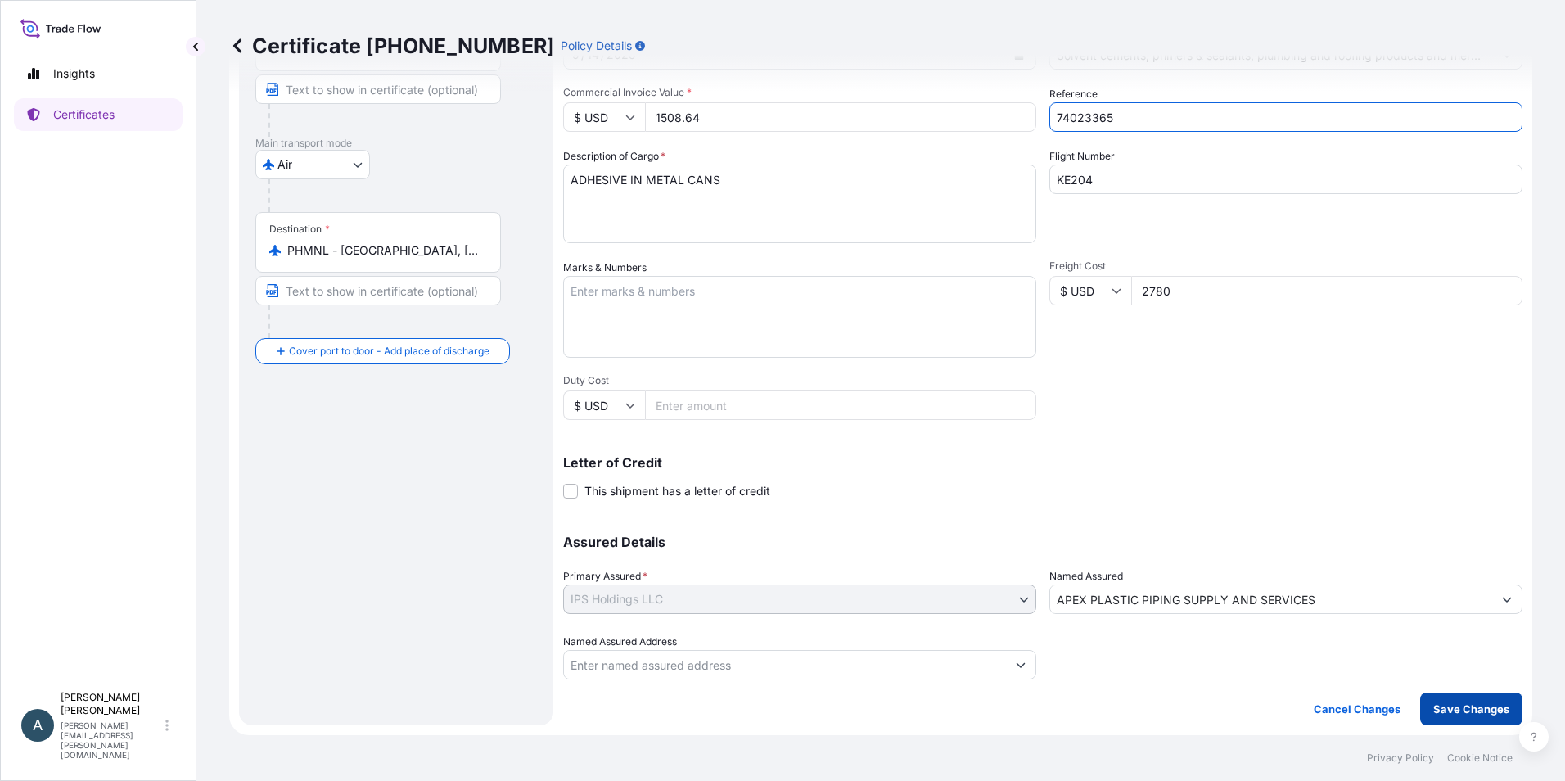
type input "74023365"
click at [1470, 711] on p "Save Changes" at bounding box center [1471, 709] width 76 height 16
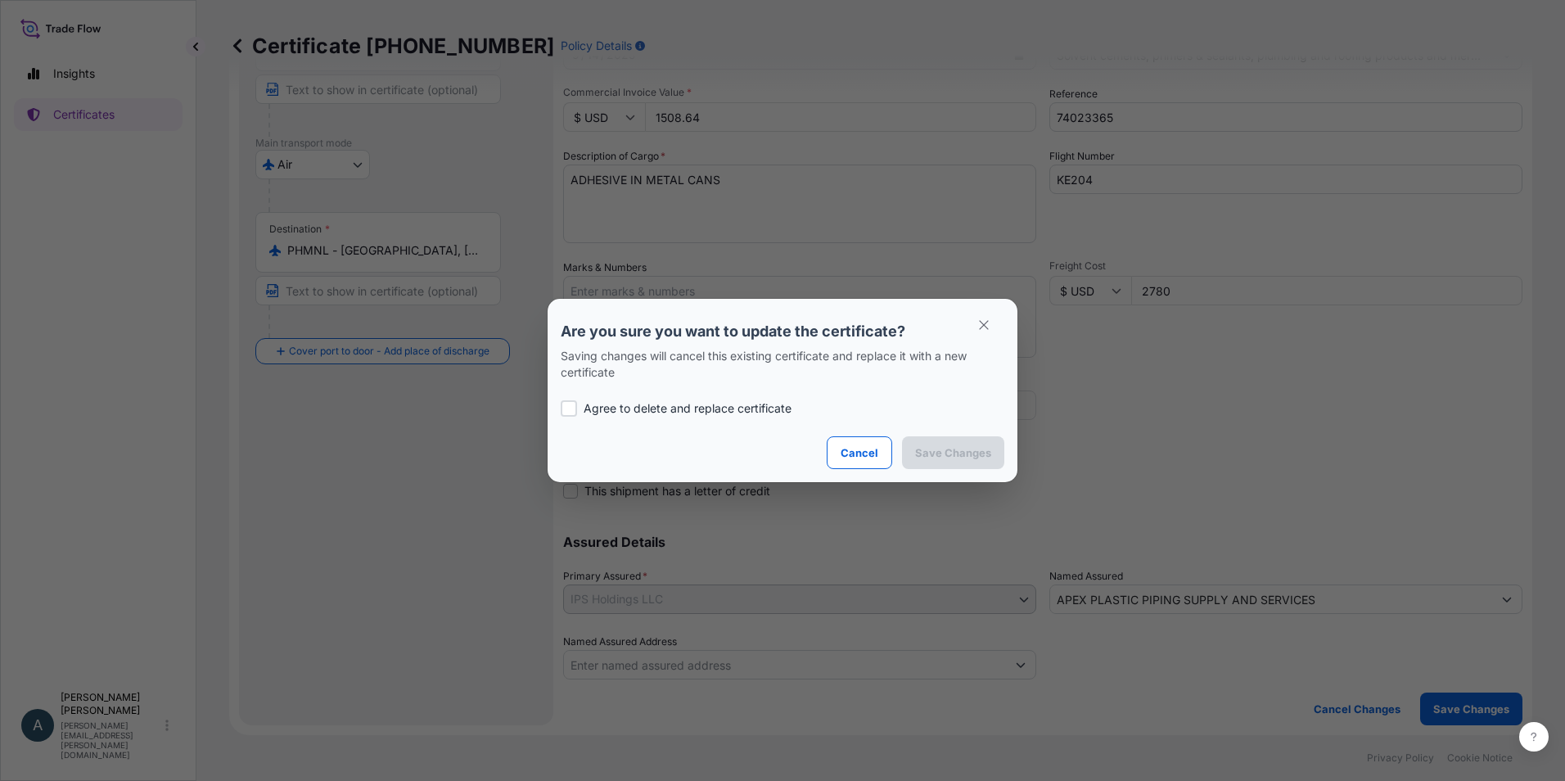
click at [630, 409] on p "Agree to delete and replace certificate" at bounding box center [688, 408] width 208 height 16
checkbox input "true"
click at [937, 457] on p "Save Changes" at bounding box center [953, 452] width 76 height 16
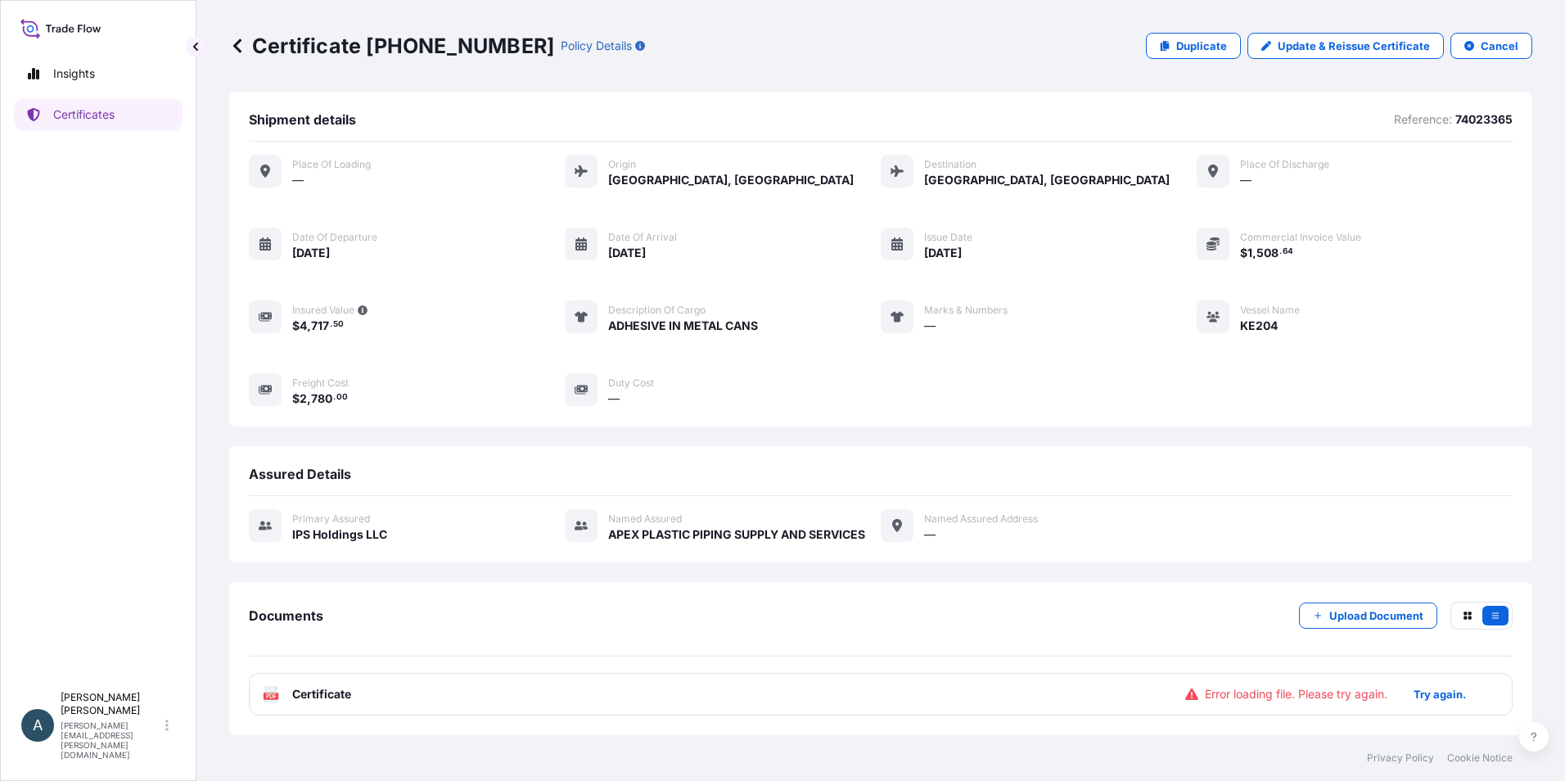
click at [1446, 695] on p "Try again." at bounding box center [1439, 694] width 52 height 16
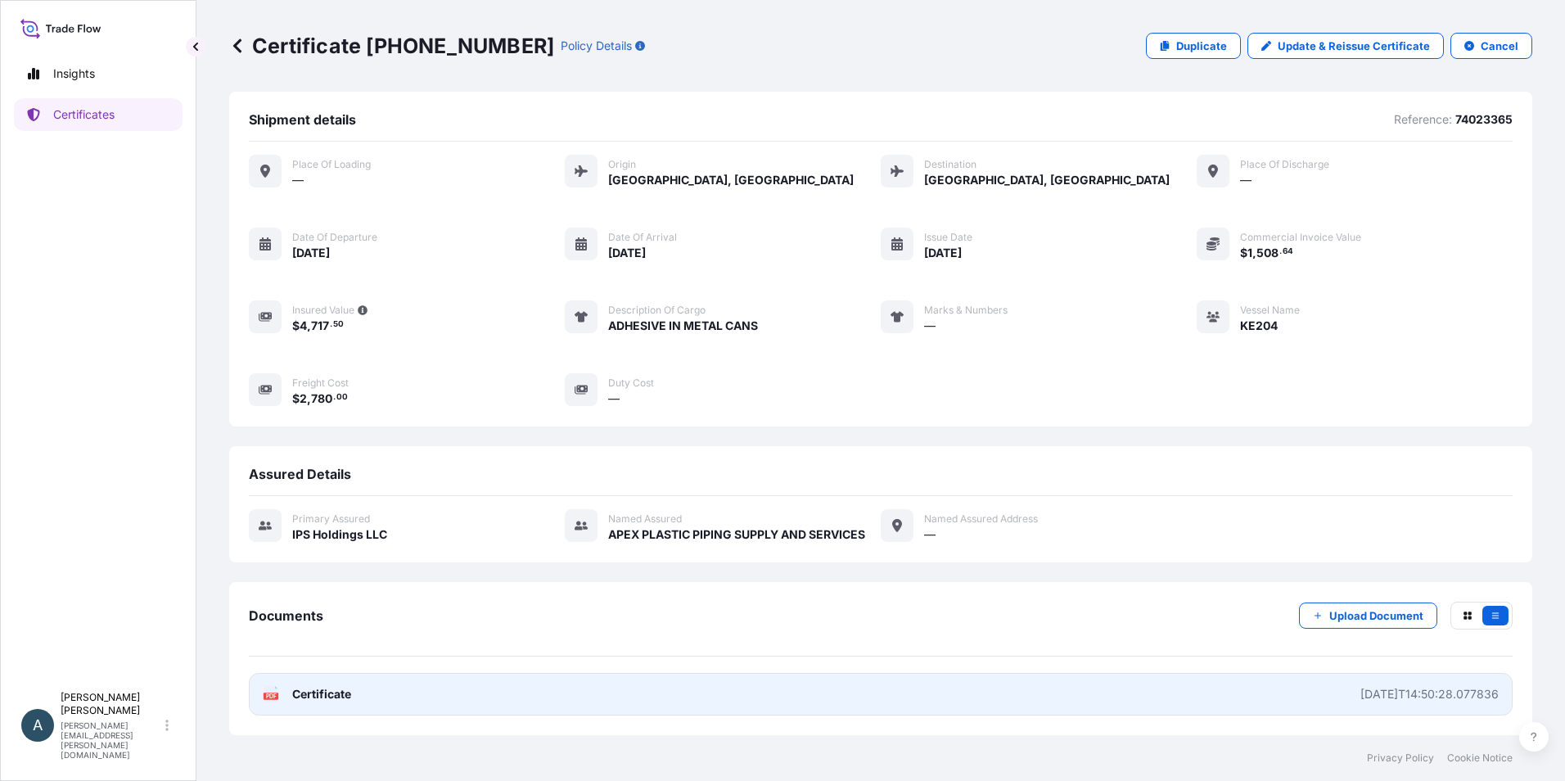
click at [343, 687] on span "Certificate" at bounding box center [321, 694] width 59 height 16
